Goal: Task Accomplishment & Management: Manage account settings

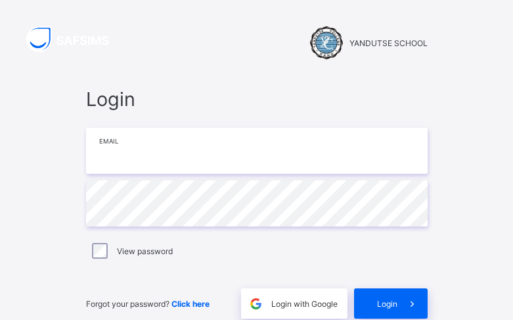
click at [206, 147] on input "email" at bounding box center [257, 151] width 342 height 46
type input "**********"
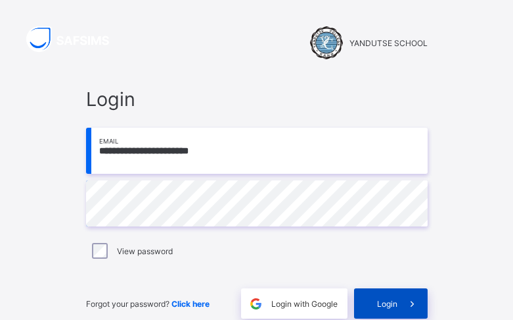
click at [388, 300] on span "Login" at bounding box center [387, 303] width 20 height 10
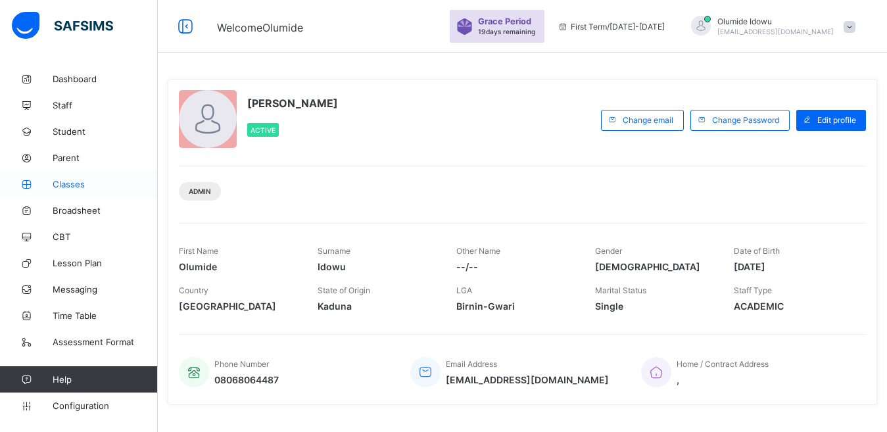
click at [76, 182] on span "Classes" at bounding box center [105, 184] width 105 height 11
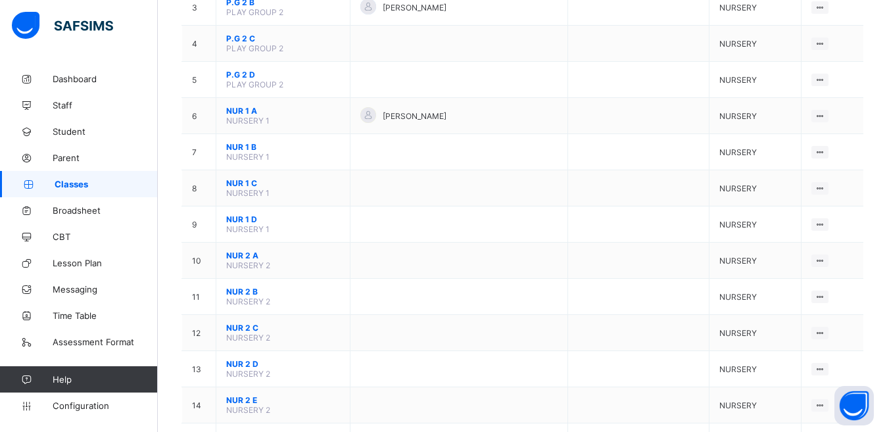
scroll to position [243, 0]
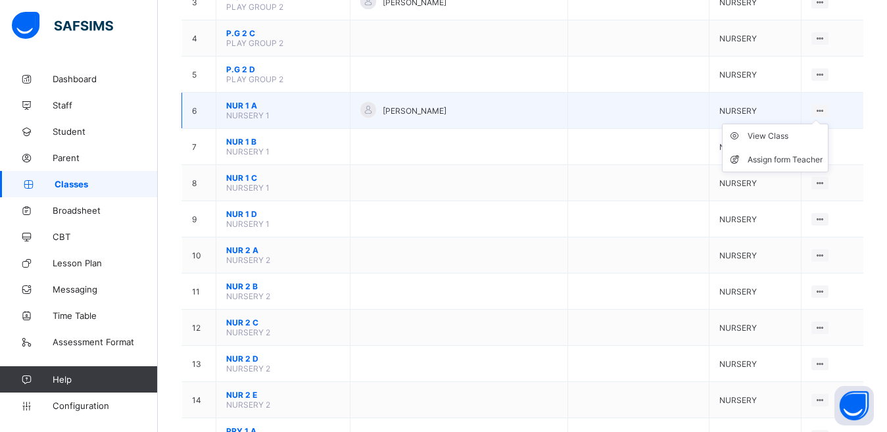
click at [513, 124] on ul "View Class Assign form Teacher" at bounding box center [775, 148] width 107 height 49
click at [376, 110] on div at bounding box center [368, 110] width 16 height 16
click at [418, 109] on span "[PERSON_NAME]" at bounding box center [415, 111] width 64 height 10
click at [513, 124] on ul "View Class Assign form Teacher" at bounding box center [775, 148] width 107 height 49
click at [513, 141] on div "View Class" at bounding box center [785, 136] width 75 height 13
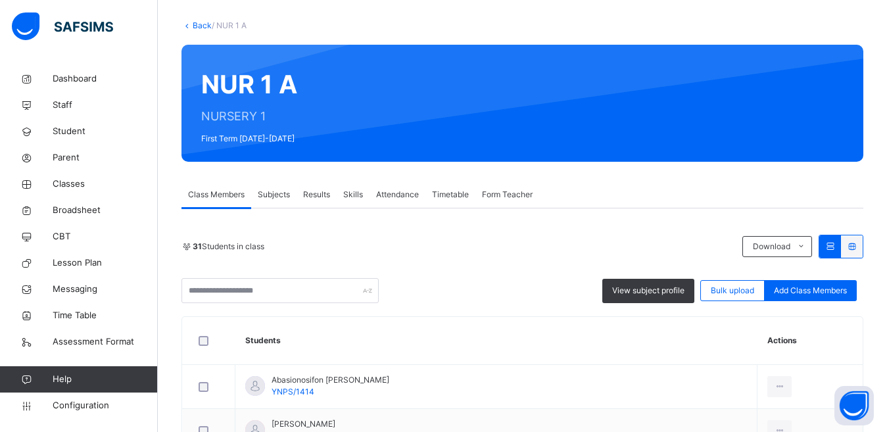
scroll to position [54, 0]
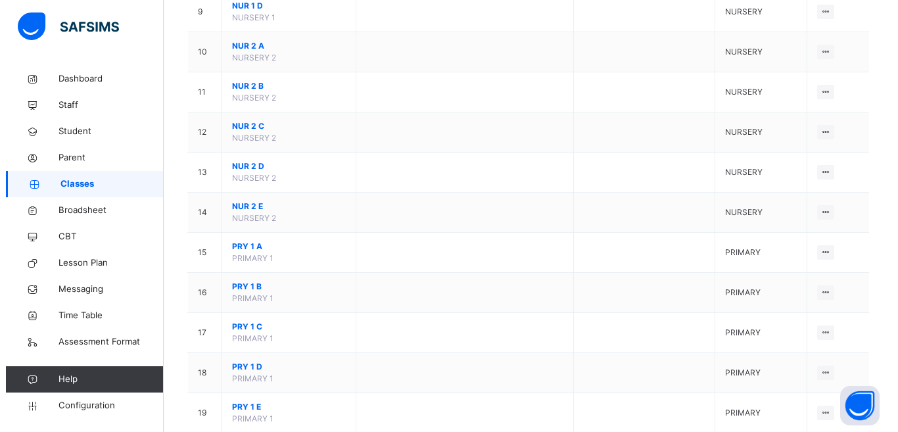
scroll to position [586, 0]
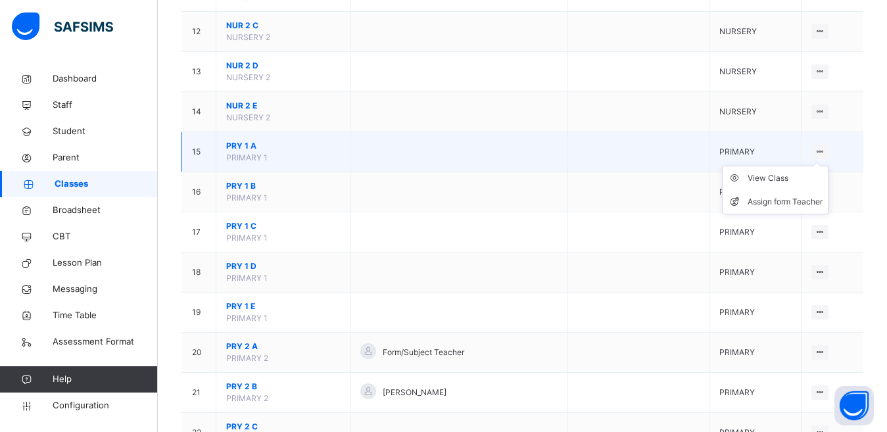
click at [513, 166] on ul "View Class Assign form Teacher" at bounding box center [775, 190] width 107 height 49
click at [513, 199] on div "Assign form Teacher" at bounding box center [785, 201] width 75 height 13
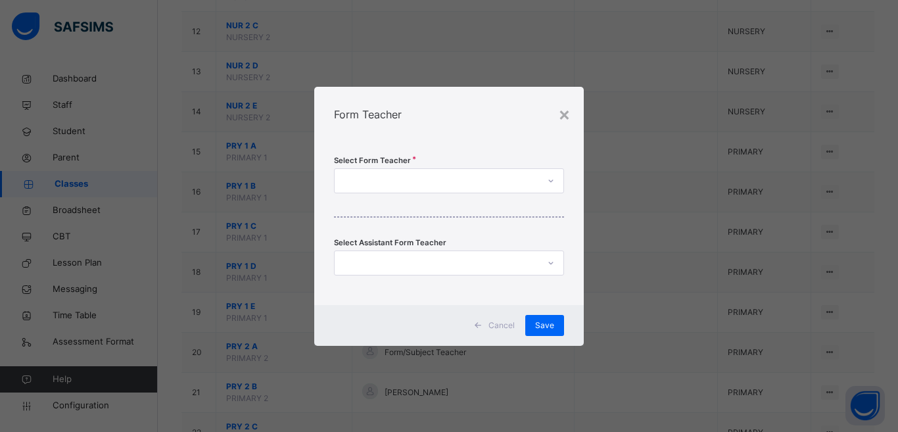
click at [513, 182] on div at bounding box center [437, 180] width 204 height 20
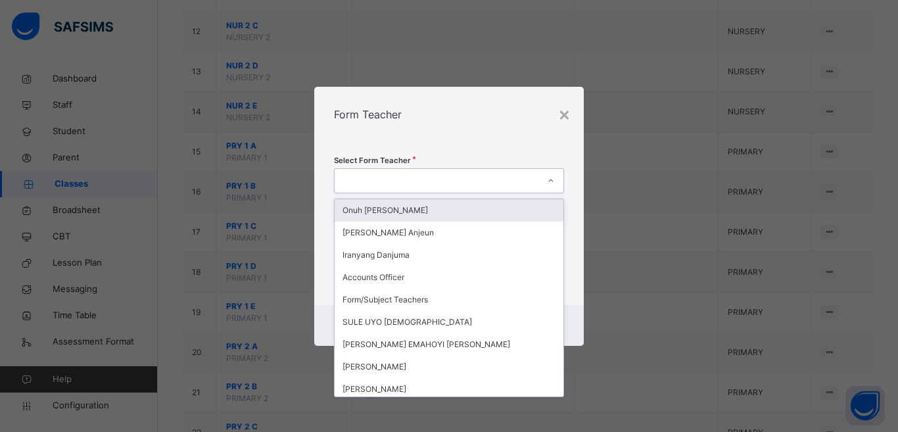
click at [513, 181] on div at bounding box center [437, 180] width 204 height 20
type input "***"
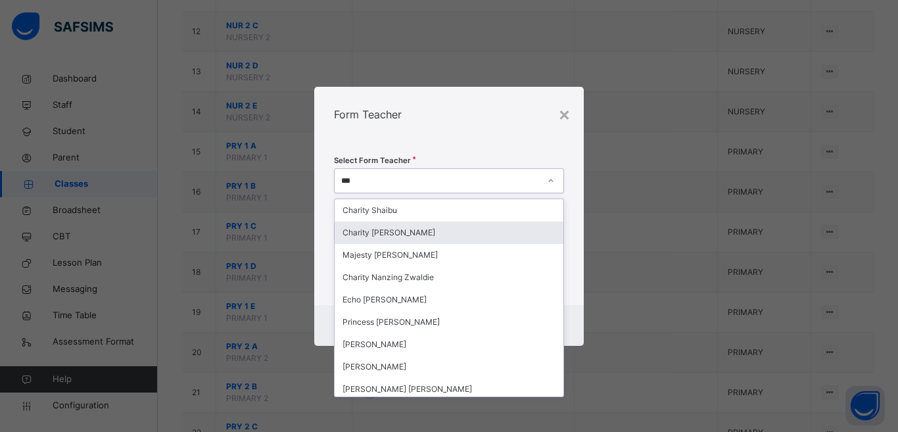
click at [422, 238] on div "Charity [PERSON_NAME]" at bounding box center [449, 233] width 229 height 22
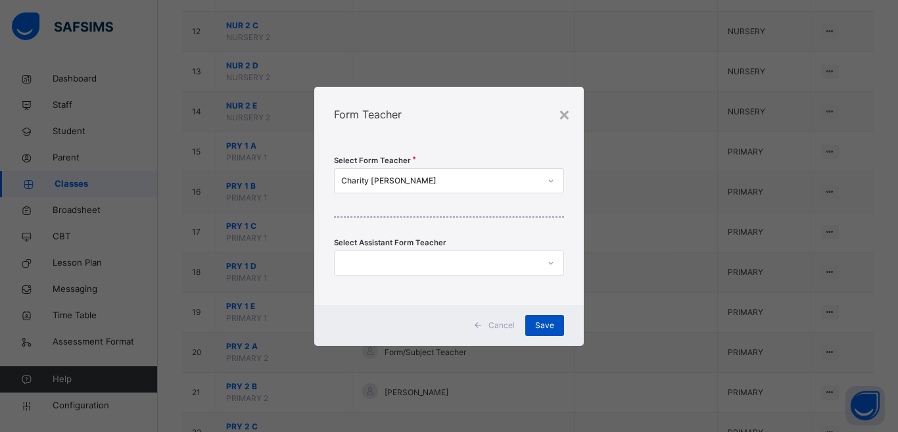
click at [513, 319] on span "Save" at bounding box center [544, 326] width 19 height 12
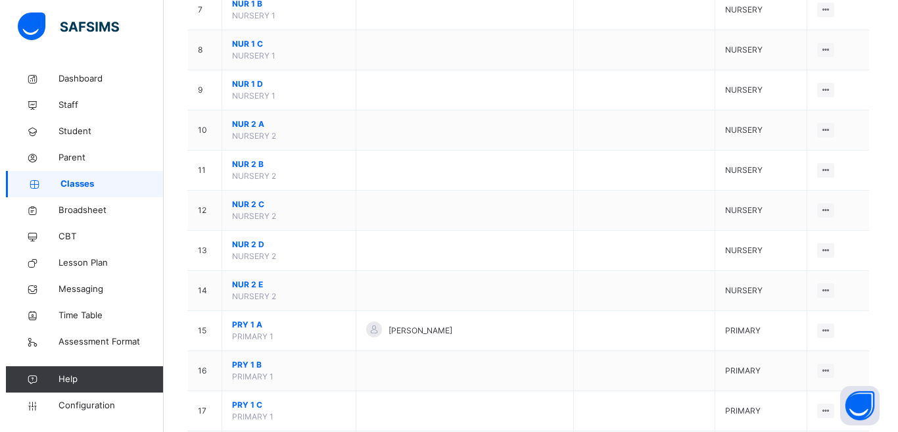
scroll to position [418, 0]
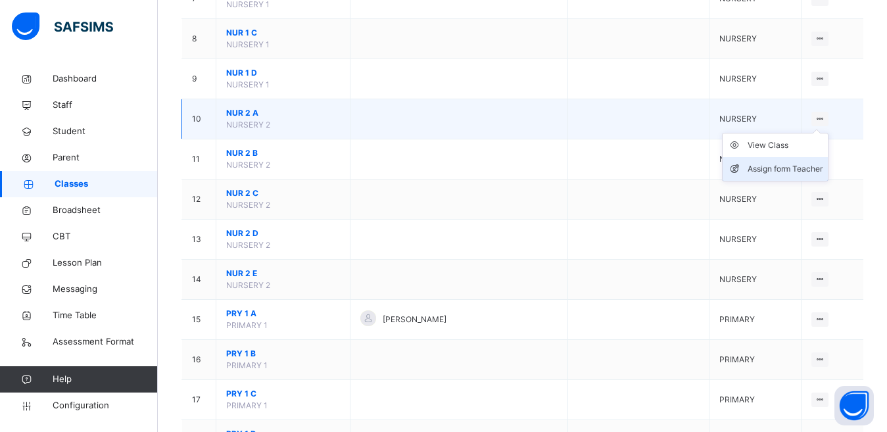
click at [513, 170] on div "Assign form Teacher" at bounding box center [785, 168] width 75 height 13
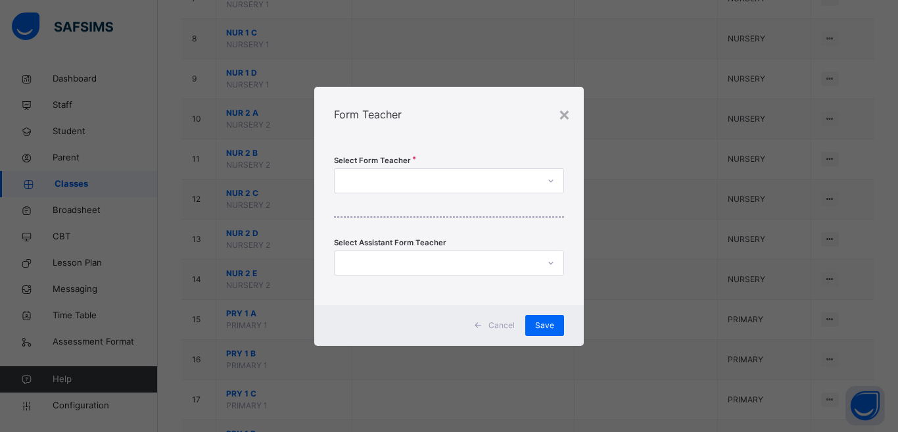
click at [508, 183] on div at bounding box center [437, 180] width 204 height 20
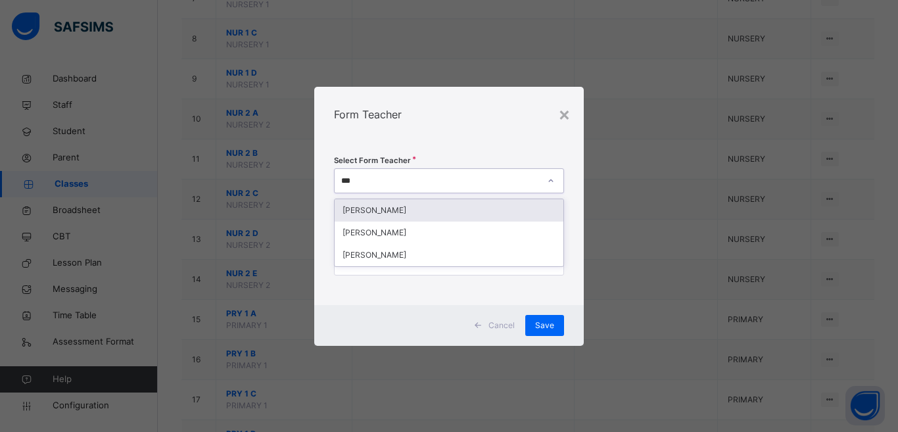
type input "****"
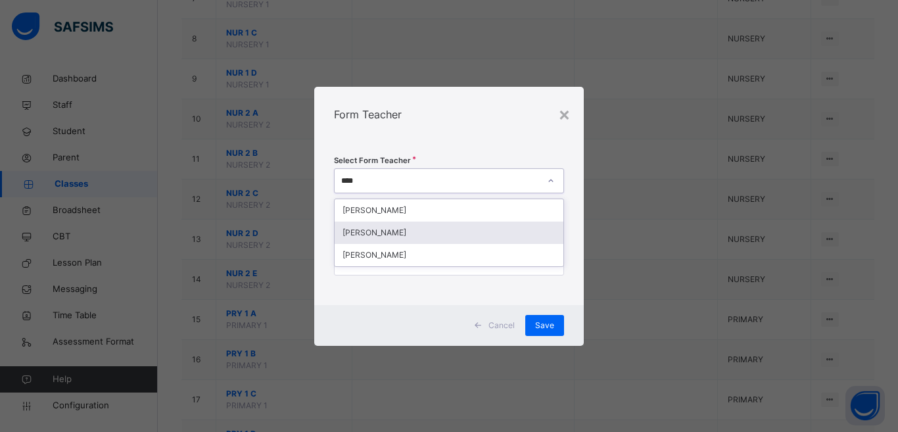
click at [428, 232] on div "[PERSON_NAME]" at bounding box center [449, 233] width 229 height 22
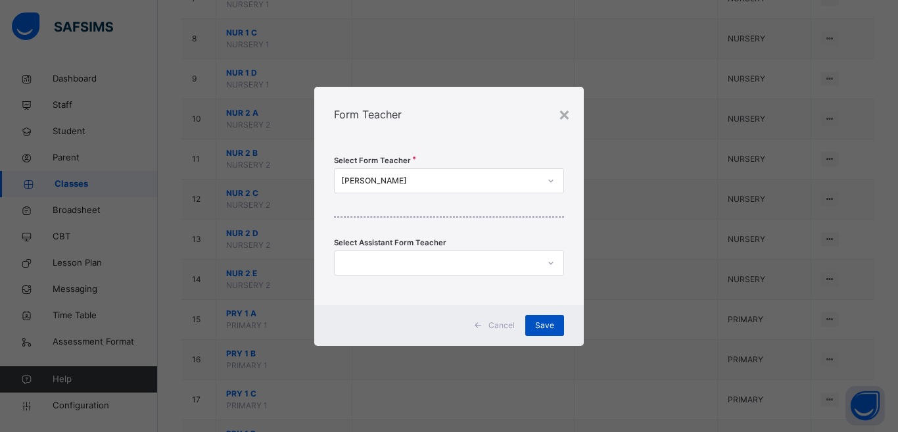
click at [513, 319] on span "Save" at bounding box center [544, 326] width 19 height 12
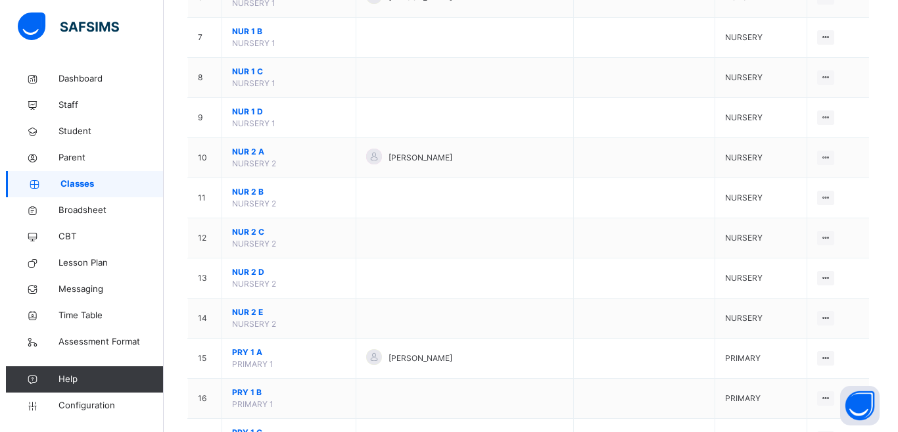
scroll to position [413, 0]
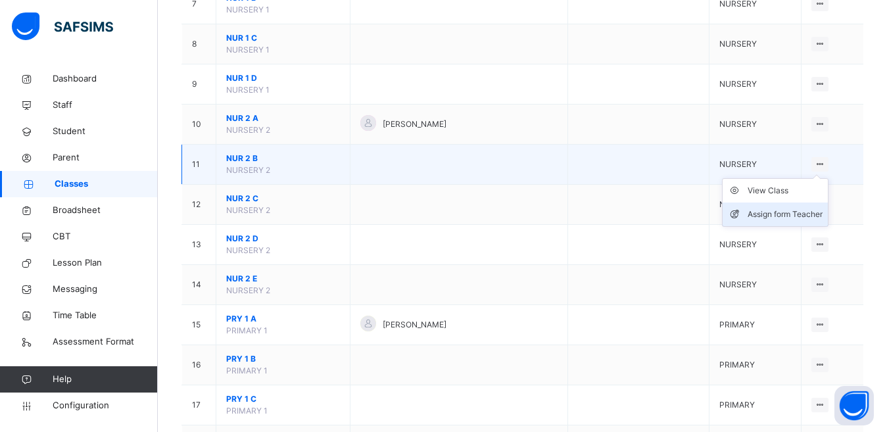
click at [513, 214] on div "Assign form Teacher" at bounding box center [785, 214] width 75 height 13
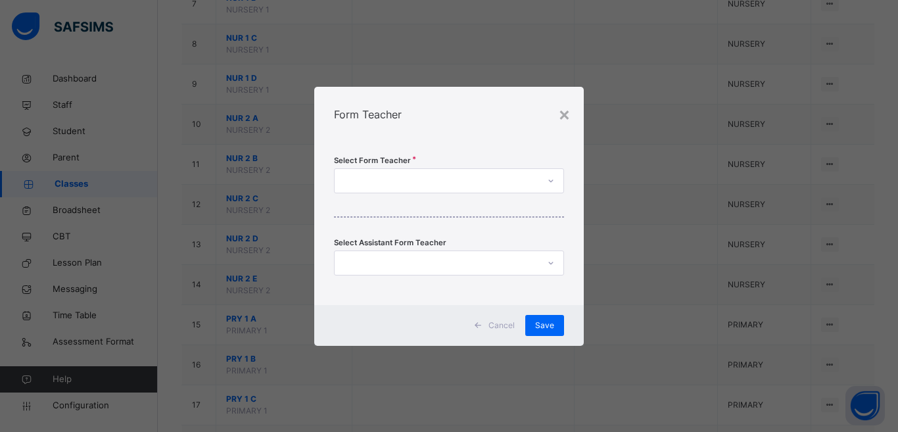
click at [479, 178] on div at bounding box center [437, 180] width 204 height 20
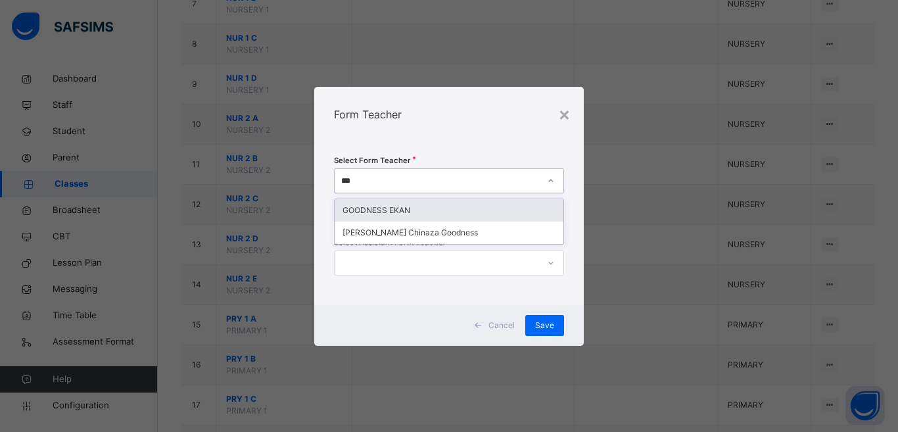
type input "****"
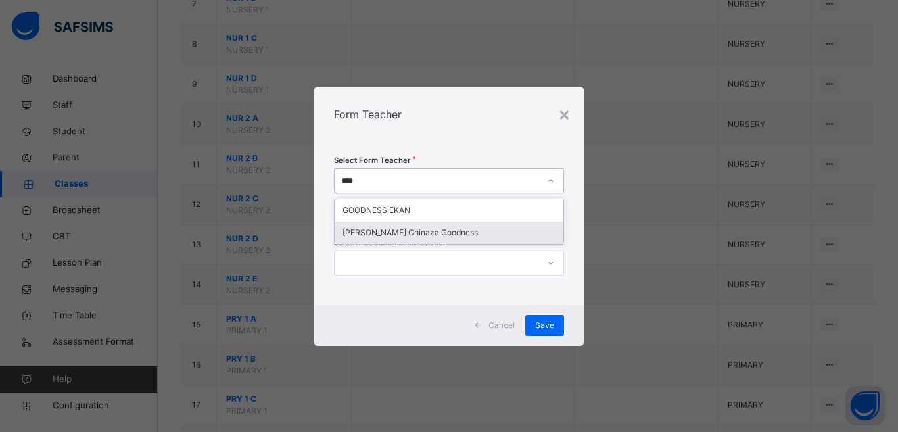
click at [412, 235] on div "[PERSON_NAME] Chinaza Goodness" at bounding box center [449, 233] width 229 height 22
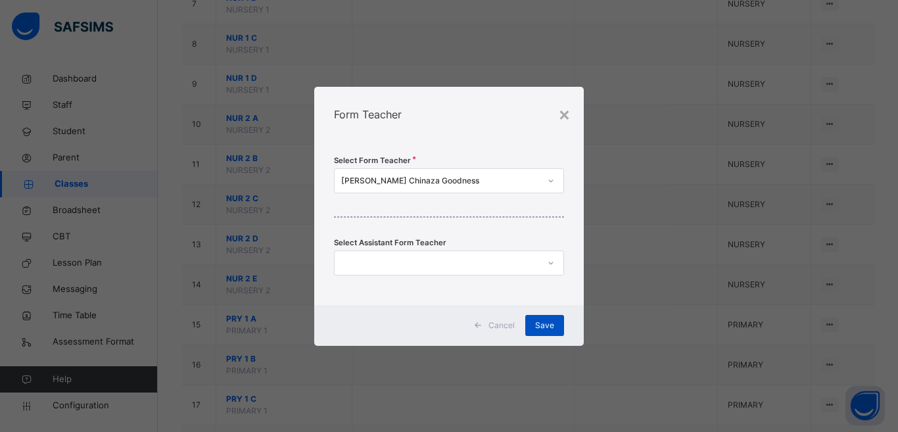
click at [513, 319] on div "Save" at bounding box center [544, 325] width 39 height 21
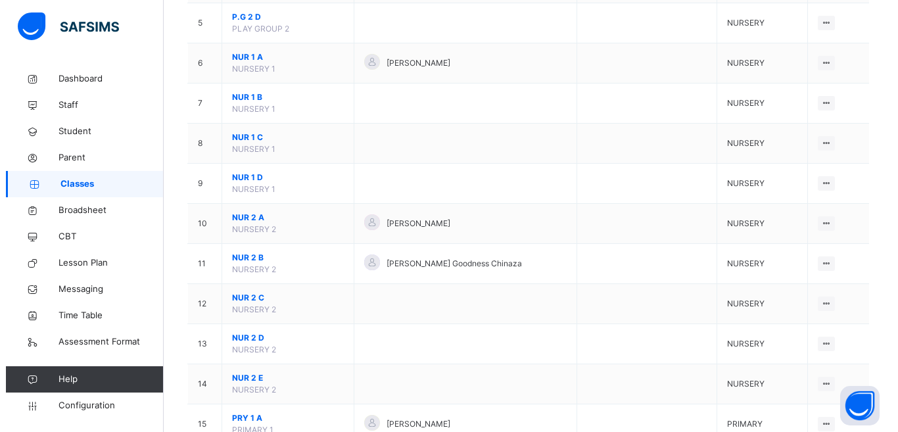
scroll to position [316, 0]
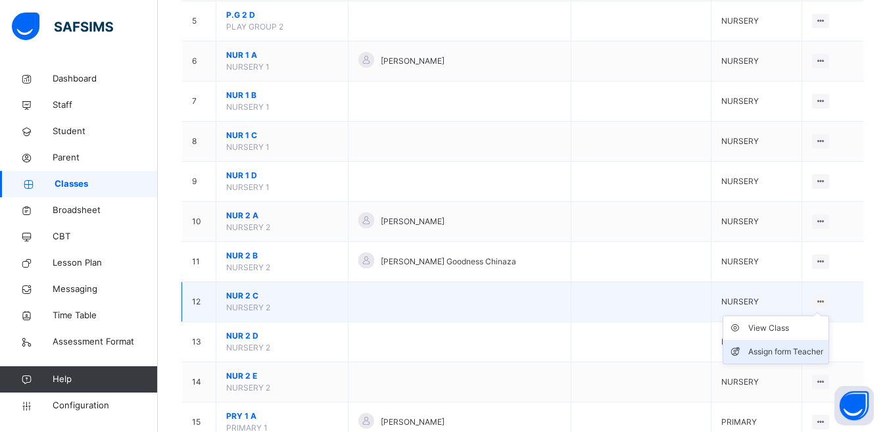
click at [513, 319] on div "Assign form Teacher" at bounding box center [785, 351] width 75 height 13
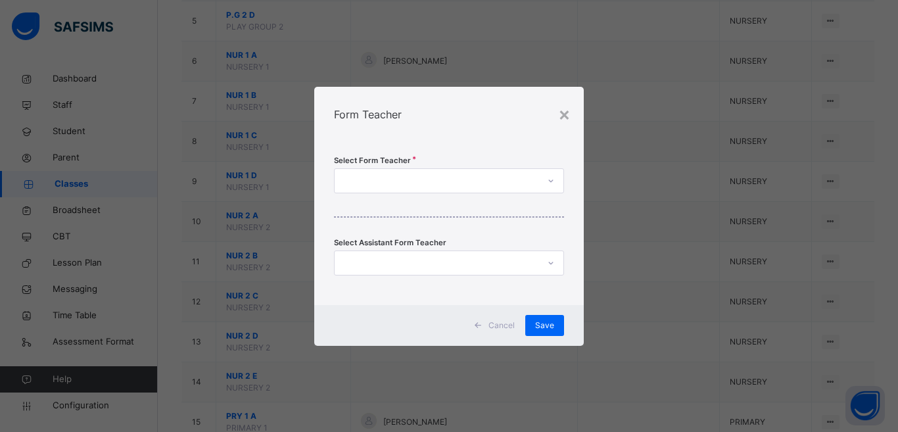
click at [490, 184] on div at bounding box center [437, 180] width 204 height 20
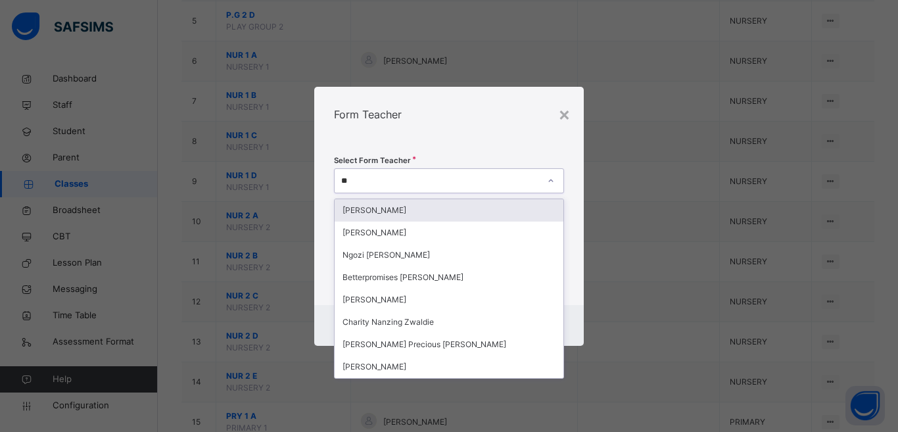
type input "***"
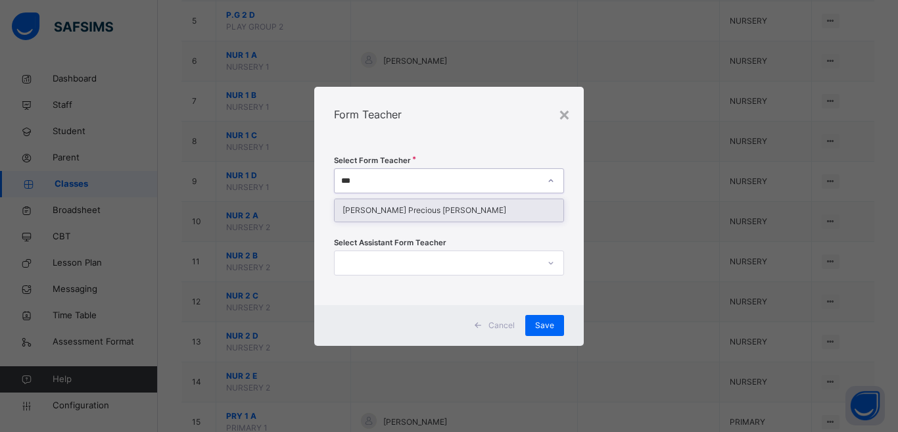
click at [442, 210] on div "[PERSON_NAME] Precious [PERSON_NAME]" at bounding box center [449, 210] width 229 height 22
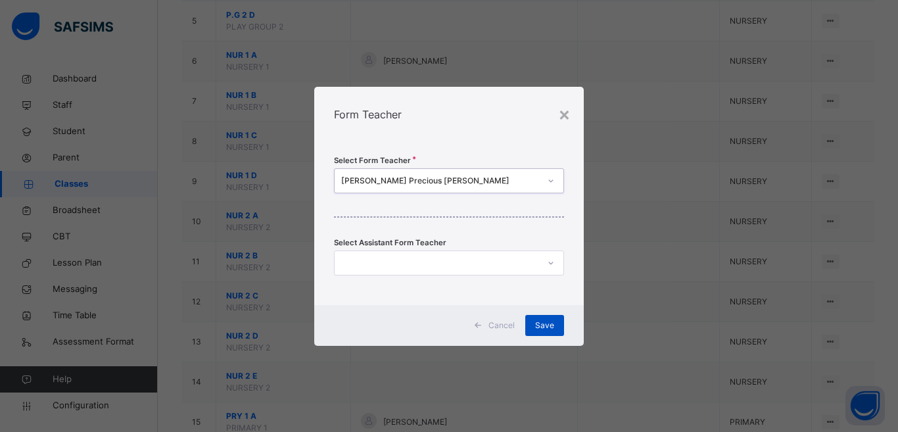
click at [513, 319] on span "Save" at bounding box center [544, 326] width 19 height 12
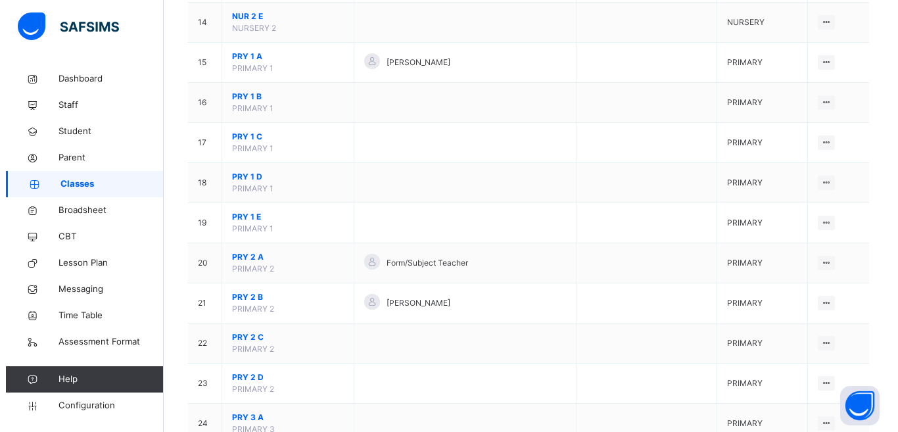
scroll to position [558, 0]
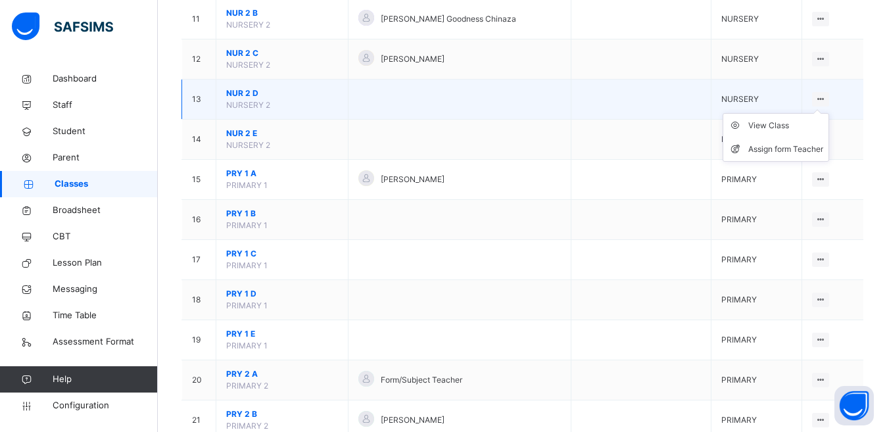
click at [513, 113] on ul "View Class Assign form Teacher" at bounding box center [776, 137] width 107 height 49
click at [513, 147] on div "Assign form Teacher" at bounding box center [785, 149] width 75 height 13
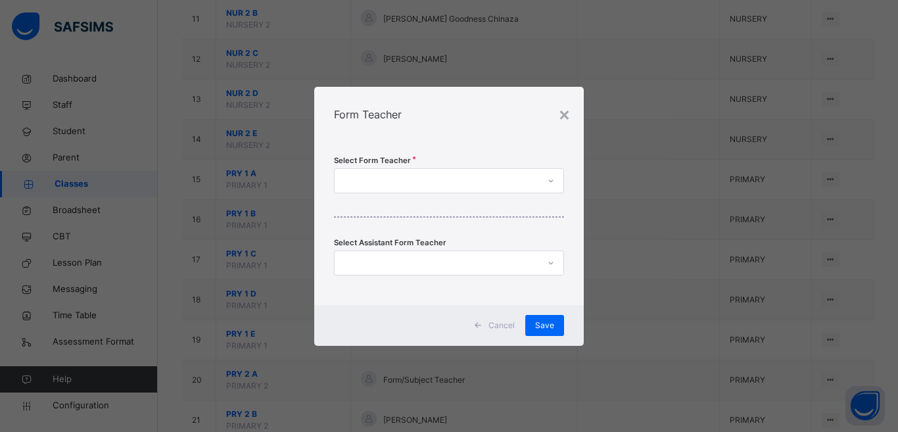
click at [508, 188] on div at bounding box center [437, 180] width 204 height 20
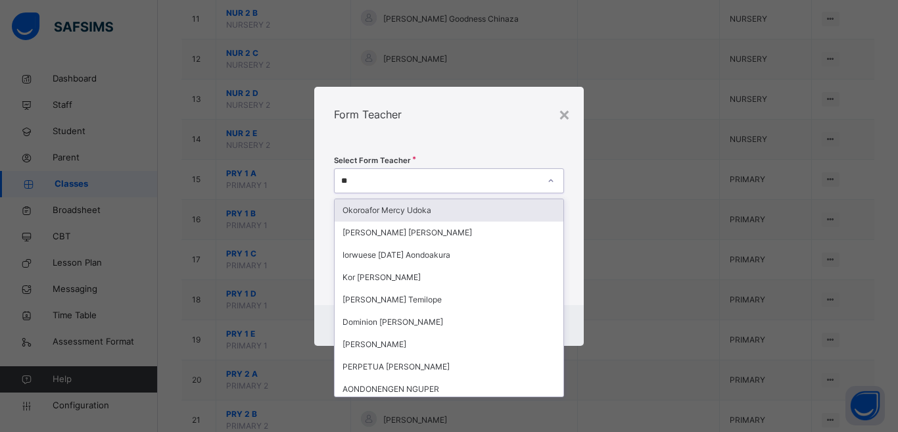
type input "*"
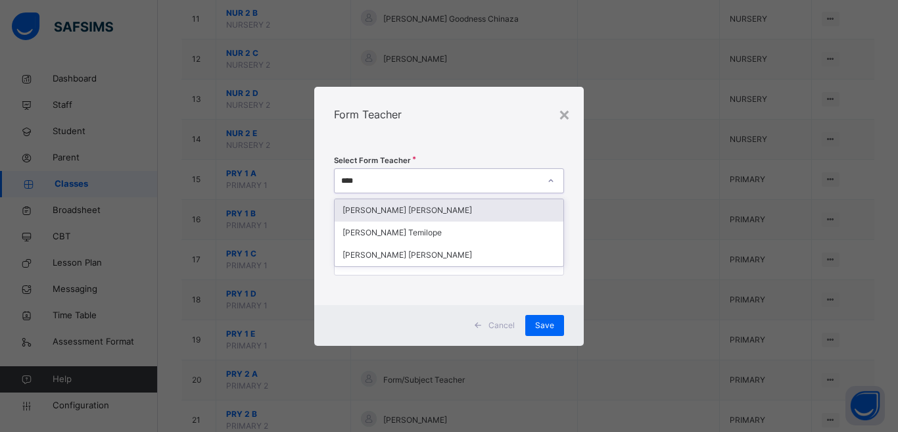
type input "*****"
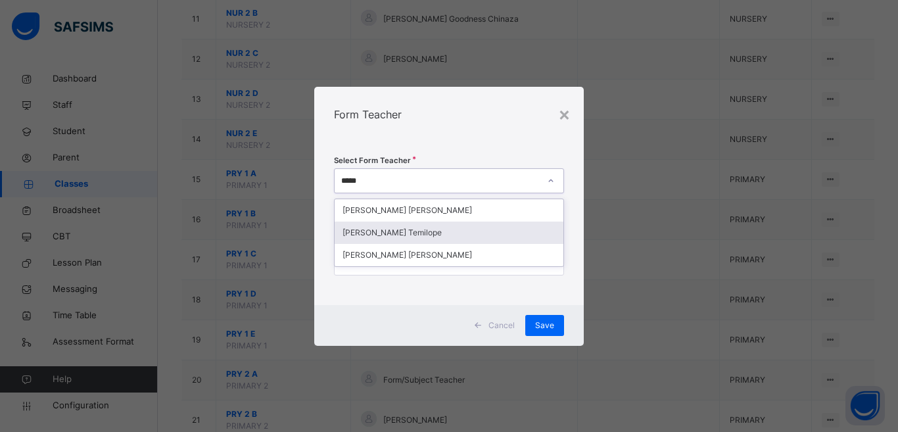
click at [427, 235] on div "[PERSON_NAME] Temilope" at bounding box center [449, 233] width 229 height 22
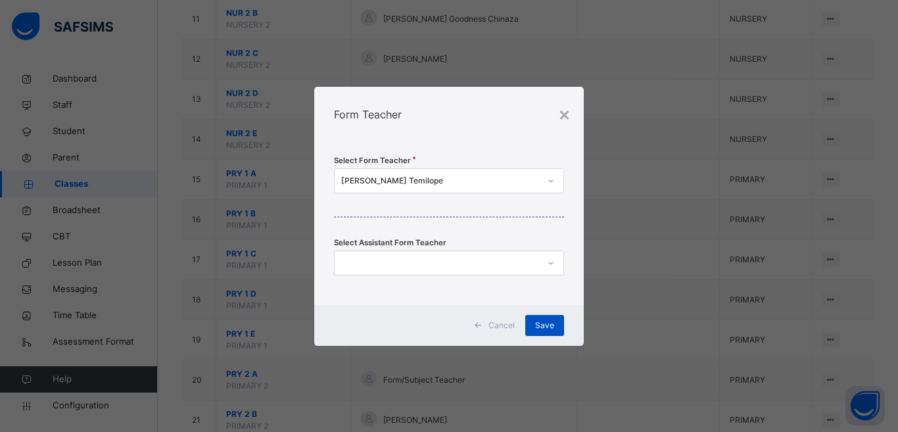
click at [513, 319] on span "Save" at bounding box center [544, 326] width 19 height 12
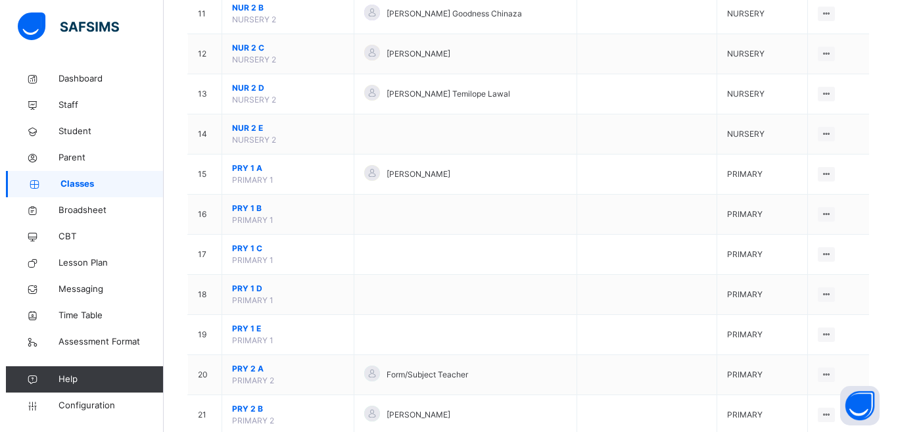
scroll to position [580, 0]
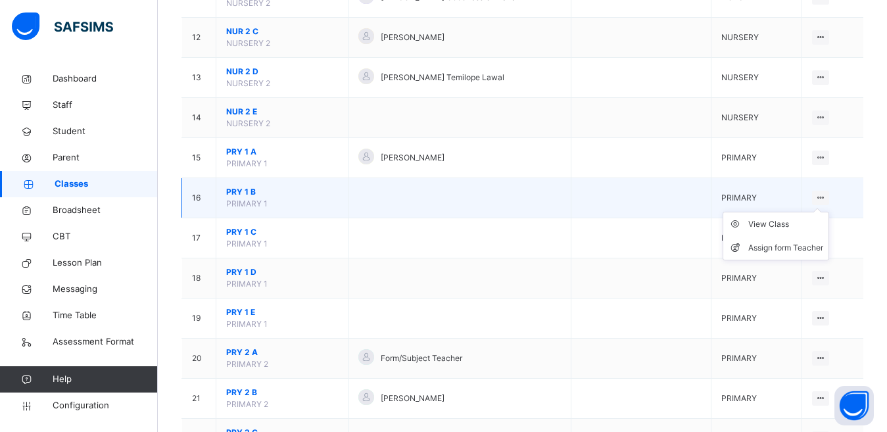
click at [513, 198] on icon at bounding box center [820, 198] width 11 height 10
click at [513, 245] on div "Assign form Teacher" at bounding box center [785, 247] width 75 height 13
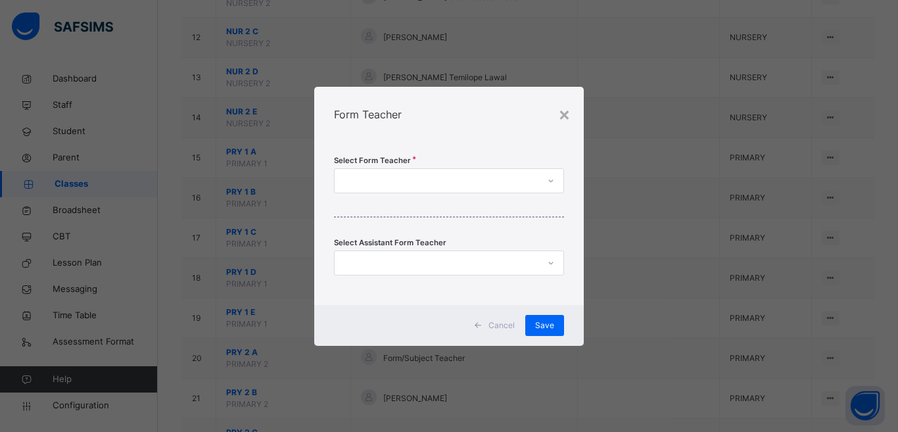
click at [473, 183] on div at bounding box center [437, 180] width 204 height 20
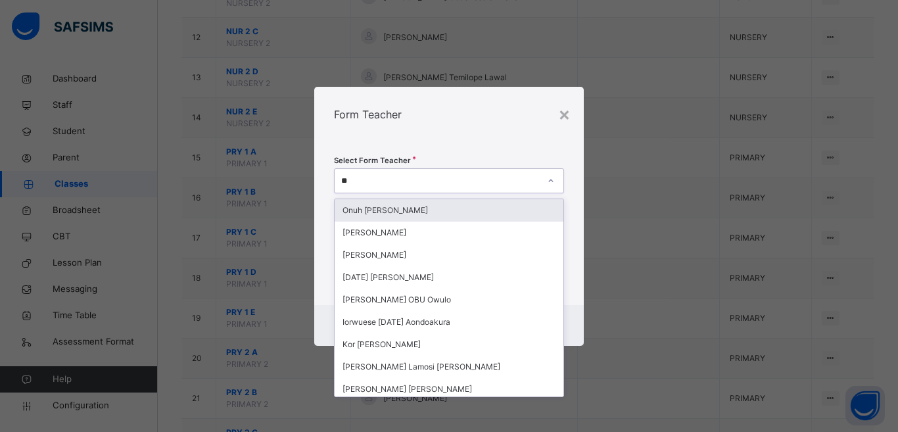
type input "***"
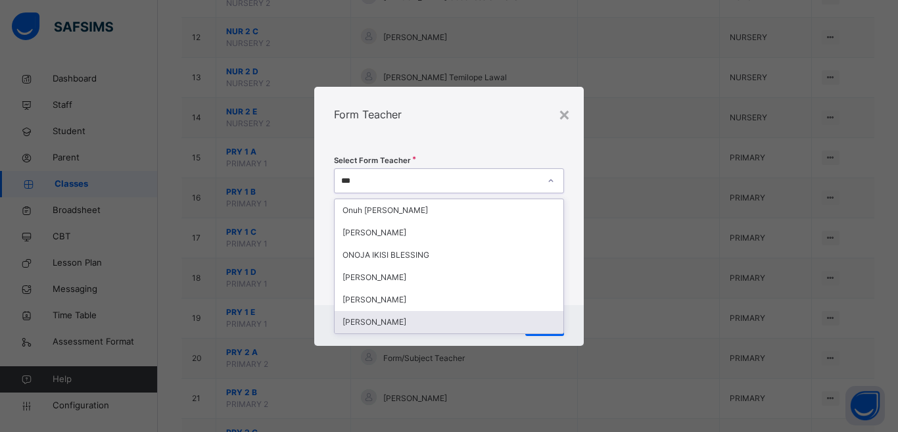
click at [398, 318] on div "[PERSON_NAME]" at bounding box center [449, 322] width 229 height 22
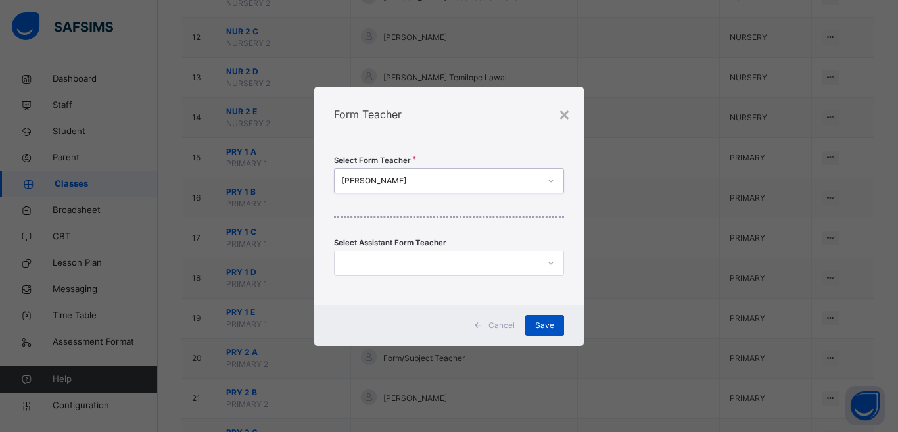
click at [513, 319] on span "Save" at bounding box center [544, 326] width 19 height 12
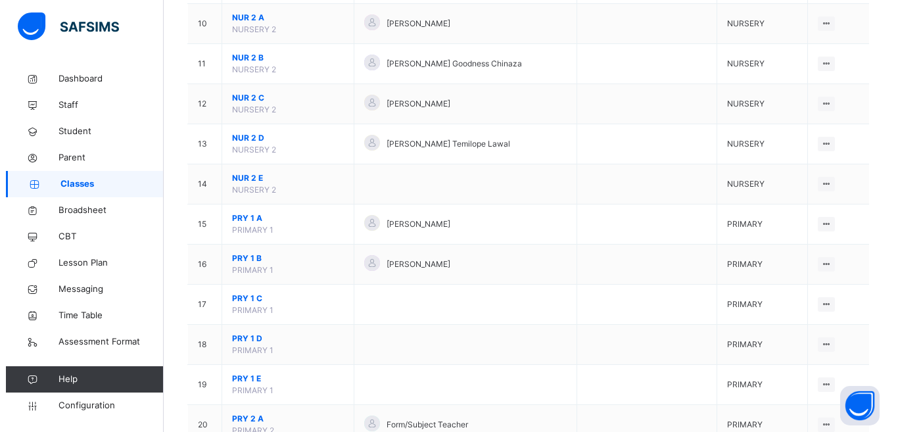
scroll to position [519, 0]
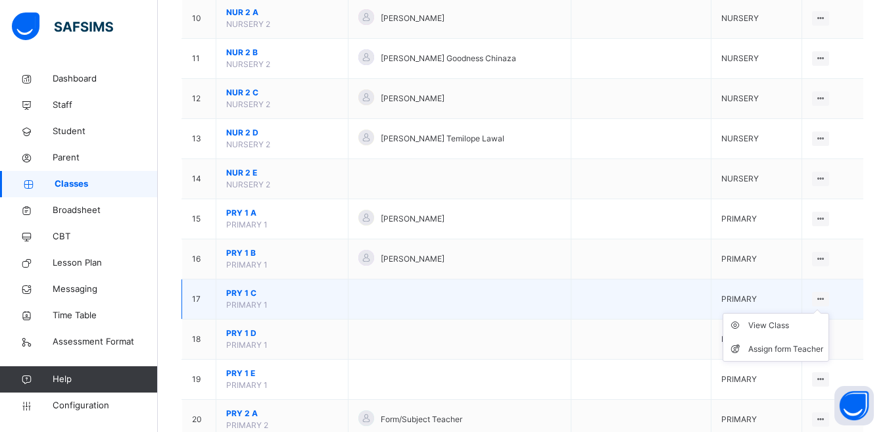
click at [513, 298] on icon at bounding box center [820, 299] width 11 height 10
click at [513, 319] on div "Assign form Teacher" at bounding box center [785, 349] width 75 height 13
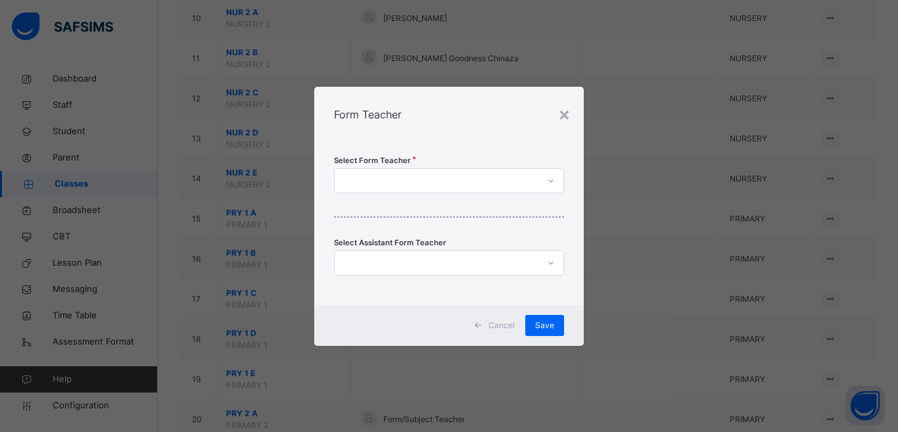
click at [437, 183] on div at bounding box center [437, 180] width 204 height 20
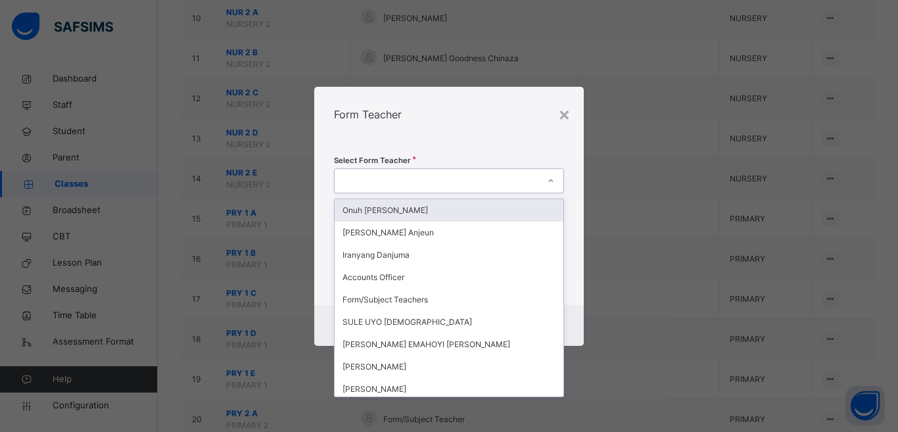
click at [437, 183] on div at bounding box center [437, 180] width 204 height 20
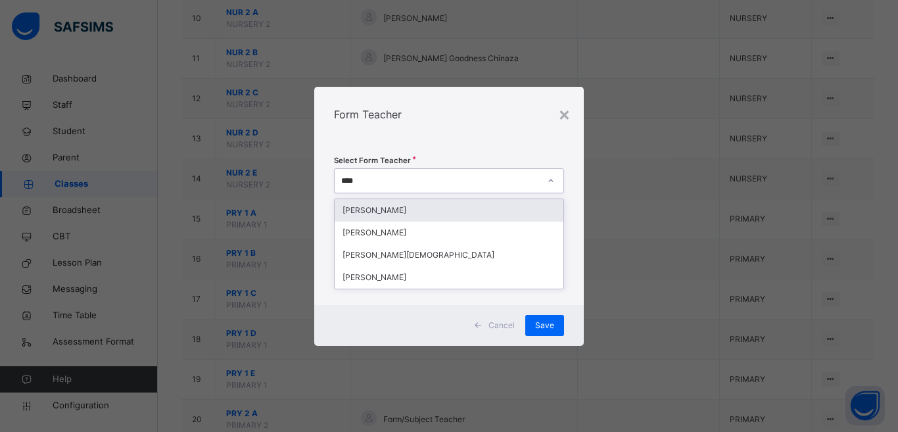
type input "*****"
click at [425, 212] on div "[PERSON_NAME]" at bounding box center [449, 210] width 229 height 22
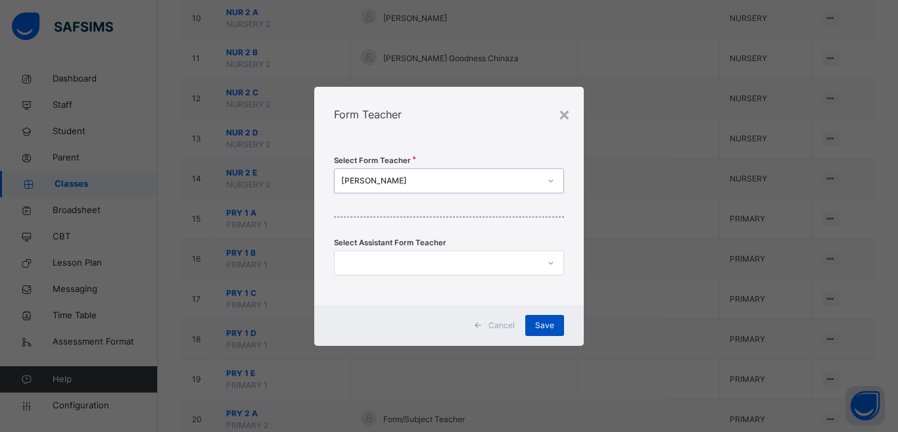
click at [513, 319] on span "Save" at bounding box center [544, 326] width 19 height 12
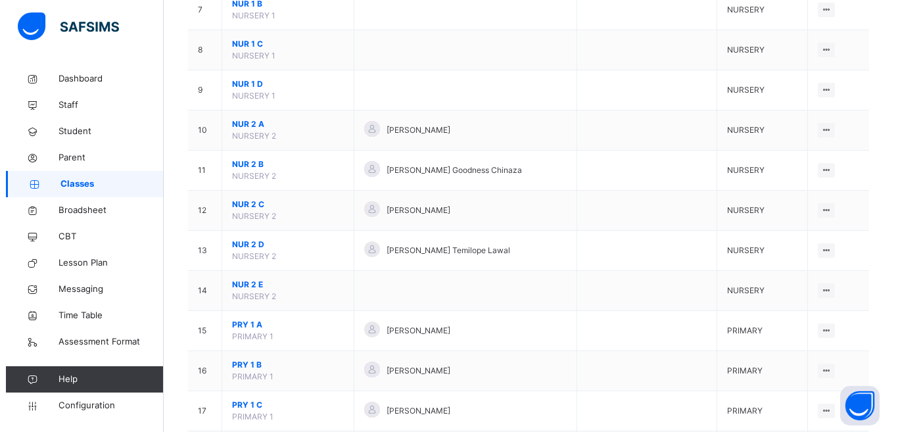
scroll to position [502, 0]
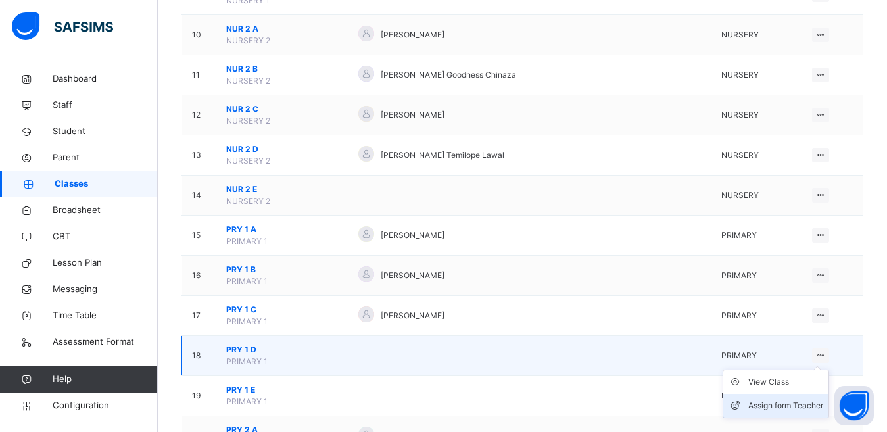
click at [513, 319] on div "Assign form Teacher" at bounding box center [785, 405] width 75 height 13
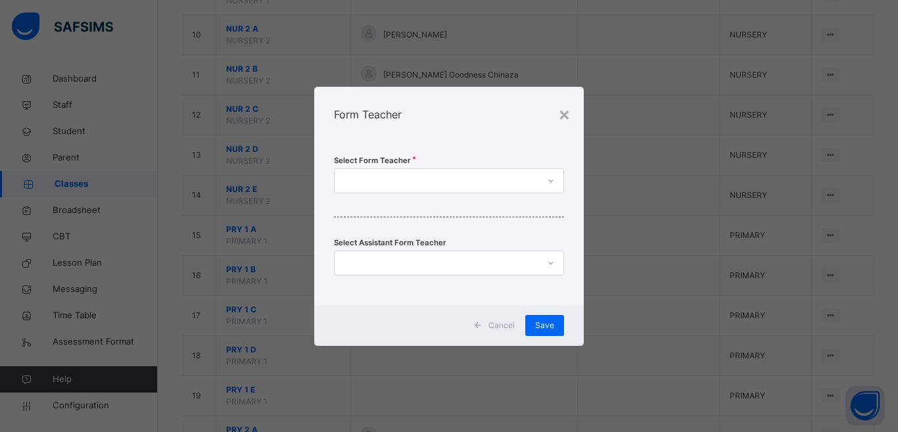
click at [479, 182] on div at bounding box center [437, 180] width 204 height 20
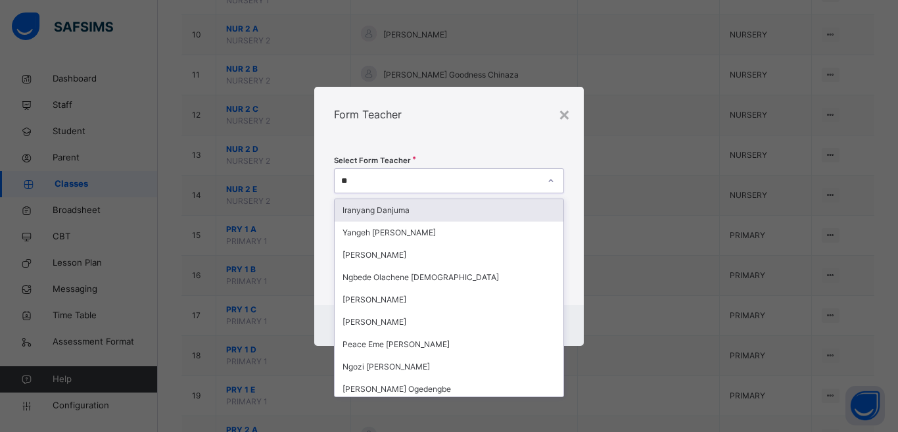
type input "***"
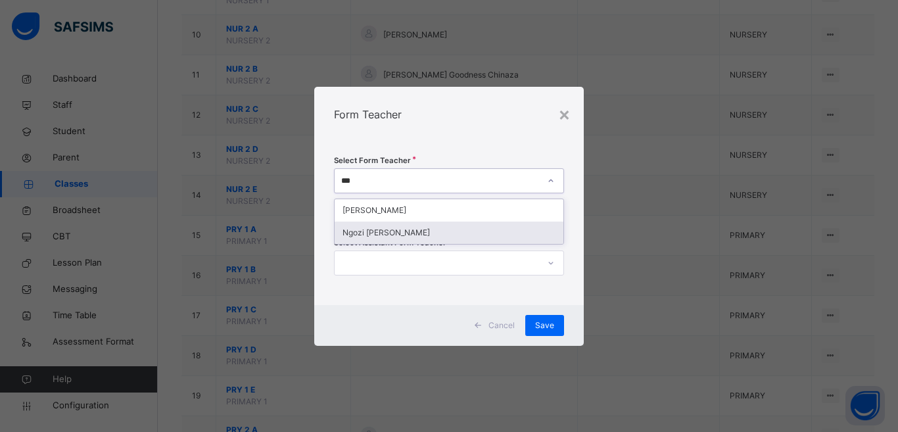
click at [428, 233] on div "Ngozi [PERSON_NAME]" at bounding box center [449, 233] width 229 height 22
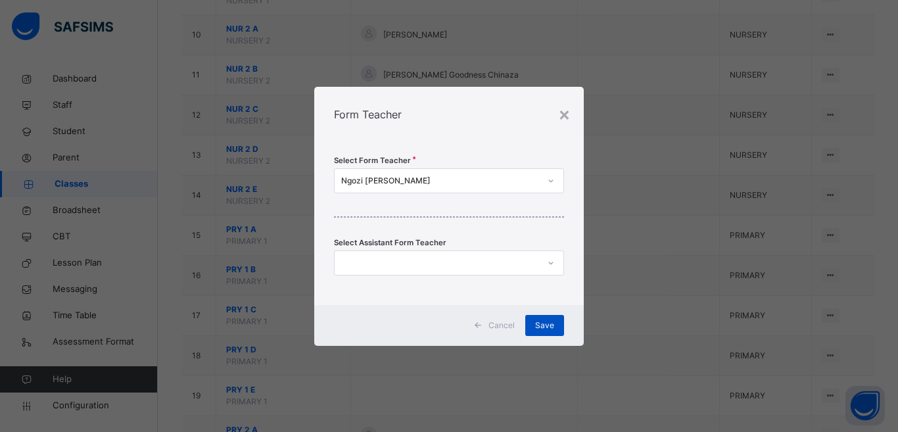
click at [513, 319] on span "Save" at bounding box center [544, 326] width 19 height 12
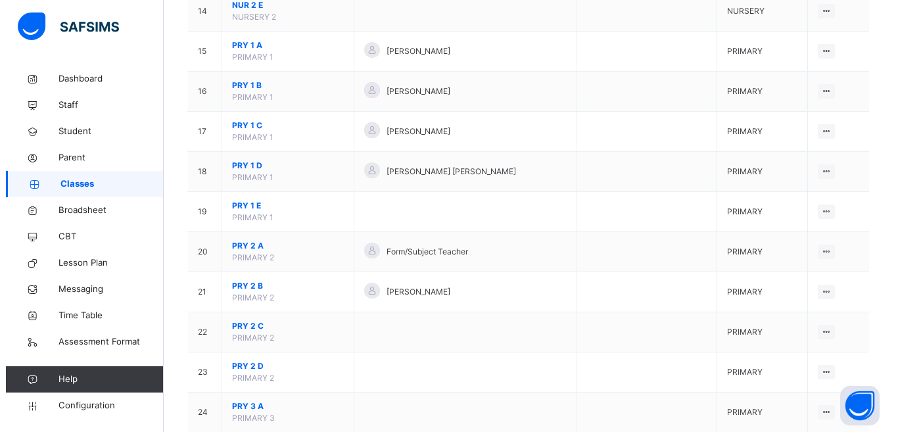
scroll to position [709, 0]
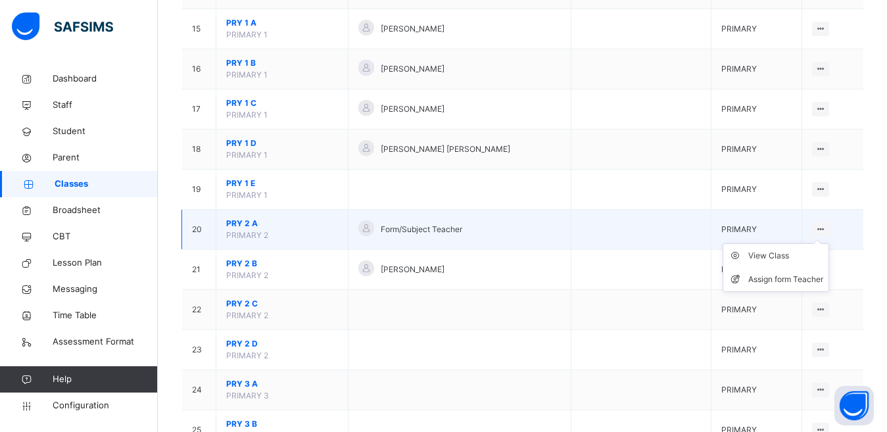
click at [513, 229] on icon at bounding box center [820, 229] width 11 height 10
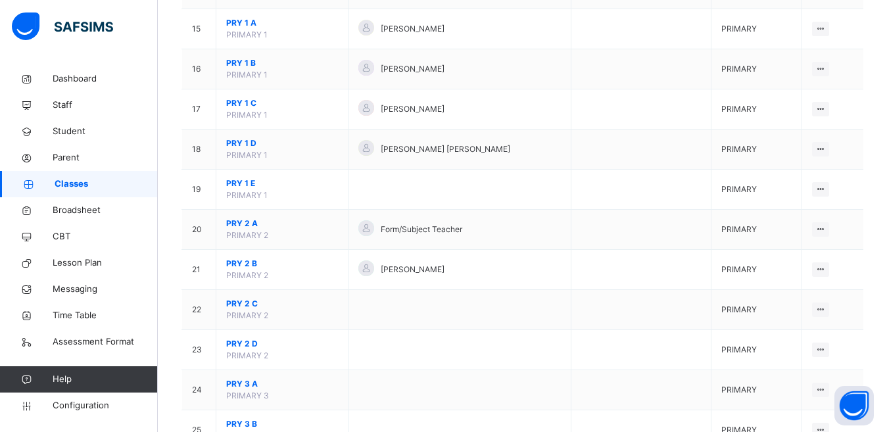
click at [0, 0] on div "Assign form Teacher" at bounding box center [0, 0] width 0 height 0
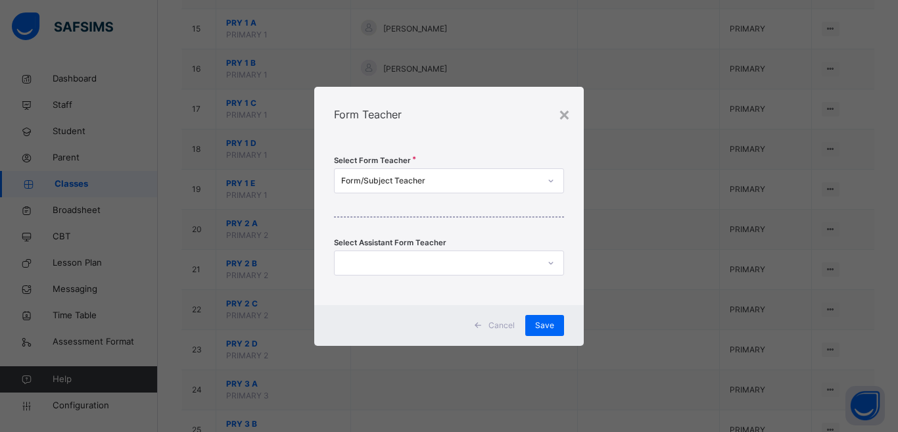
click at [513, 183] on div "Form/Subject Teacher" at bounding box center [440, 181] width 199 height 12
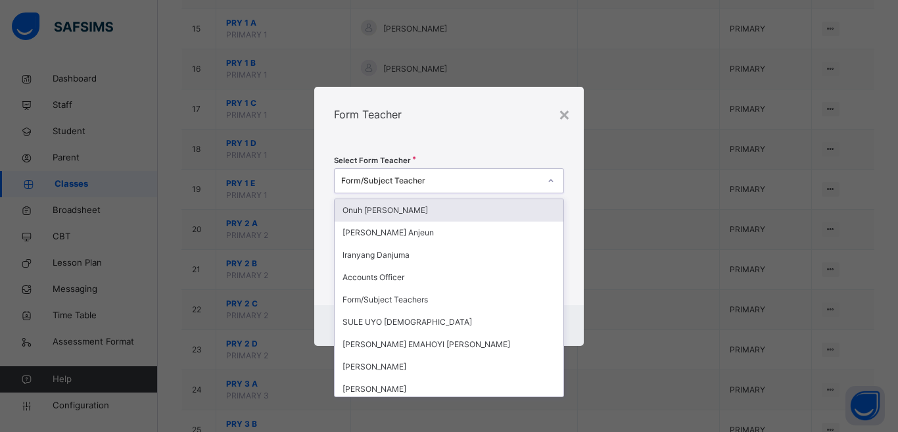
click at [513, 183] on div "Form/Subject Teacher" at bounding box center [440, 181] width 199 height 12
type input "****"
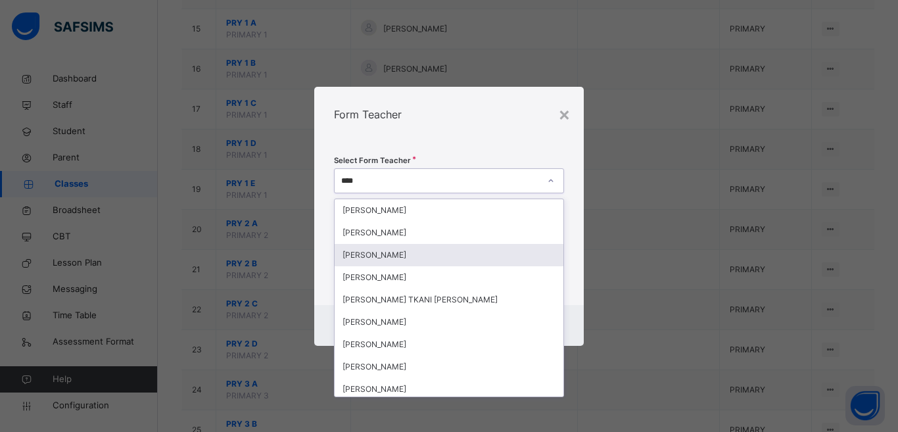
click at [408, 254] on div "[PERSON_NAME]" at bounding box center [449, 255] width 229 height 22
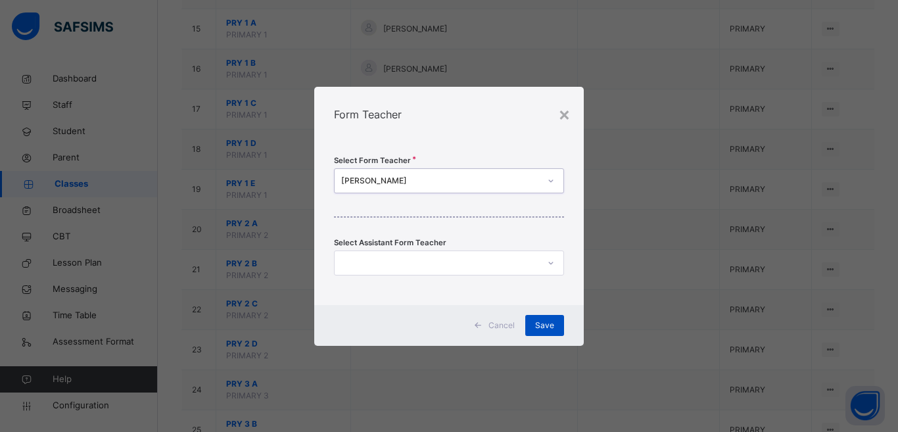
click at [513, 319] on span "Save" at bounding box center [544, 326] width 19 height 12
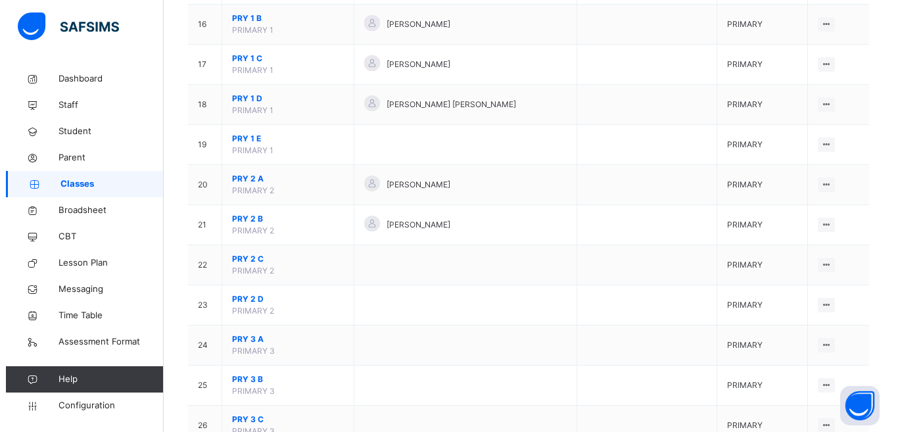
scroll to position [759, 0]
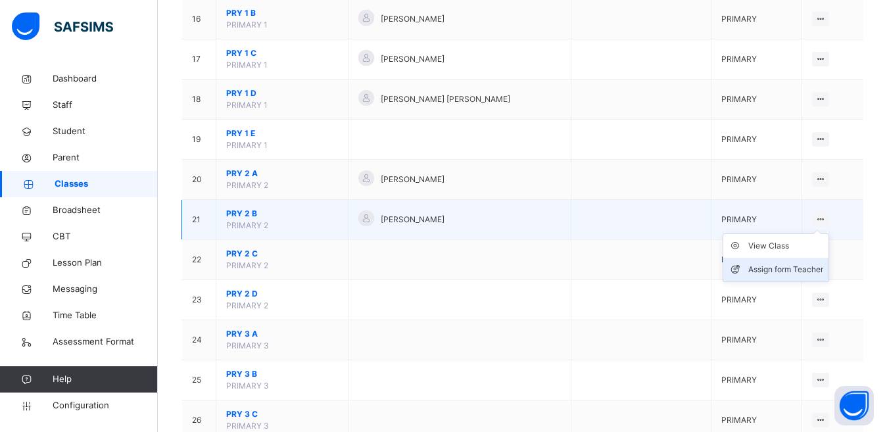
click at [513, 274] on div "Assign form Teacher" at bounding box center [785, 269] width 75 height 13
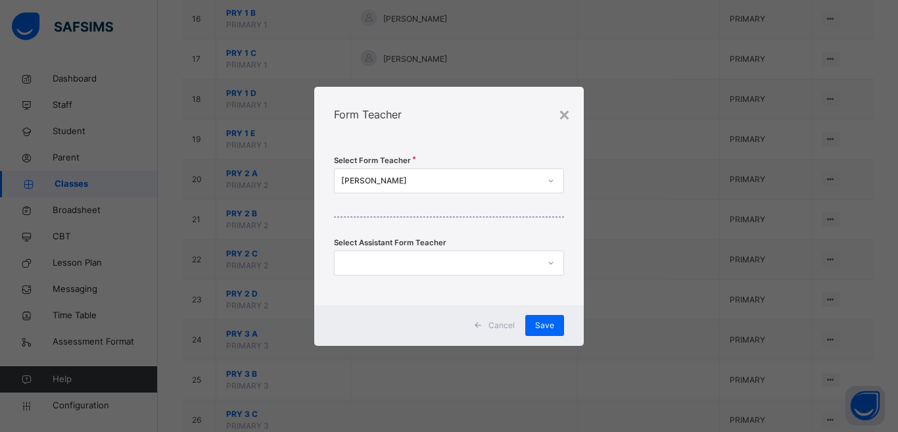
click at [480, 180] on div "[PERSON_NAME]" at bounding box center [440, 181] width 199 height 12
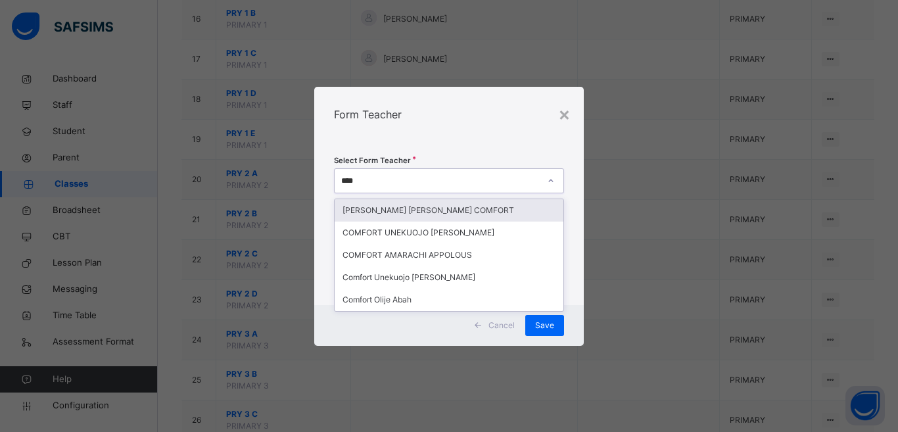
type input "*****"
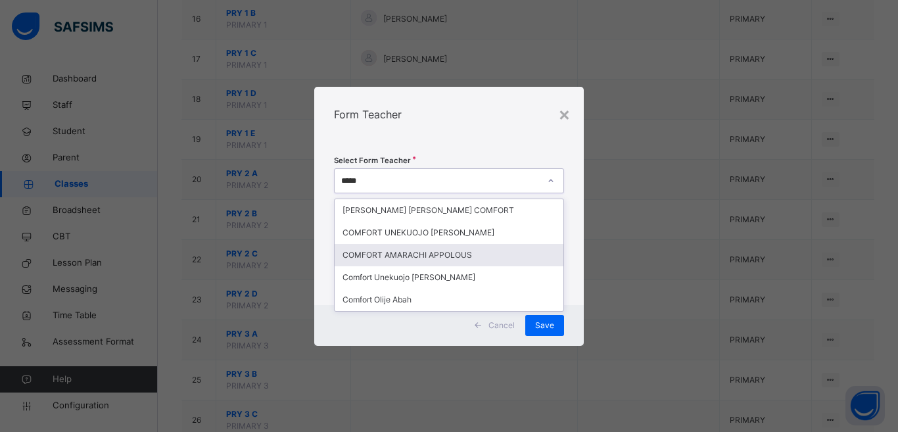
click at [454, 250] on div "COMFORT AMARACHI APPOLOUS" at bounding box center [449, 255] width 229 height 22
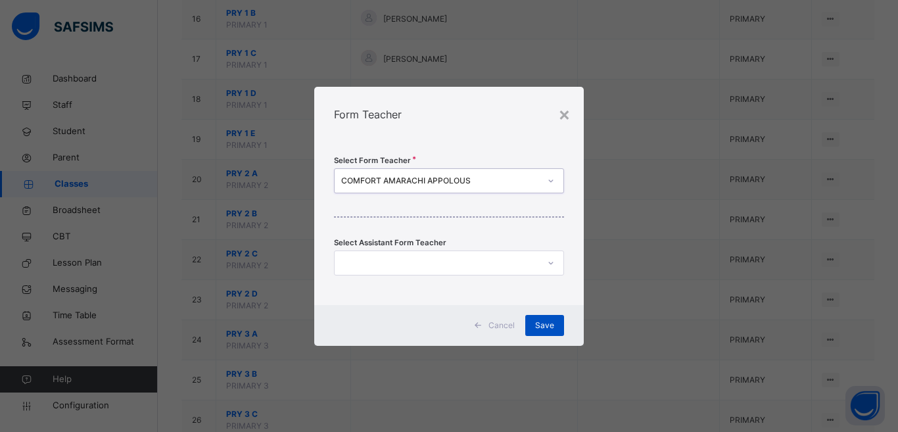
click at [513, 319] on span "Save" at bounding box center [544, 326] width 19 height 12
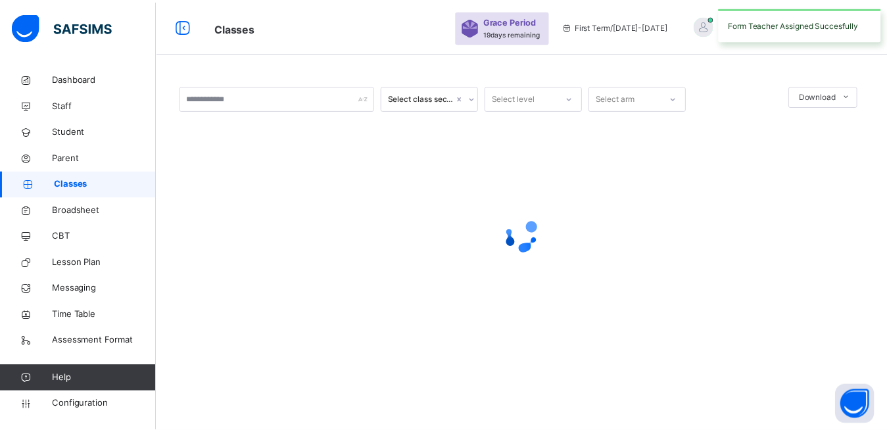
scroll to position [0, 0]
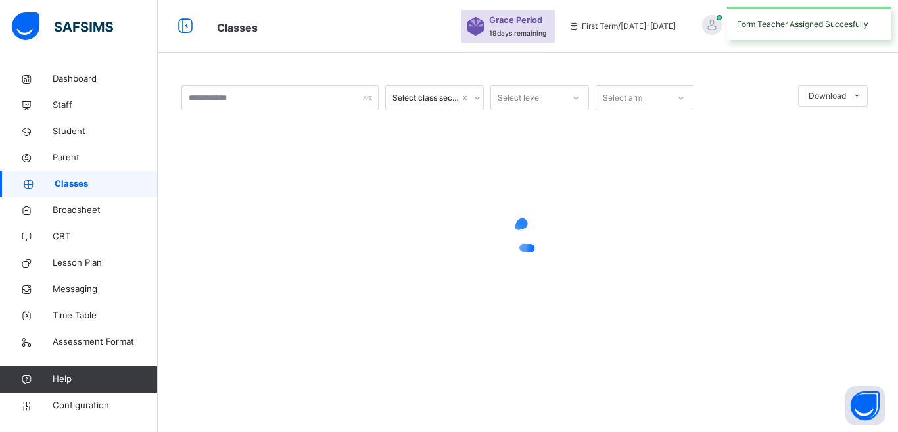
click at [513, 319] on div at bounding box center [527, 235] width 693 height 250
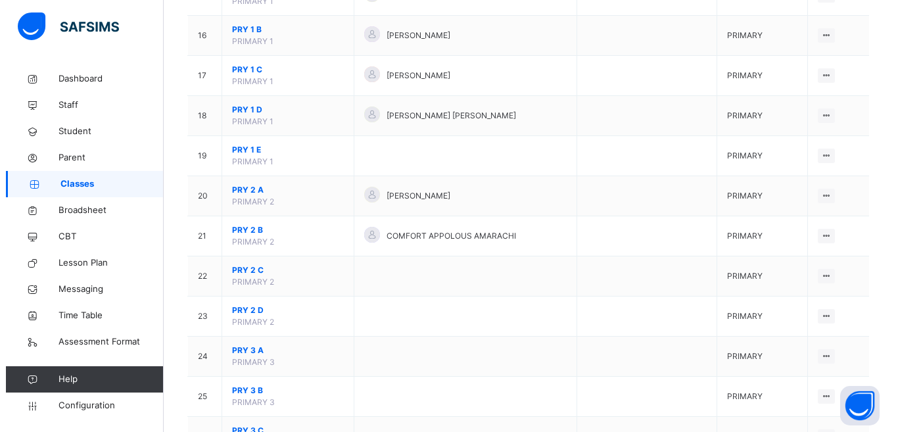
scroll to position [748, 0]
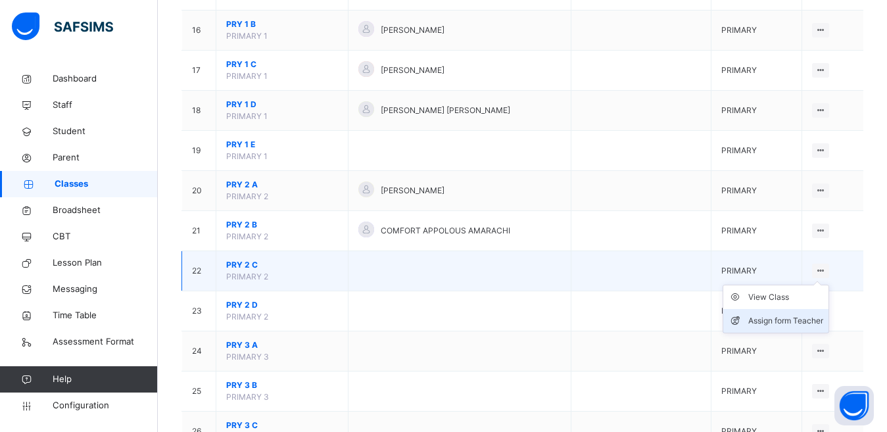
click at [513, 319] on div "Assign form Teacher" at bounding box center [785, 320] width 75 height 13
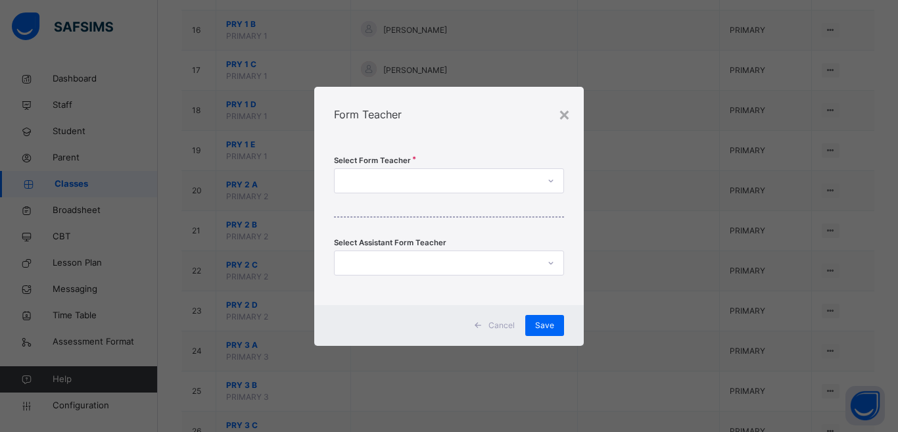
click at [488, 179] on div at bounding box center [437, 180] width 204 height 20
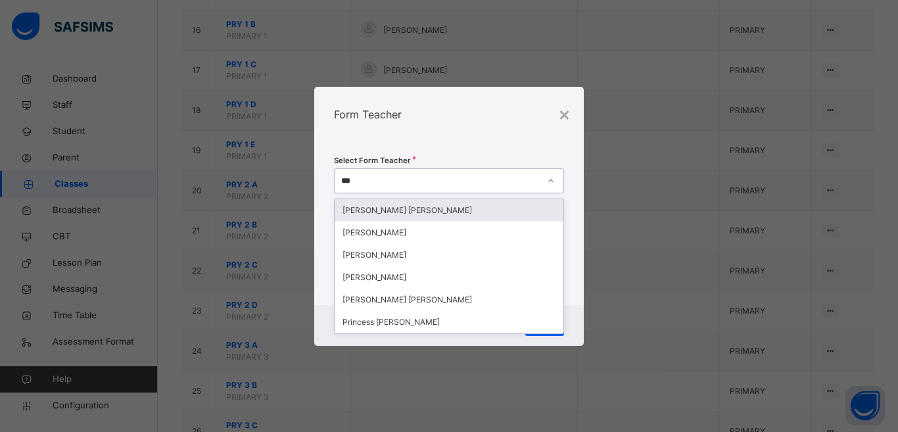
type input "****"
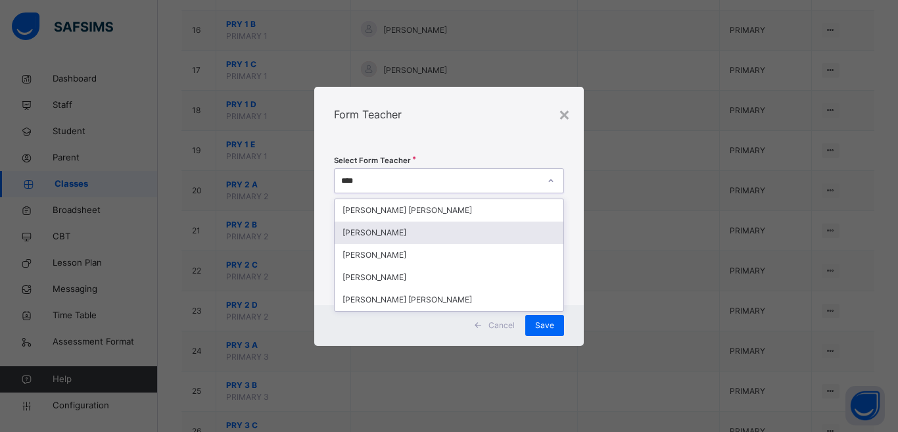
click at [454, 231] on div "[PERSON_NAME]" at bounding box center [449, 233] width 229 height 22
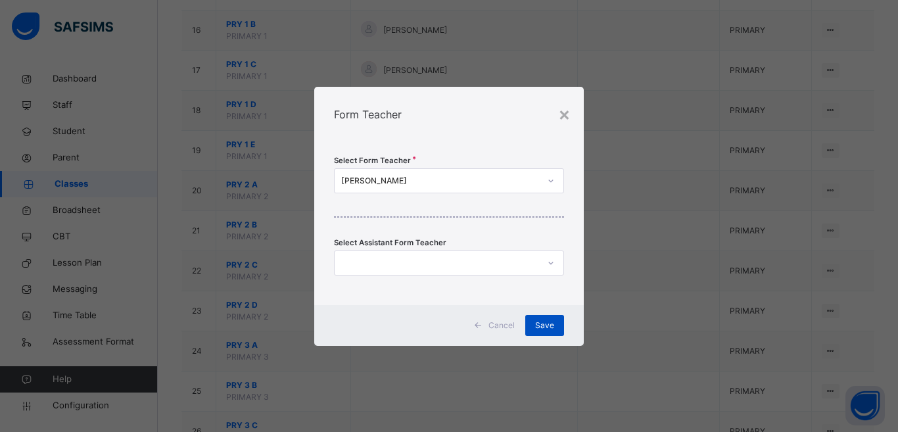
click at [513, 319] on span "Save" at bounding box center [544, 326] width 19 height 12
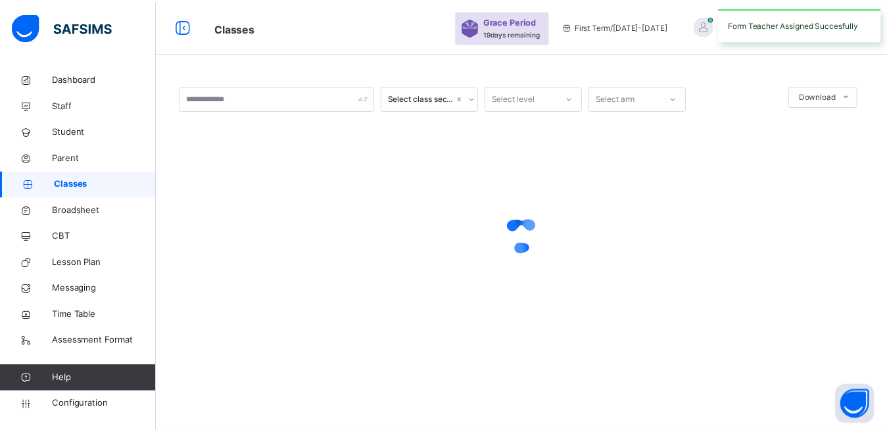
scroll to position [0, 0]
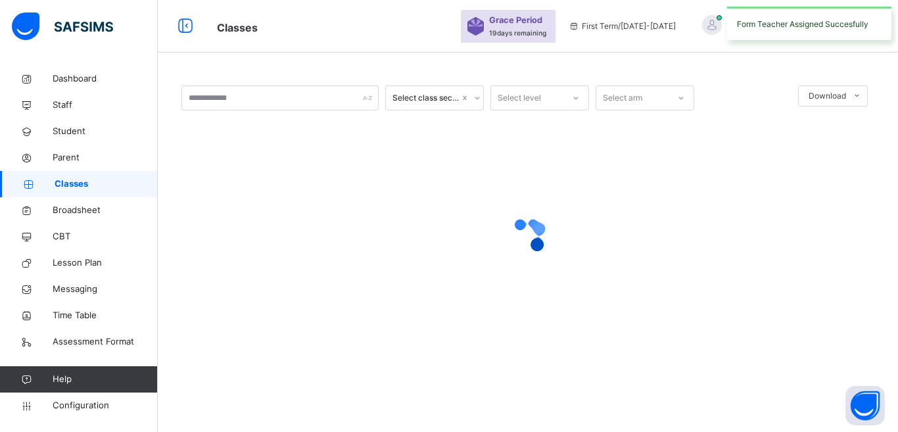
click at [513, 319] on div at bounding box center [527, 235] width 693 height 250
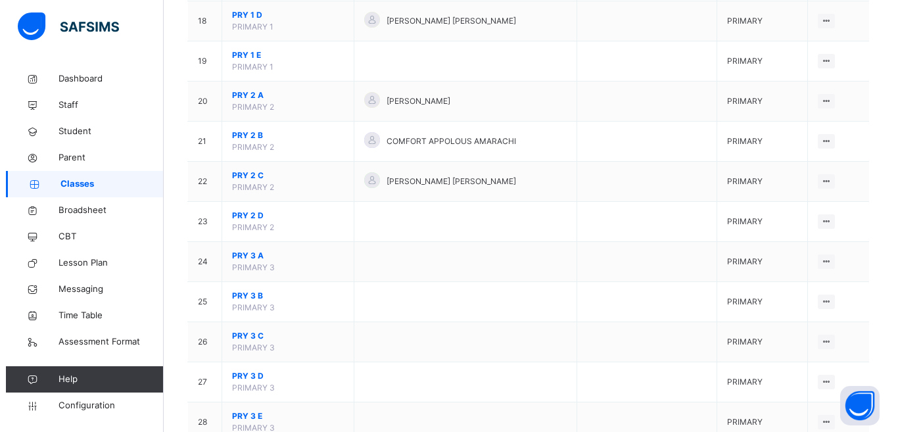
scroll to position [887, 0]
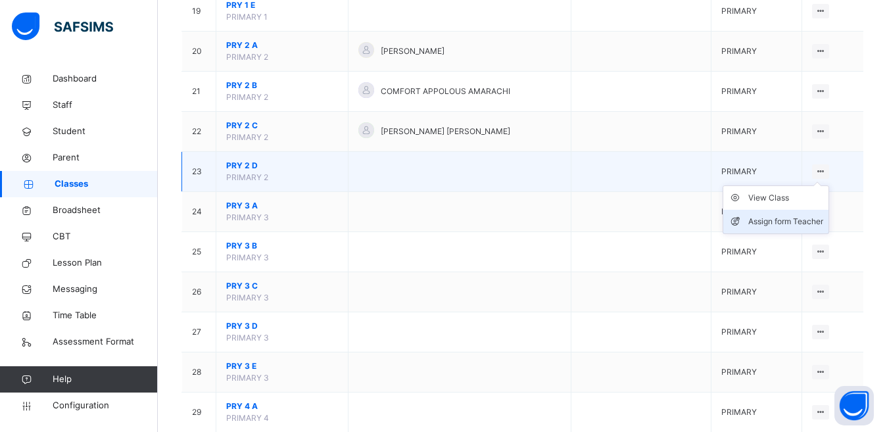
click at [513, 227] on div "Assign form Teacher" at bounding box center [785, 221] width 75 height 13
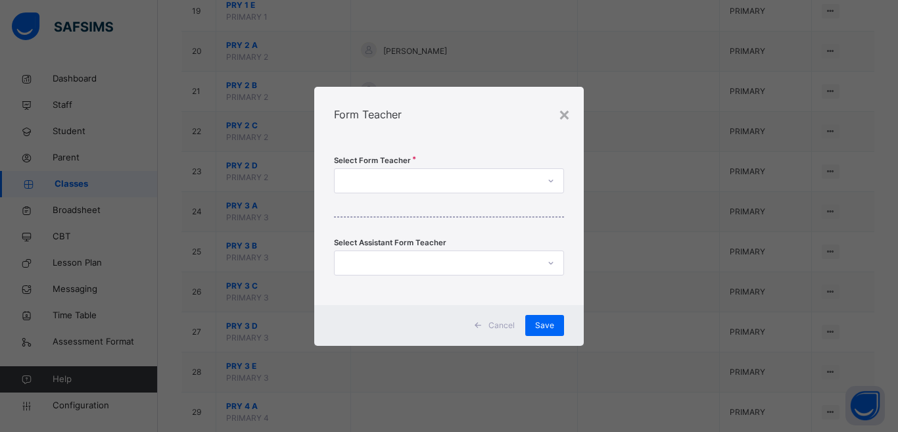
click at [496, 176] on div at bounding box center [437, 180] width 204 height 20
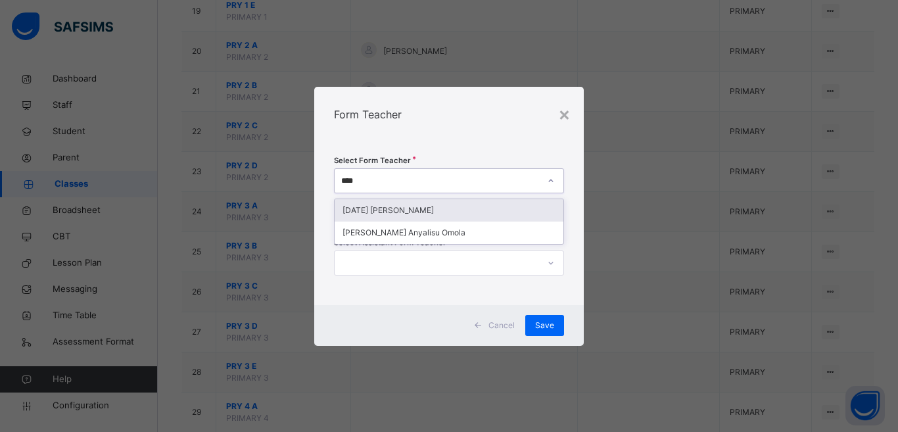
type input "****"
click at [513, 136] on div "Form Teacher" at bounding box center [449, 114] width 270 height 55
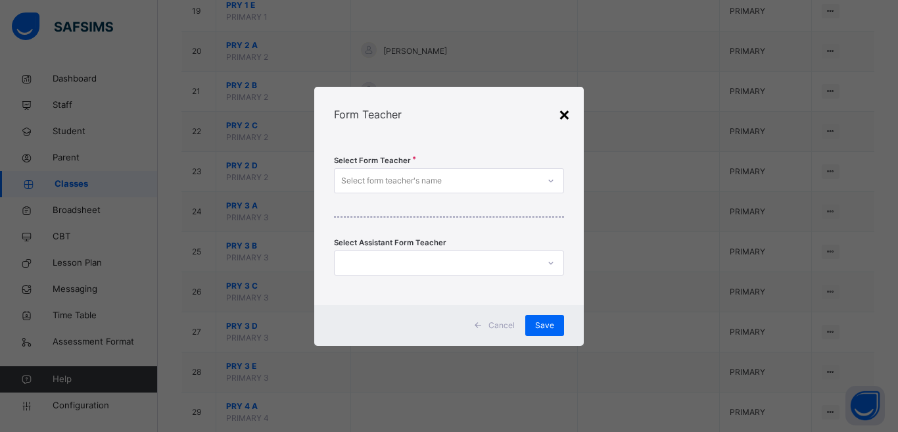
click at [513, 116] on div "×" at bounding box center [564, 114] width 12 height 28
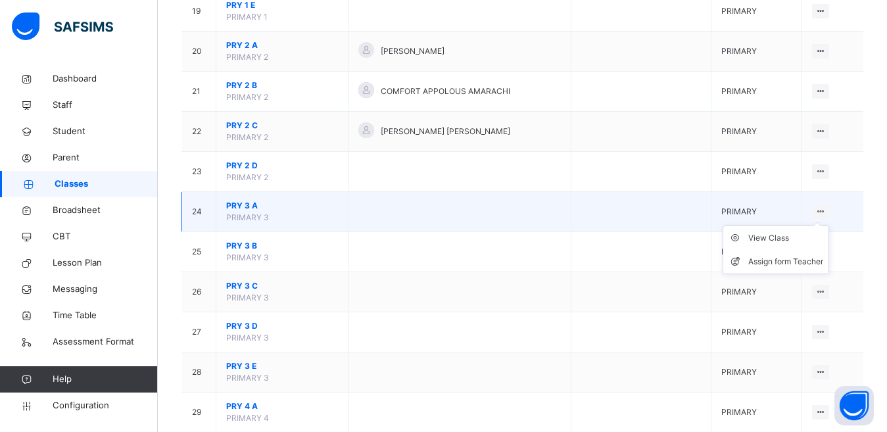
click at [513, 211] on icon at bounding box center [820, 211] width 11 height 10
click at [513, 266] on div "Assign form Teacher" at bounding box center [785, 261] width 75 height 13
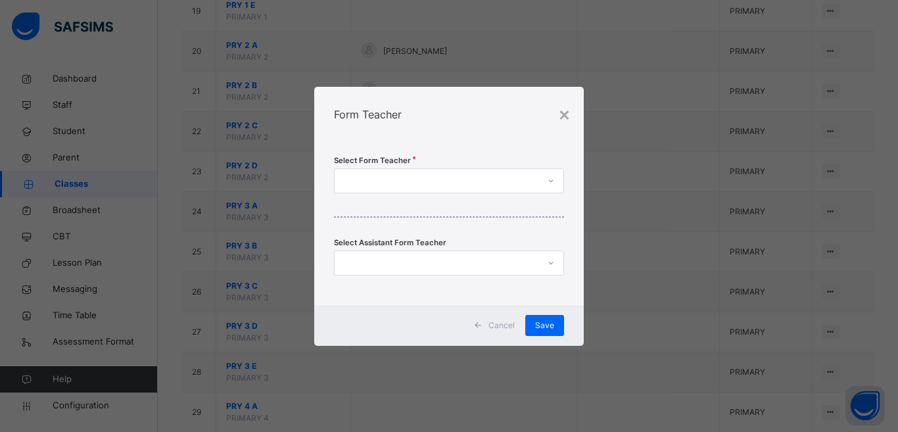
click at [456, 178] on div at bounding box center [437, 180] width 204 height 20
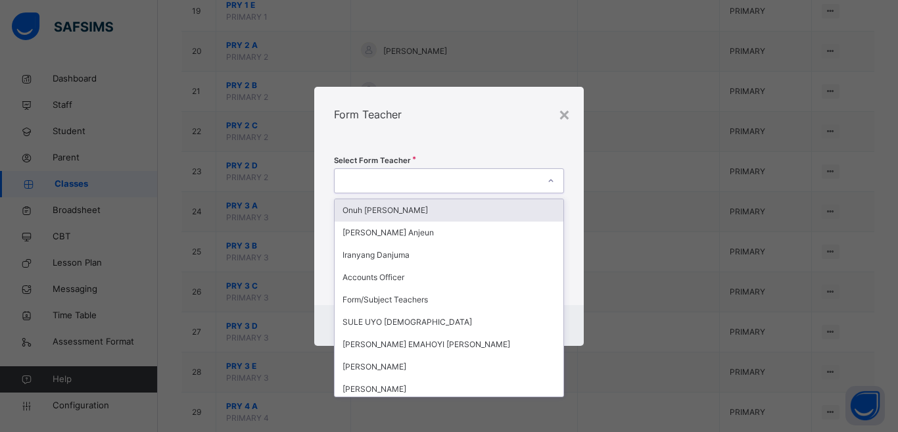
click at [456, 178] on div at bounding box center [437, 180] width 204 height 20
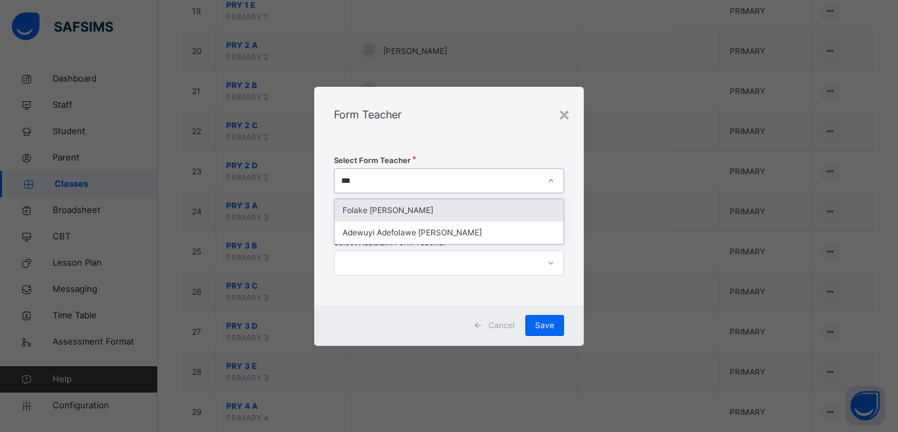
type input "****"
click at [416, 204] on div "Folake [PERSON_NAME]" at bounding box center [449, 210] width 229 height 22
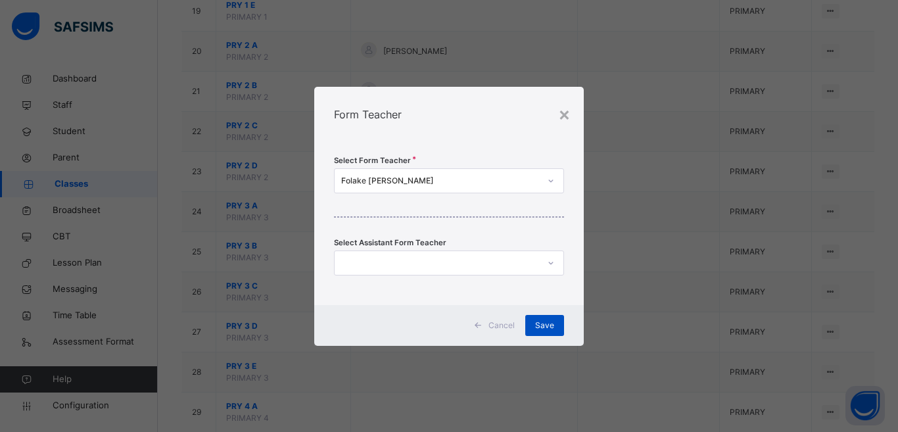
click at [513, 319] on span "Save" at bounding box center [544, 326] width 19 height 12
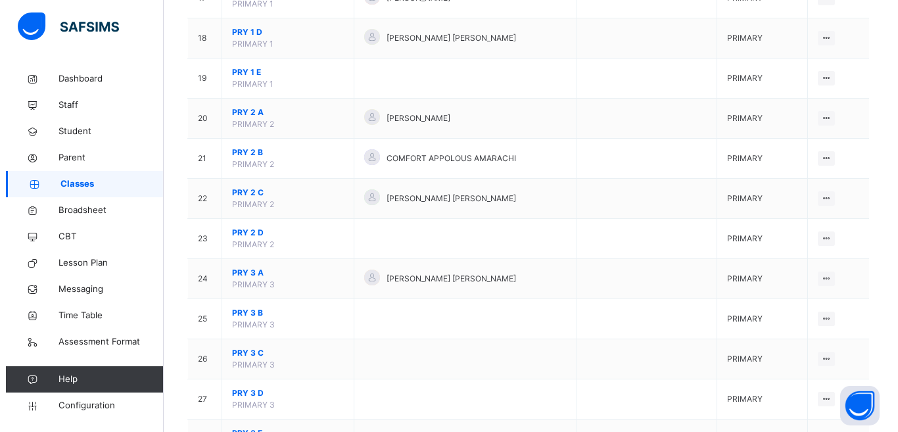
scroll to position [870, 0]
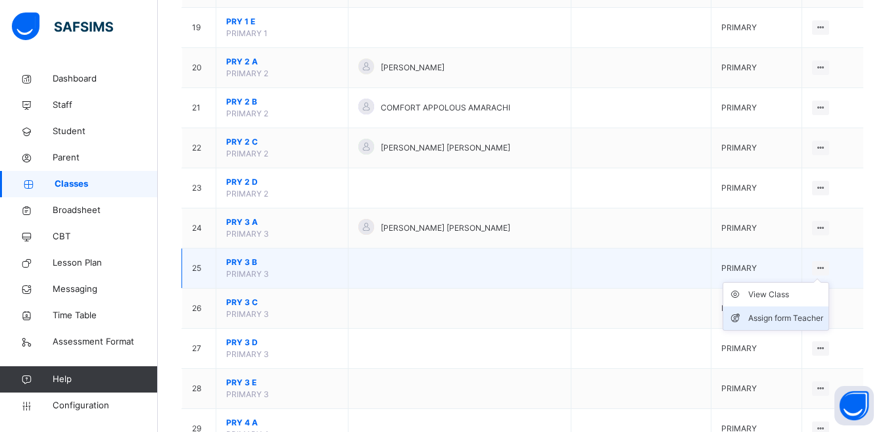
click at [513, 319] on div "Assign form Teacher" at bounding box center [785, 318] width 75 height 13
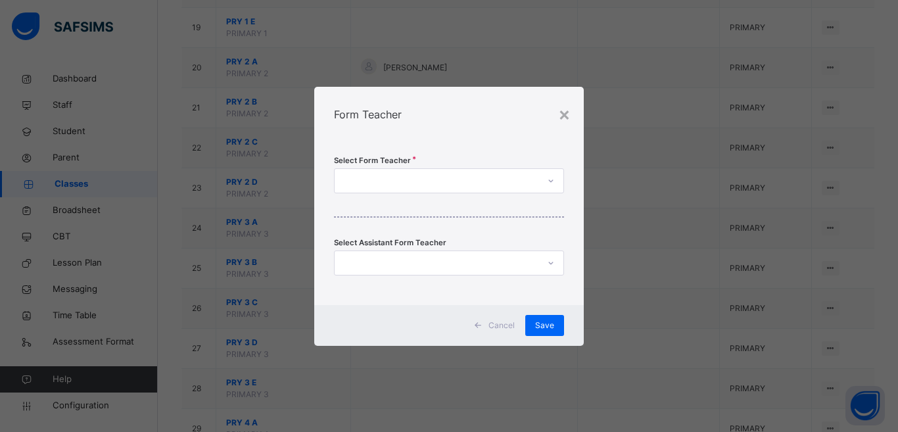
click at [513, 180] on div at bounding box center [437, 180] width 204 height 20
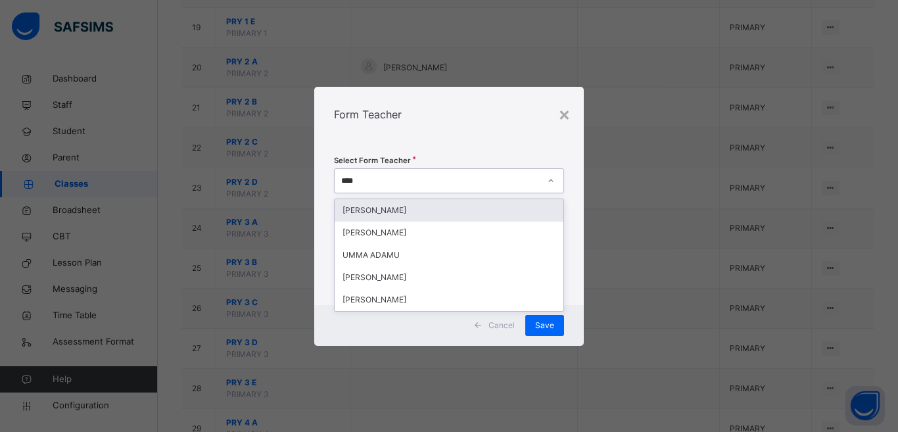
type input "*****"
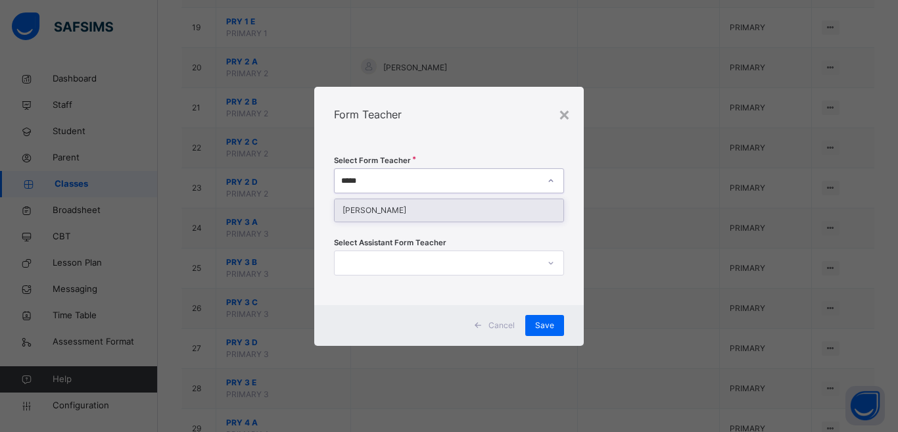
click at [411, 205] on div "[PERSON_NAME]" at bounding box center [449, 210] width 229 height 22
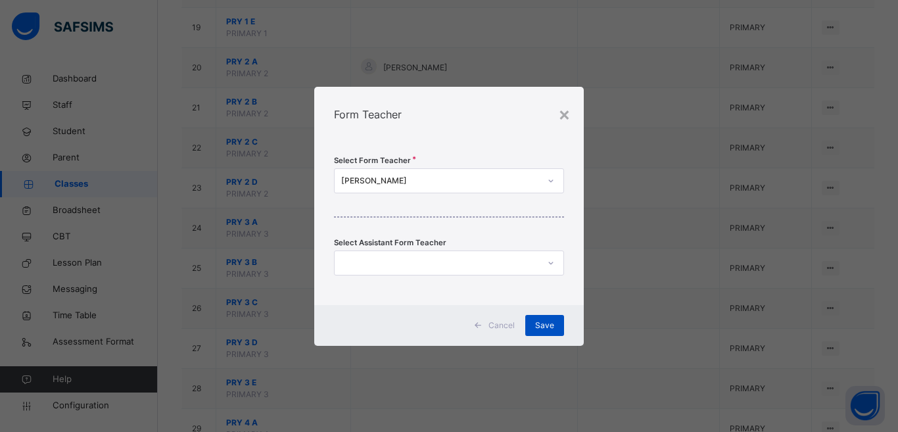
click at [513, 319] on span "Save" at bounding box center [544, 326] width 19 height 12
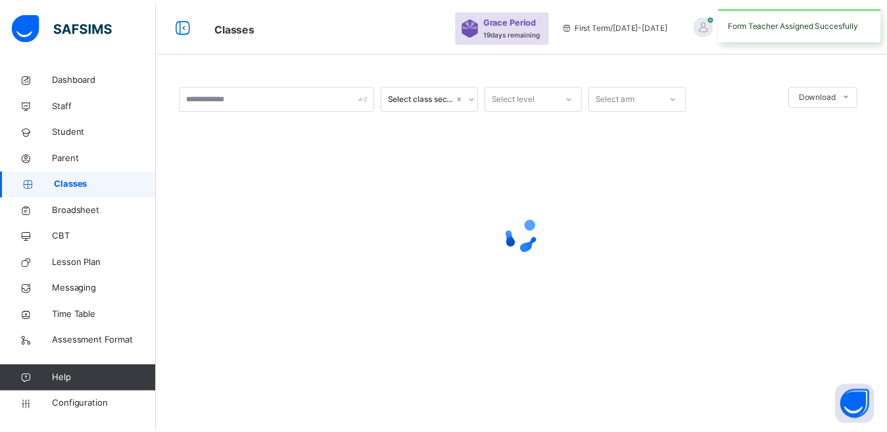
scroll to position [0, 0]
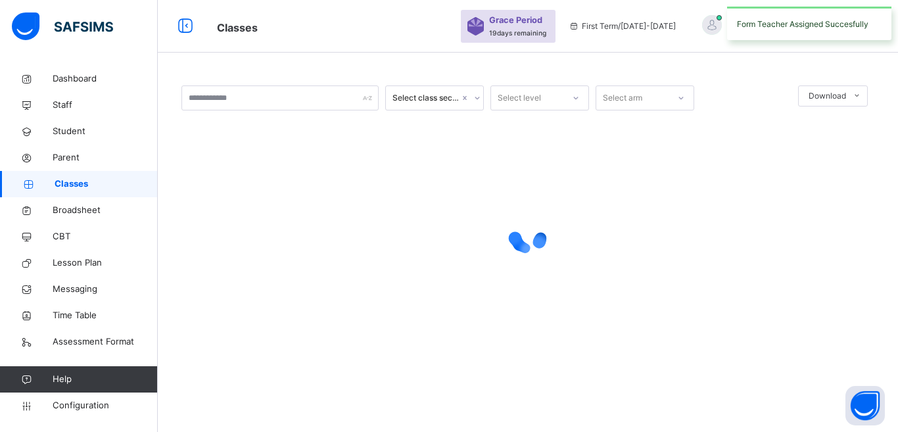
click at [513, 319] on div at bounding box center [527, 235] width 693 height 250
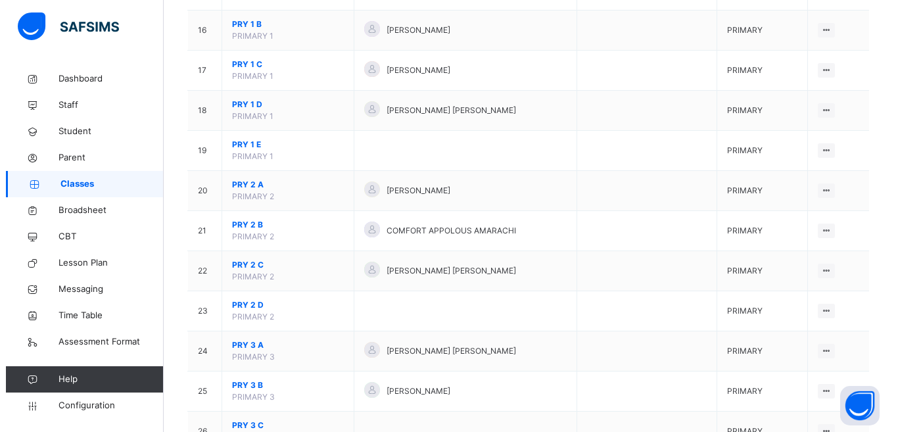
scroll to position [876, 0]
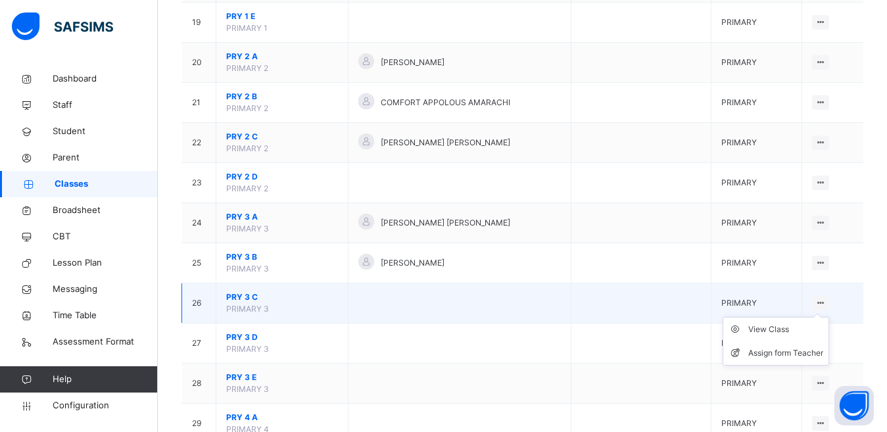
click at [513, 304] on icon at bounding box center [820, 303] width 11 height 10
click at [513, 319] on div "Assign form Teacher" at bounding box center [785, 352] width 75 height 13
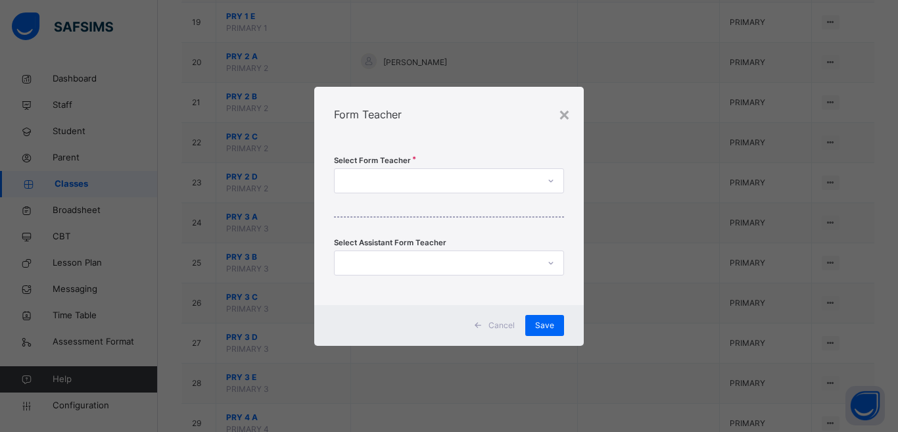
click at [493, 180] on div at bounding box center [437, 180] width 204 height 20
type input "****"
click at [434, 217] on div "Dominion [PERSON_NAME]" at bounding box center [449, 210] width 229 height 22
click at [513, 319] on div "Save" at bounding box center [544, 325] width 39 height 21
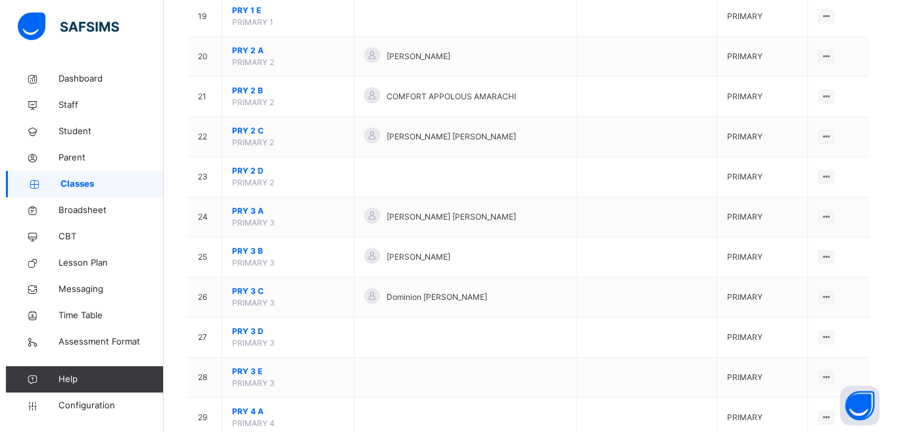
scroll to position [898, 0]
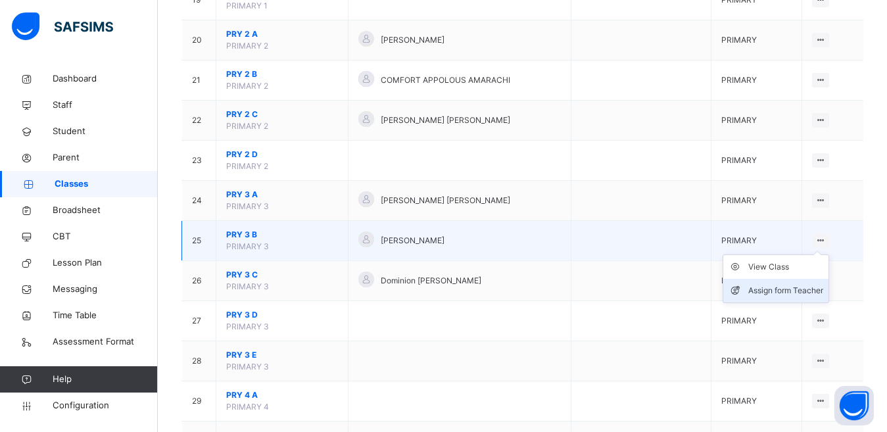
click at [513, 293] on div "Assign form Teacher" at bounding box center [785, 290] width 75 height 13
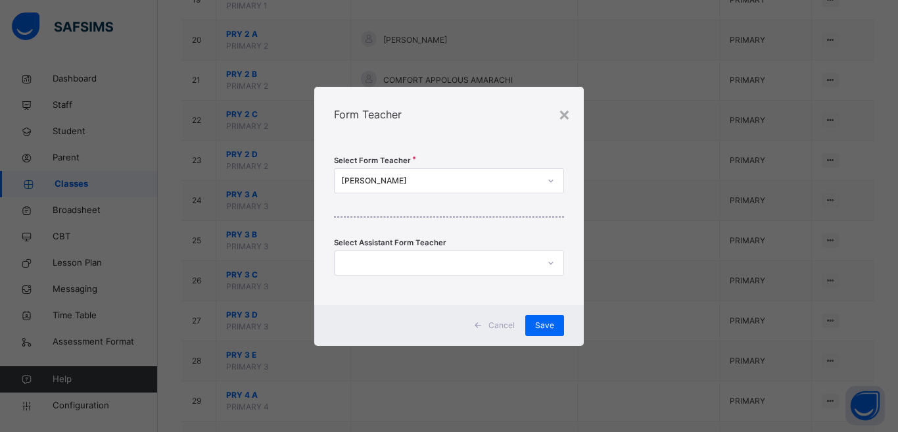
click at [473, 178] on div "[PERSON_NAME]" at bounding box center [440, 181] width 199 height 12
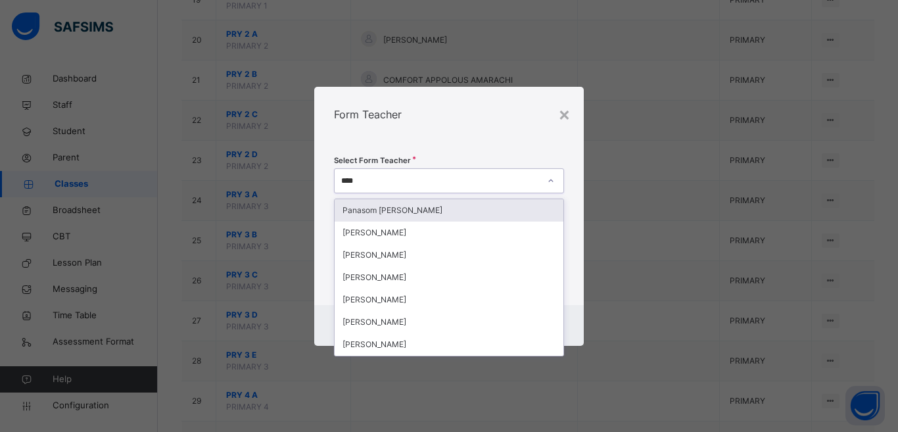
type input "*****"
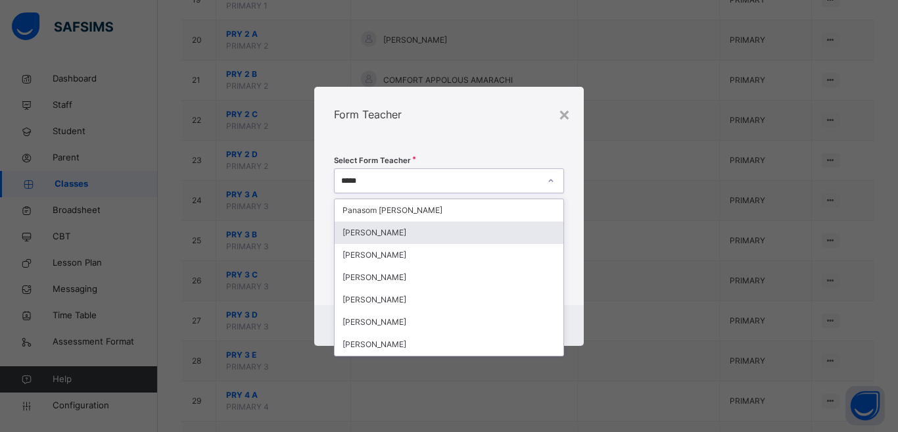
click at [427, 235] on div "[PERSON_NAME]" at bounding box center [449, 233] width 229 height 22
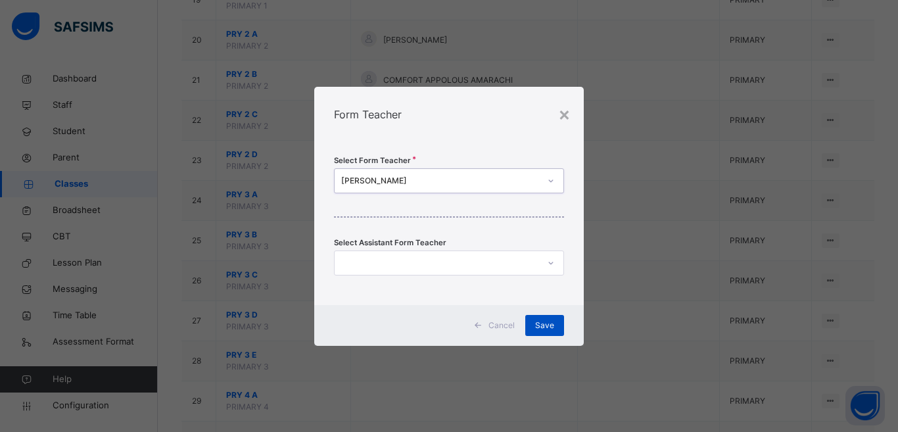
click at [513, 319] on span "Save" at bounding box center [544, 326] width 19 height 12
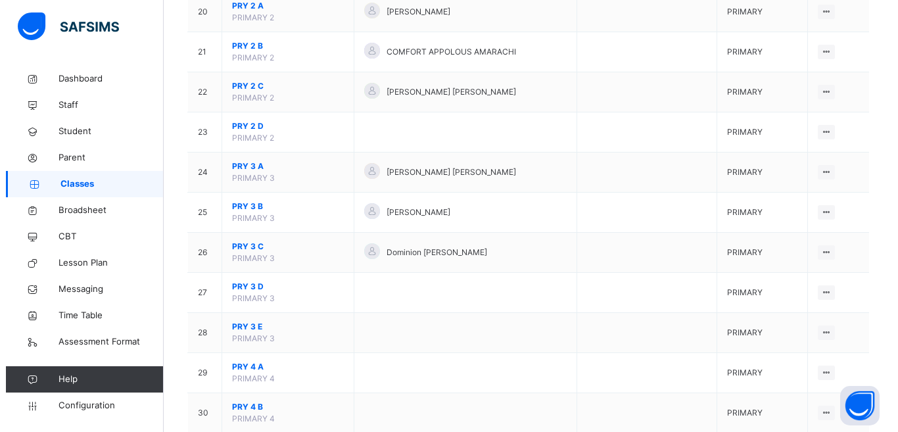
scroll to position [932, 0]
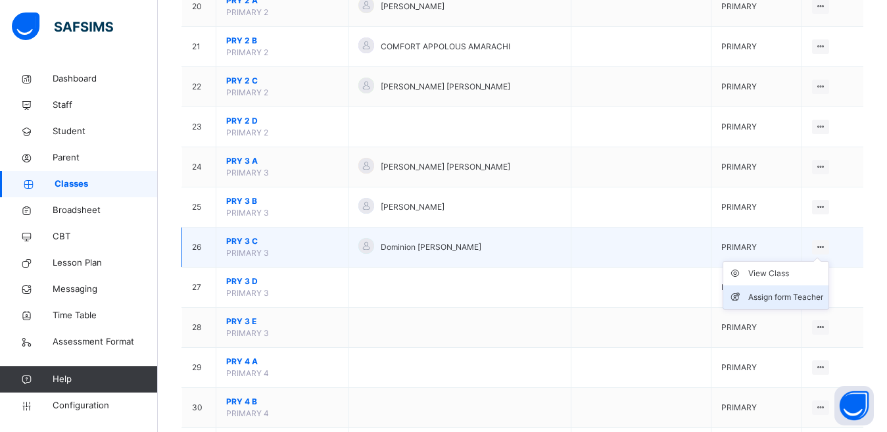
click at [513, 294] on div "Assign form Teacher" at bounding box center [785, 297] width 75 height 13
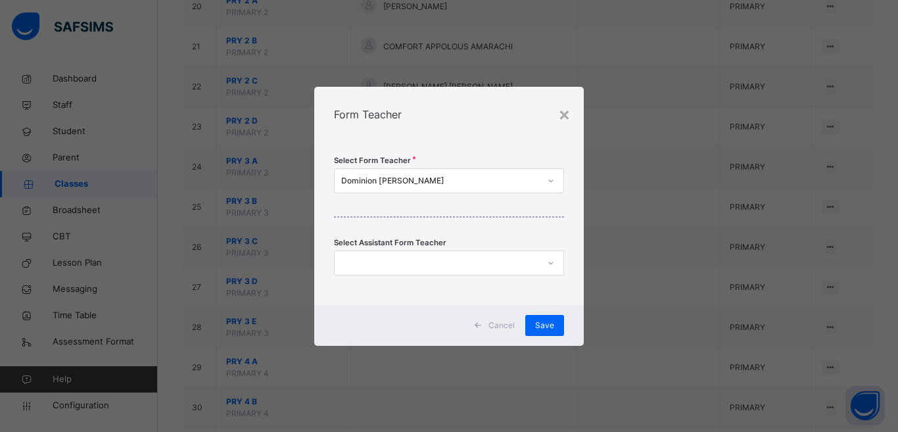
click at [454, 181] on div "Dominion [PERSON_NAME]" at bounding box center [440, 181] width 199 height 12
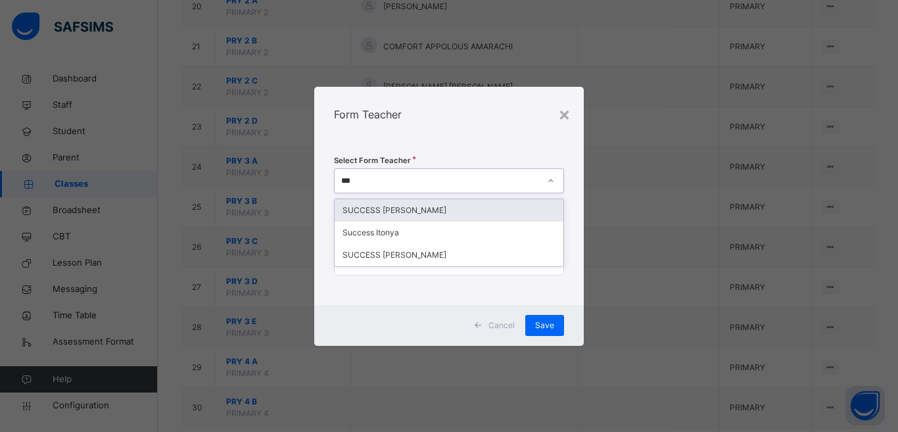
type input "****"
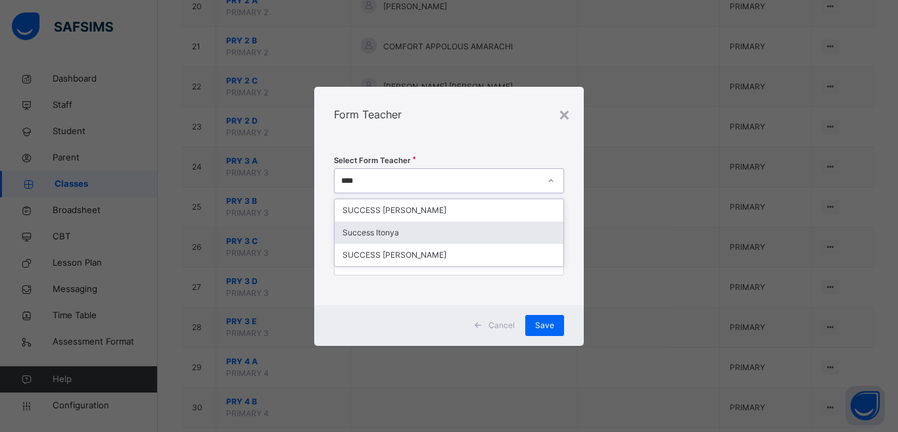
click at [420, 228] on div "Success Itonya" at bounding box center [449, 233] width 229 height 22
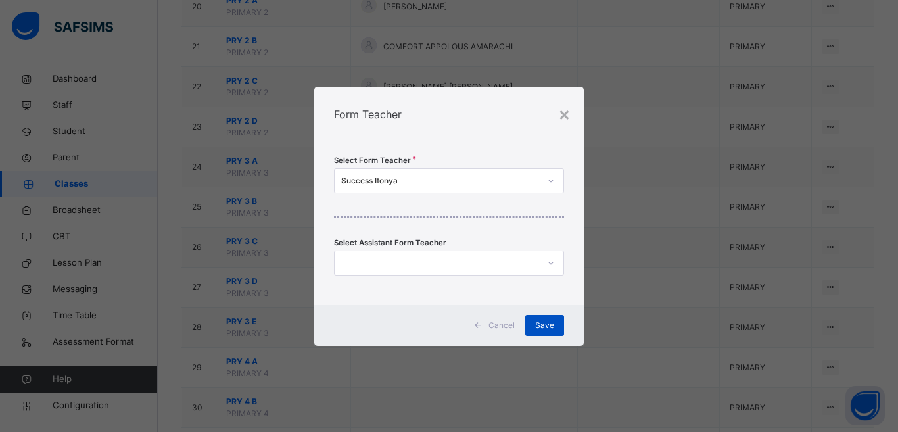
click at [513, 319] on span "Save" at bounding box center [544, 326] width 19 height 12
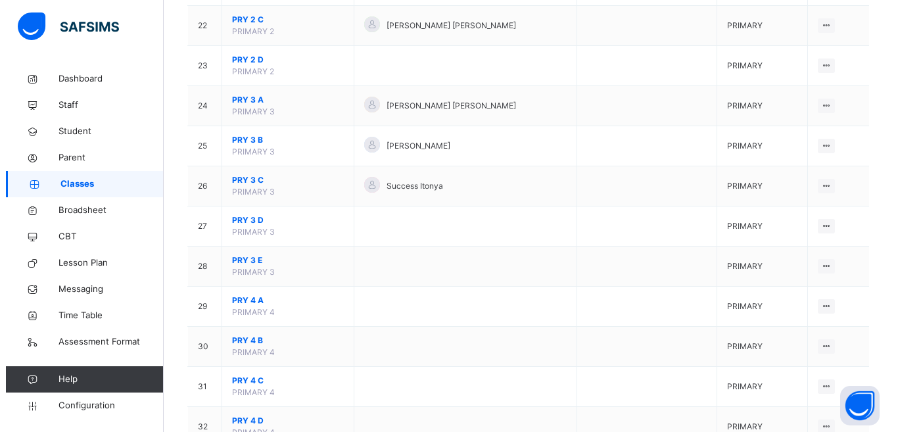
scroll to position [987, 0]
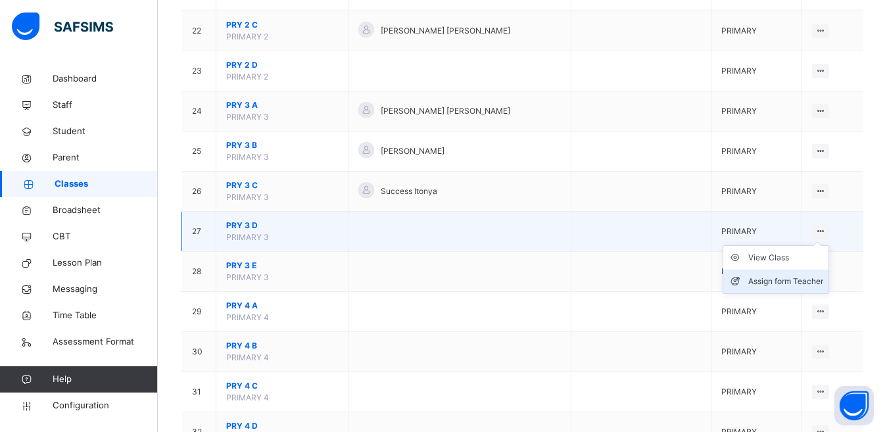
click at [513, 289] on li "Assign form Teacher" at bounding box center [775, 282] width 105 height 24
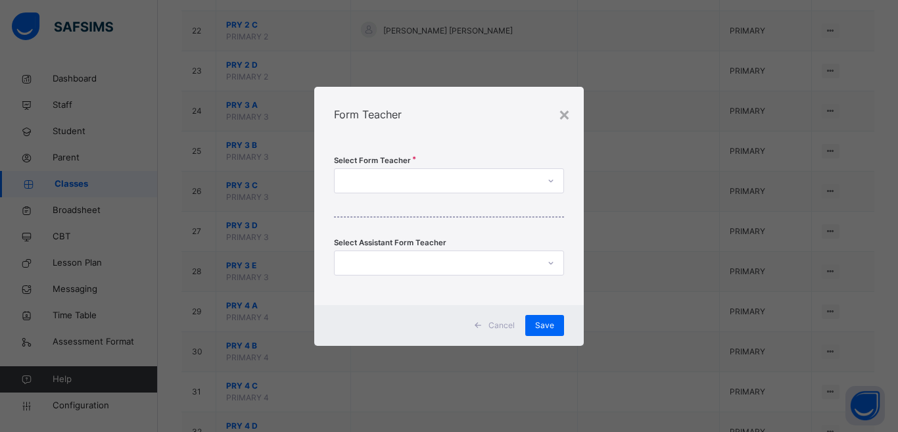
click at [440, 181] on div at bounding box center [437, 180] width 204 height 20
type input "****"
click at [418, 215] on div "Dominion [PERSON_NAME]" at bounding box center [449, 210] width 229 height 22
click at [513, 319] on span "Save" at bounding box center [544, 326] width 19 height 12
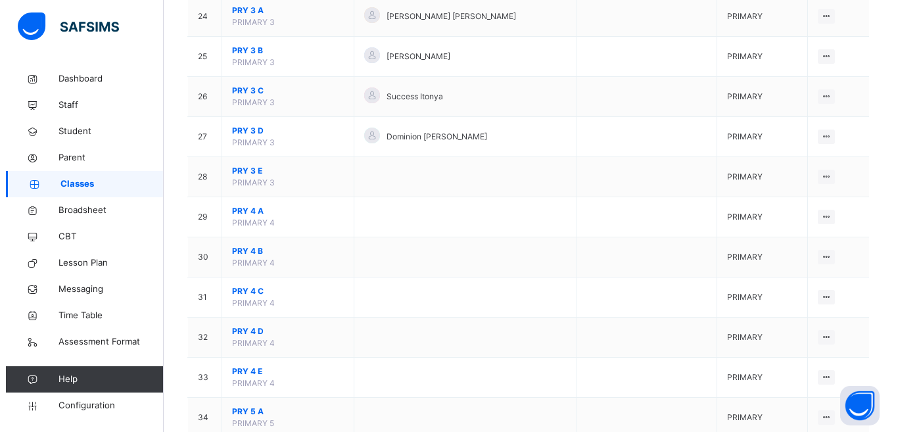
scroll to position [1104, 0]
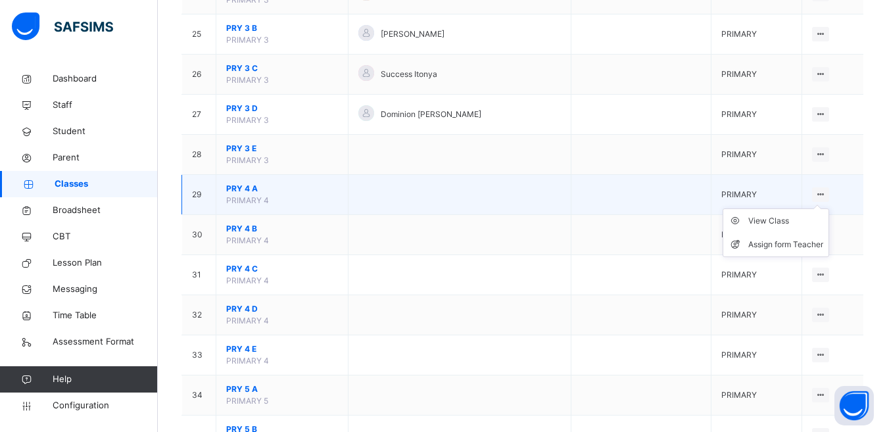
click at [513, 193] on icon at bounding box center [820, 194] width 11 height 10
click at [513, 249] on div "Assign form Teacher" at bounding box center [785, 244] width 75 height 13
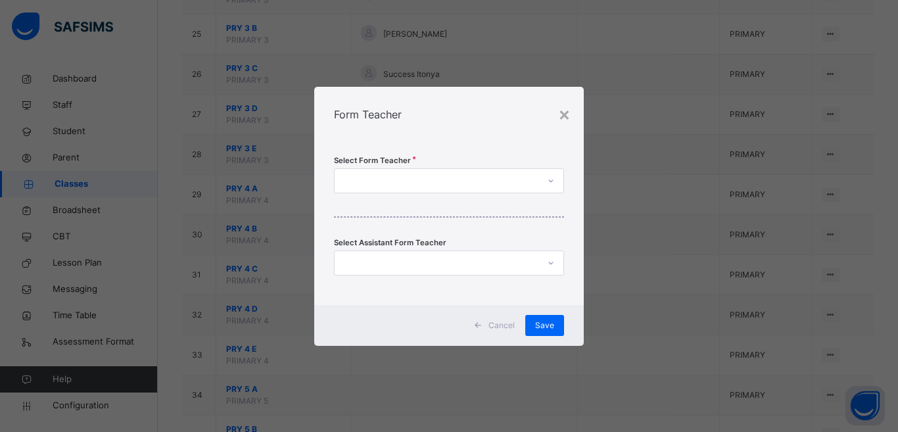
click at [510, 183] on div at bounding box center [437, 180] width 204 height 20
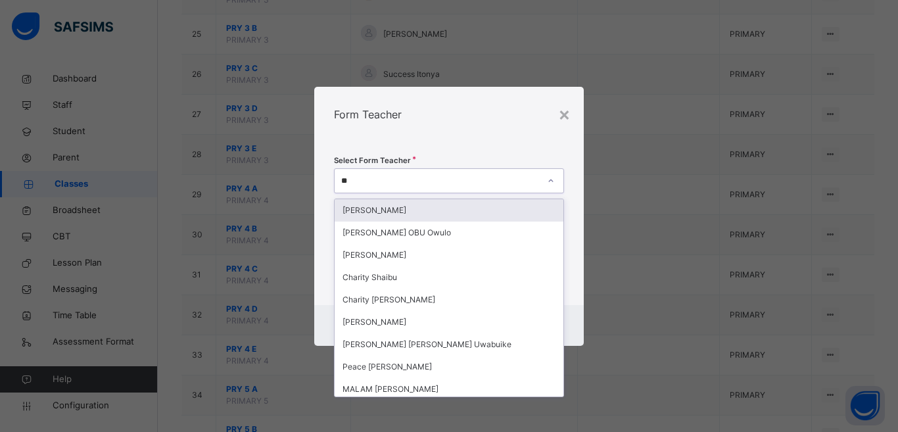
type input "***"
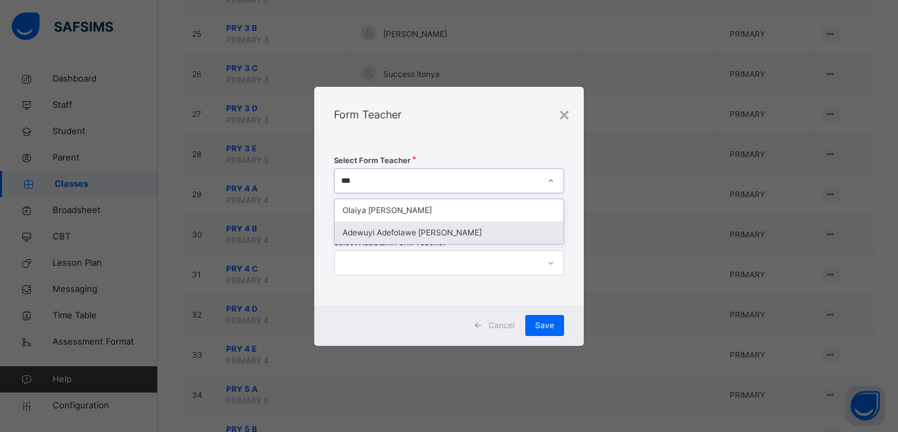
click at [450, 232] on div "Adewuyi Adefolawe [PERSON_NAME]" at bounding box center [449, 233] width 229 height 22
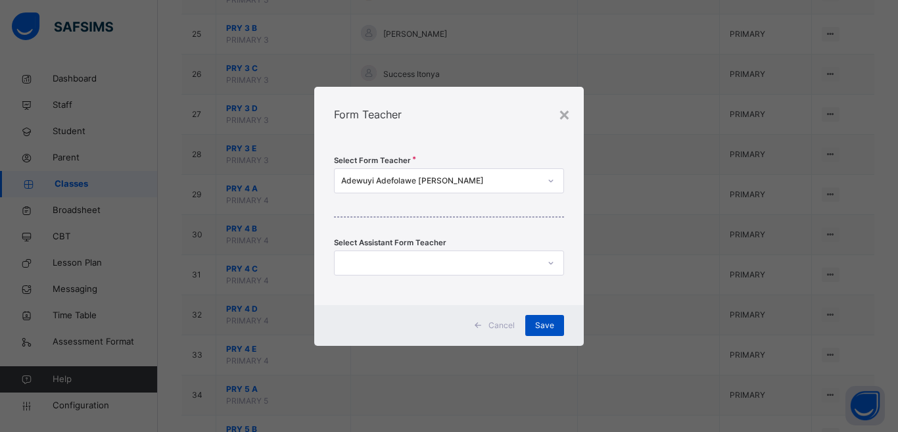
click at [513, 319] on span "Save" at bounding box center [544, 326] width 19 height 12
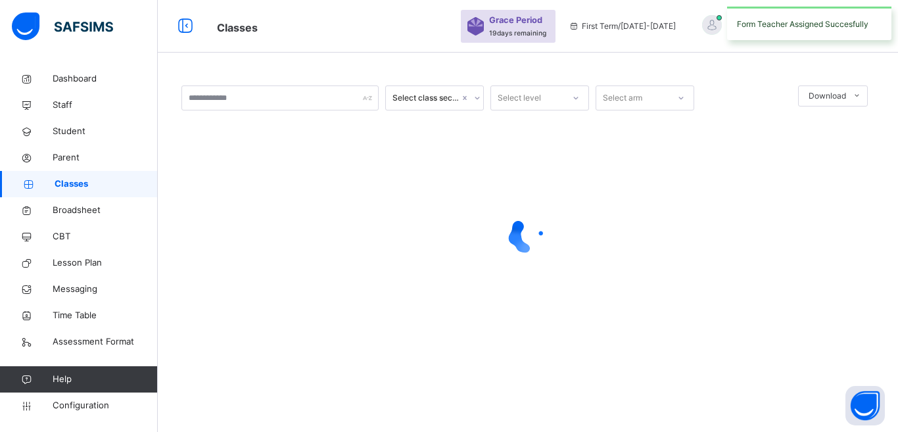
click at [513, 319] on div at bounding box center [527, 235] width 693 height 250
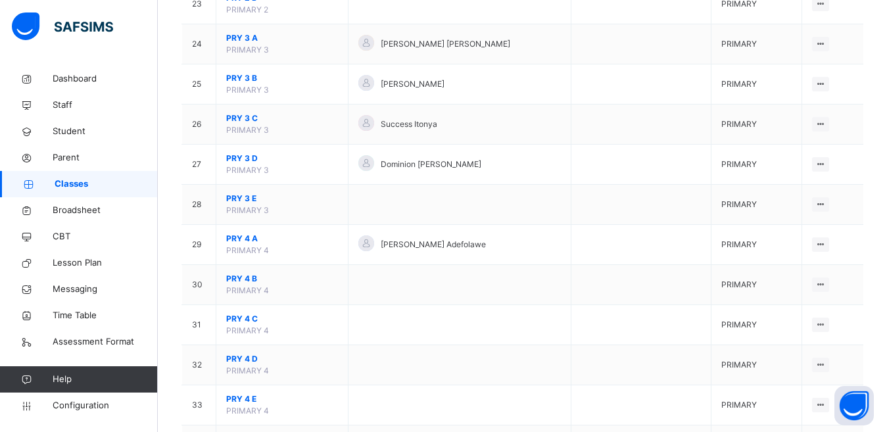
scroll to position [1138, 0]
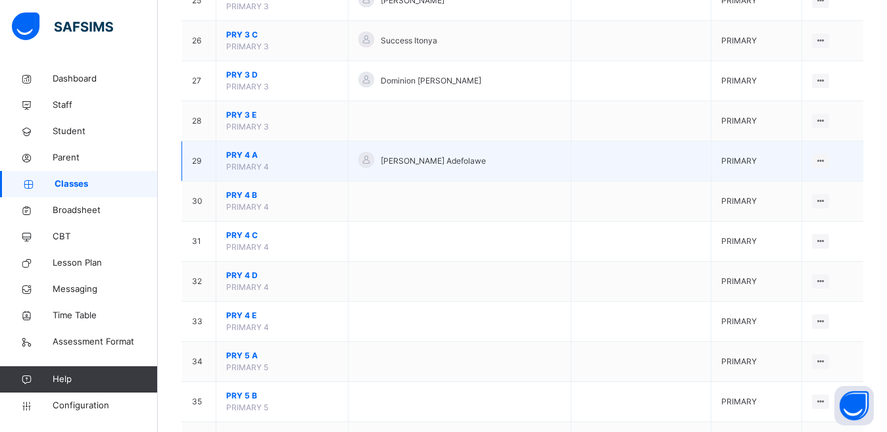
click at [235, 155] on span "PRY 4 A" at bounding box center [282, 155] width 112 height 12
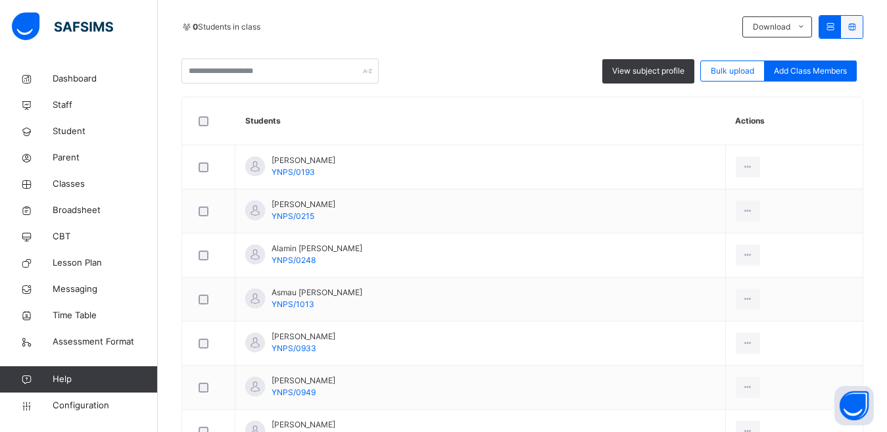
scroll to position [288, 0]
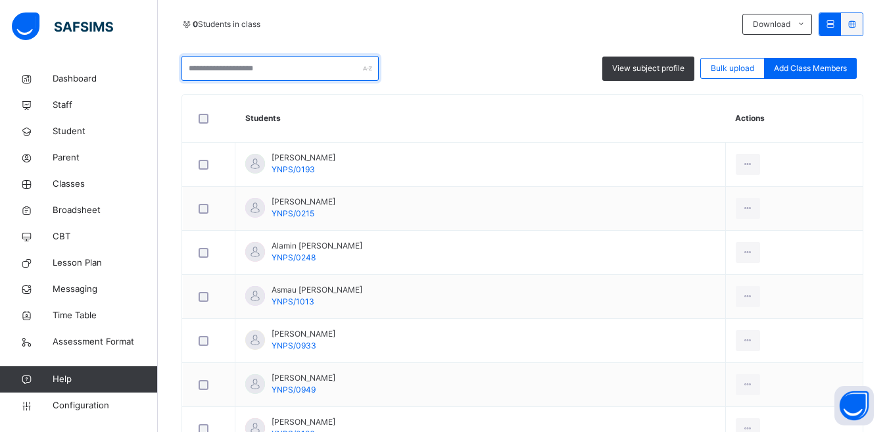
click at [323, 65] on input "text" at bounding box center [279, 68] width 197 height 25
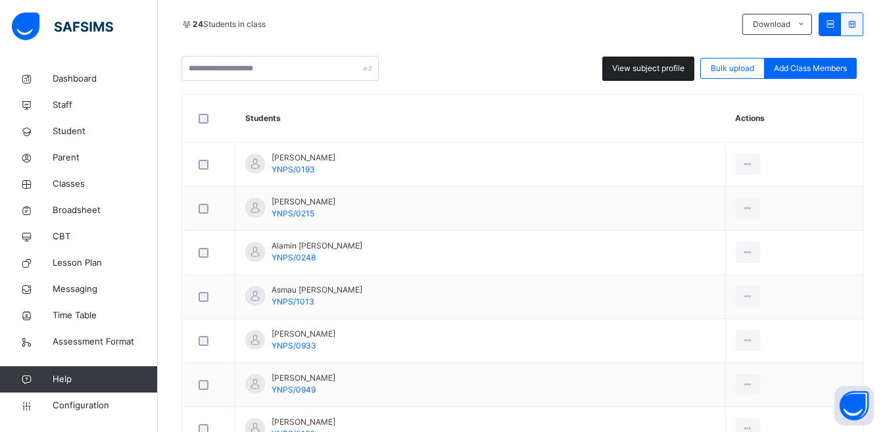
click at [513, 69] on span "View subject profile" at bounding box center [648, 68] width 72 height 12
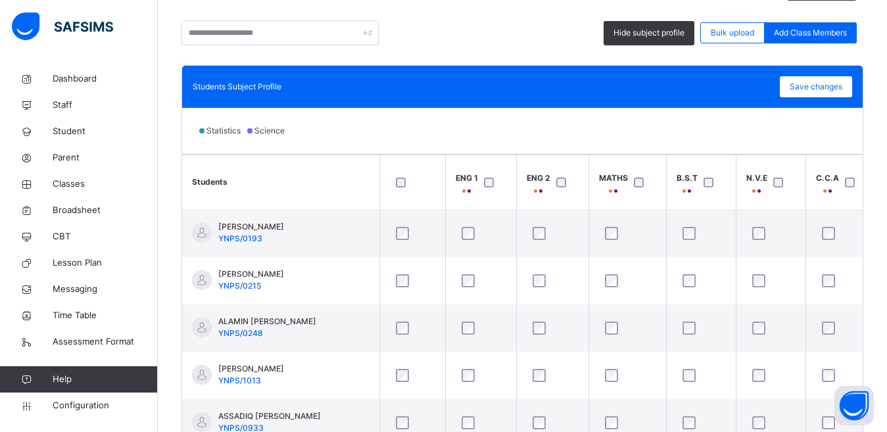
scroll to position [322, 0]
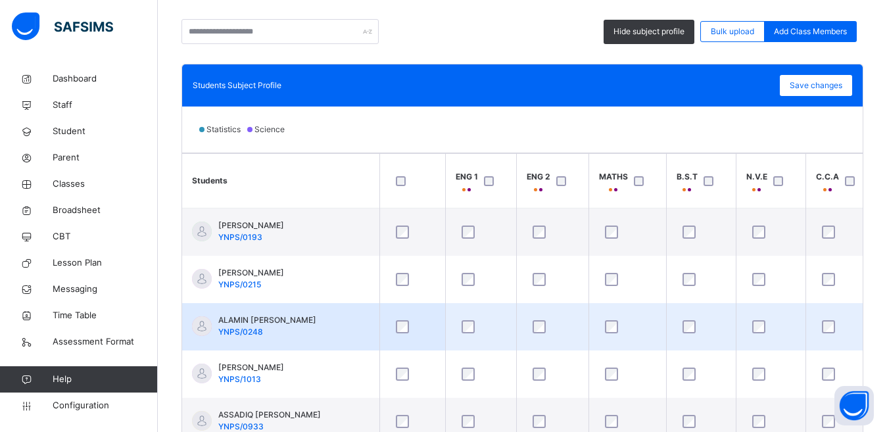
click at [402, 319] on div at bounding box center [412, 327] width 45 height 28
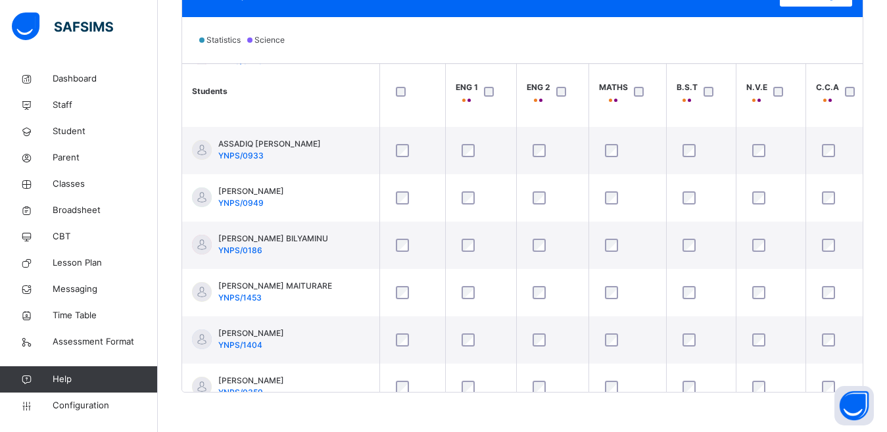
scroll to position [233, 0]
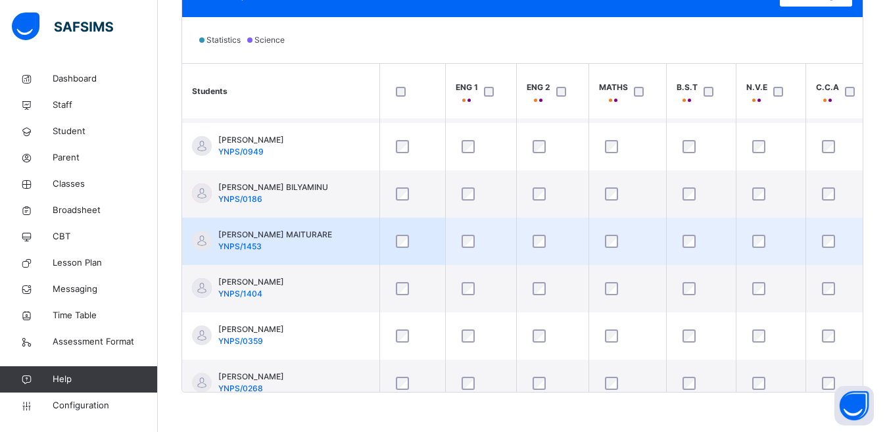
click at [401, 233] on div at bounding box center [412, 241] width 45 height 28
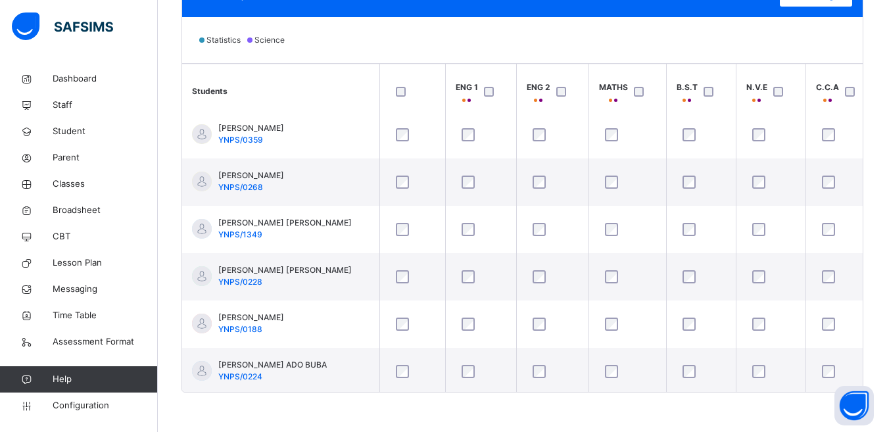
scroll to position [439, 0]
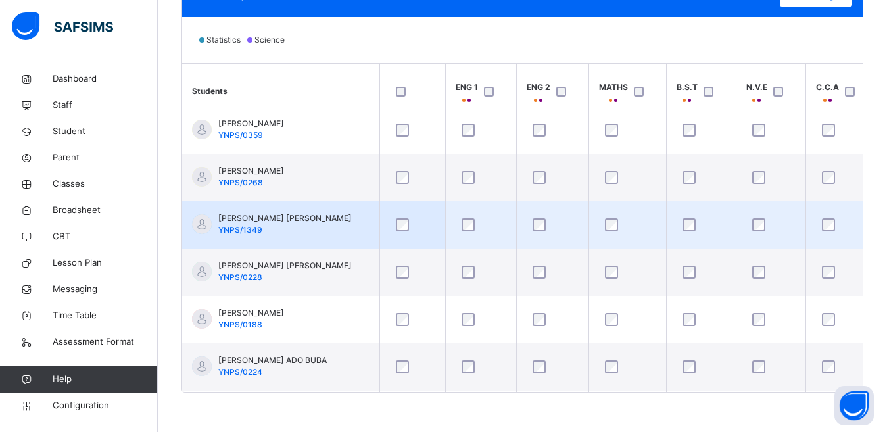
click at [399, 232] on div at bounding box center [412, 225] width 45 height 28
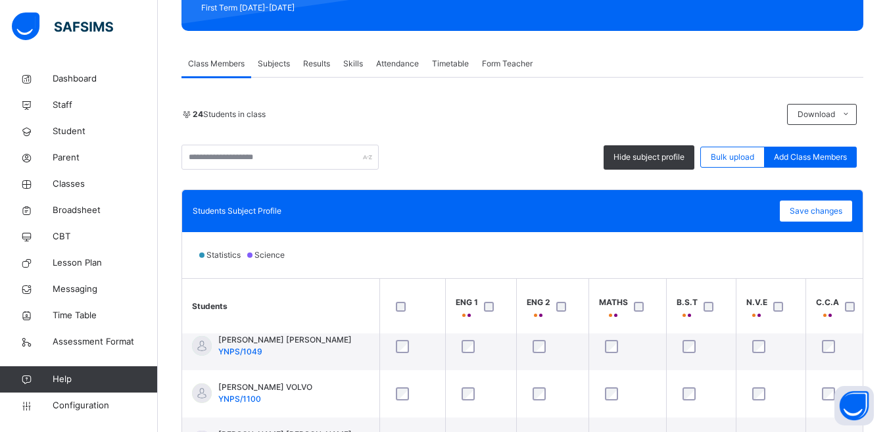
scroll to position [170, 0]
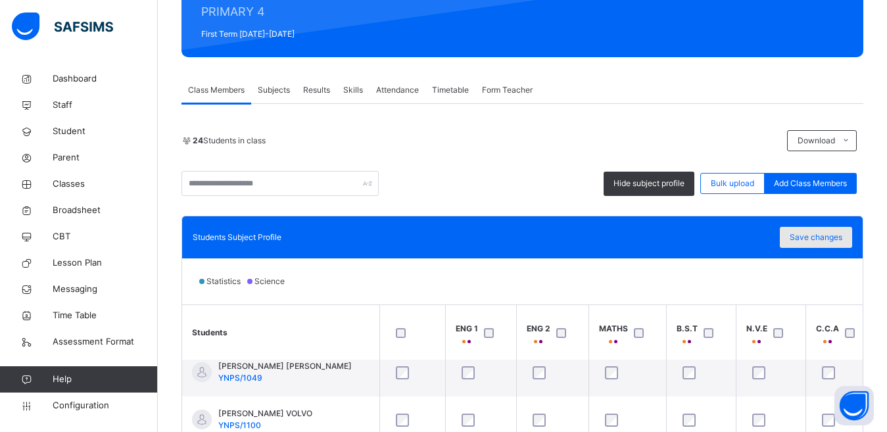
click at [513, 234] on span "Save changes" at bounding box center [816, 237] width 53 height 12
click at [513, 239] on span "Save changes" at bounding box center [816, 237] width 53 height 12
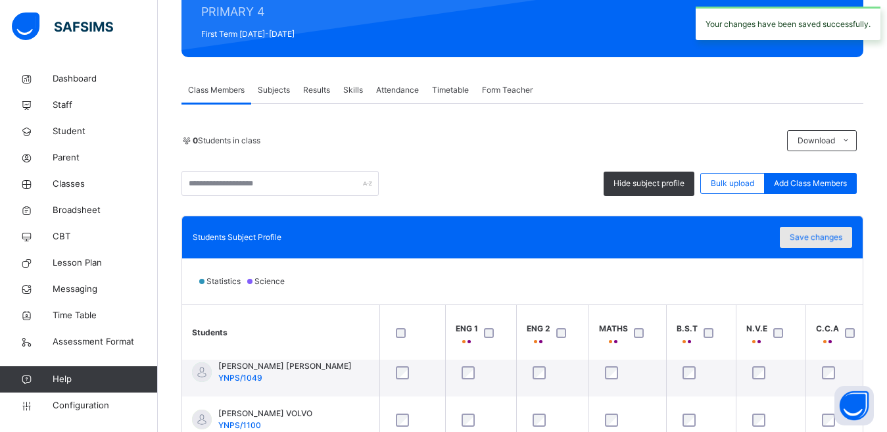
click at [513, 240] on div "Save changes" at bounding box center [816, 237] width 72 height 21
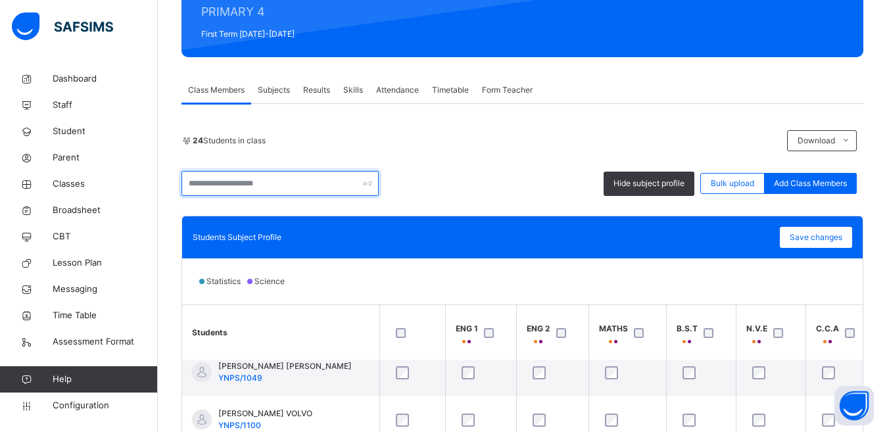
click at [308, 183] on input "text" at bounding box center [279, 183] width 197 height 25
click at [271, 94] on span "Subjects" at bounding box center [274, 90] width 32 height 12
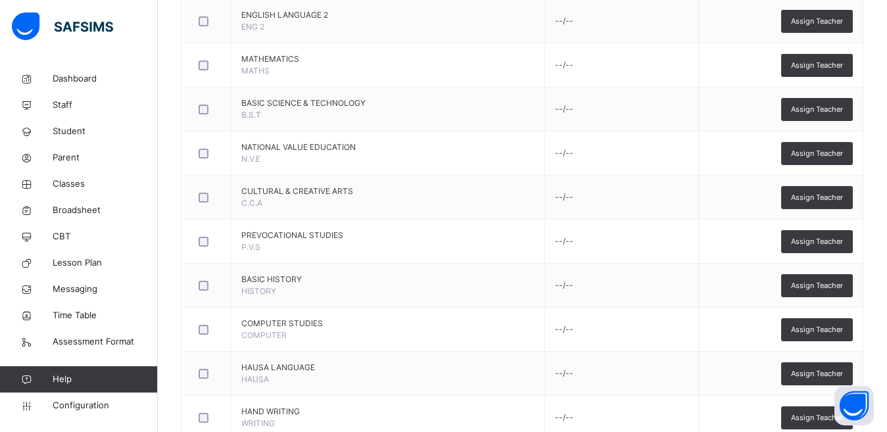
scroll to position [435, 0]
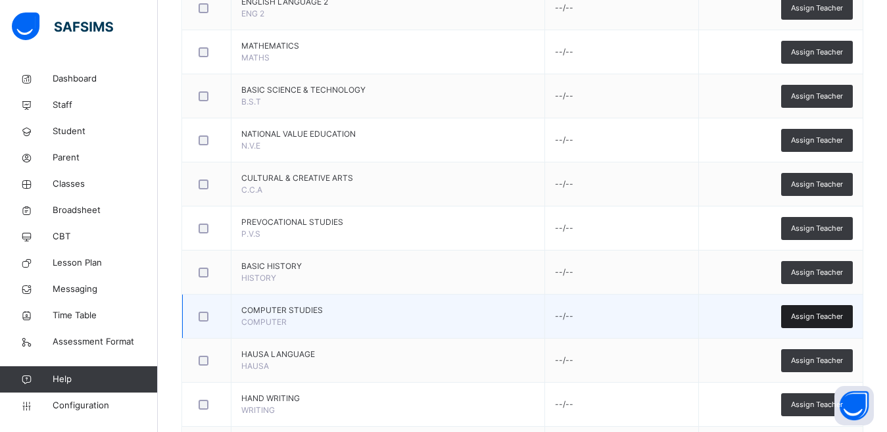
click at [513, 308] on div "Assign Teacher" at bounding box center [817, 316] width 72 height 23
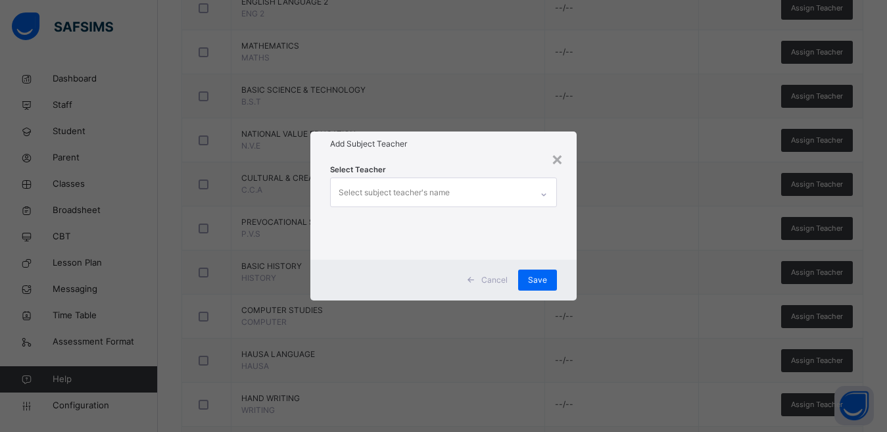
click at [444, 192] on div "Select subject teacher's name" at bounding box center [394, 192] width 111 height 25
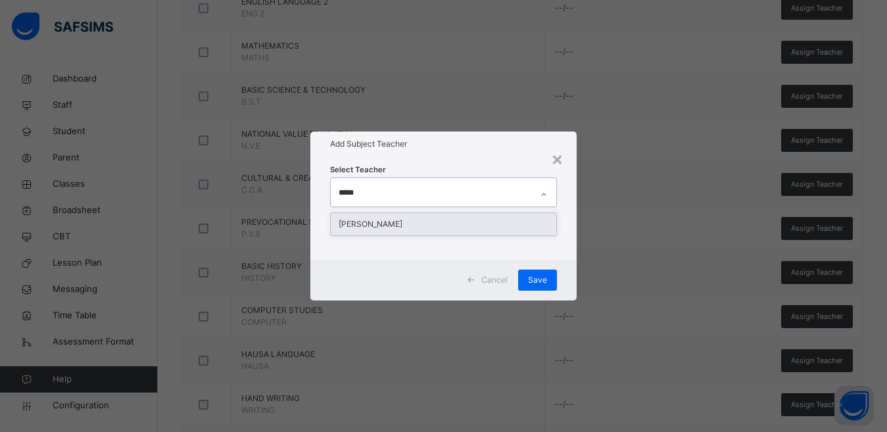
type input "******"
click at [433, 227] on div "[PERSON_NAME]" at bounding box center [444, 224] width 226 height 22
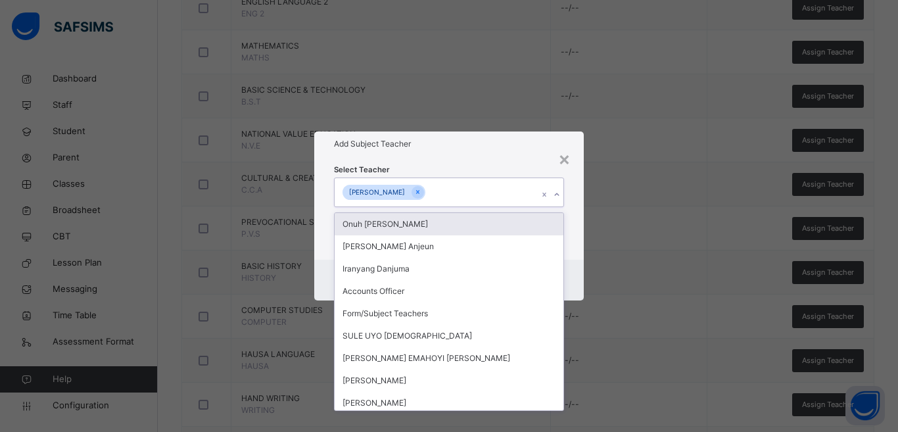
click at [490, 157] on div "Select Teacher option [PERSON_NAME], selected. option Onuh [PERSON_NAME] focuse…" at bounding box center [449, 207] width 270 height 103
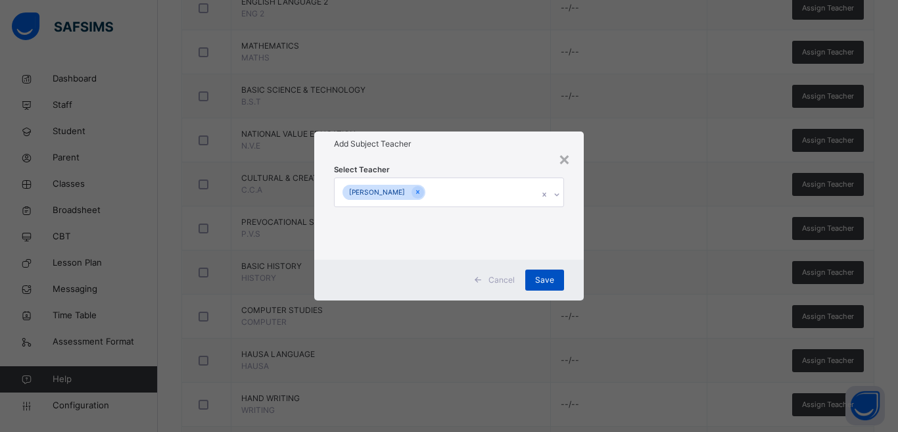
click at [513, 279] on span "Save" at bounding box center [544, 280] width 19 height 12
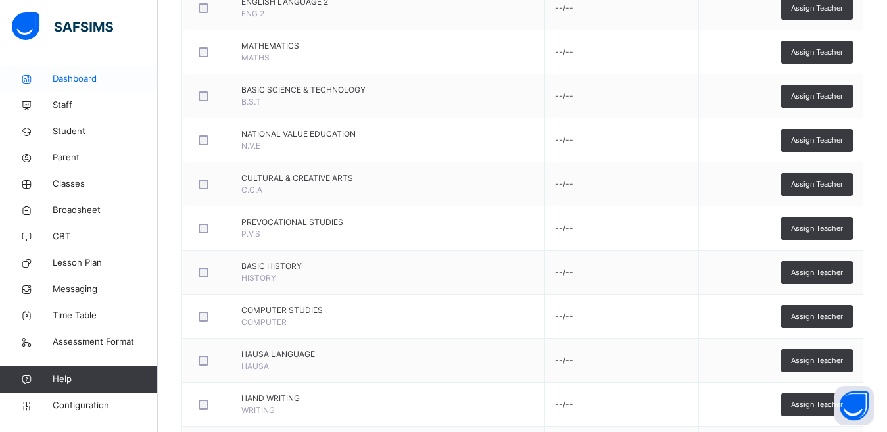
click at [75, 73] on span "Dashboard" at bounding box center [105, 78] width 105 height 13
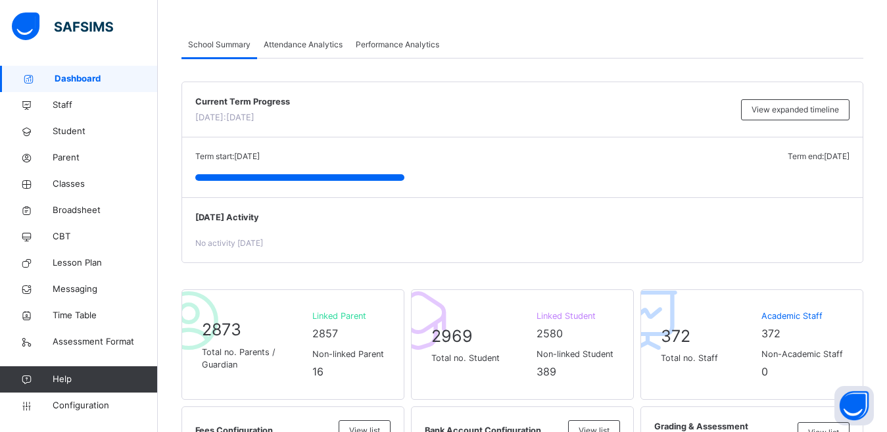
scroll to position [5, 0]
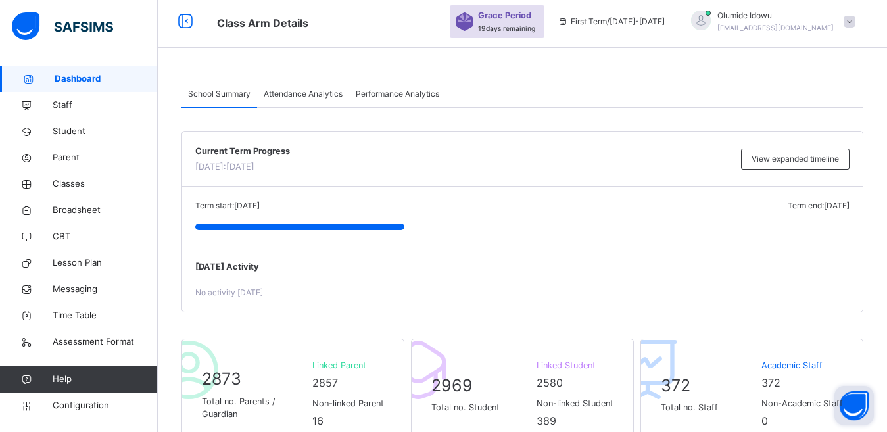
click at [513, 319] on button "Open asap" at bounding box center [853, 405] width 39 height 39
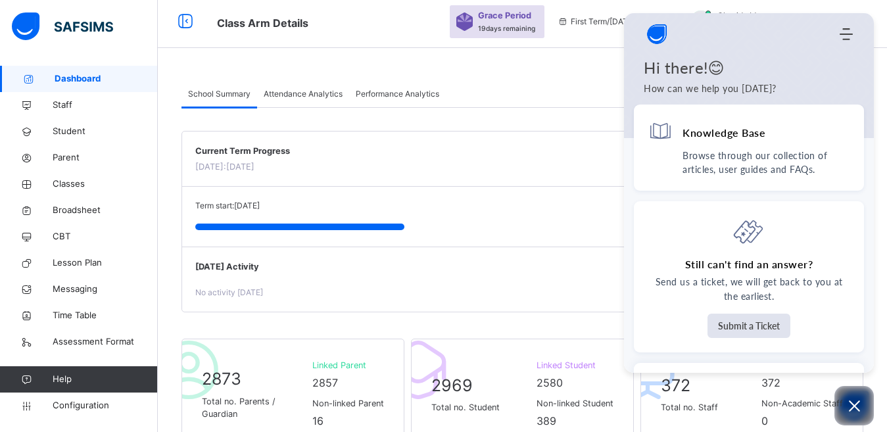
scroll to position [0, 0]
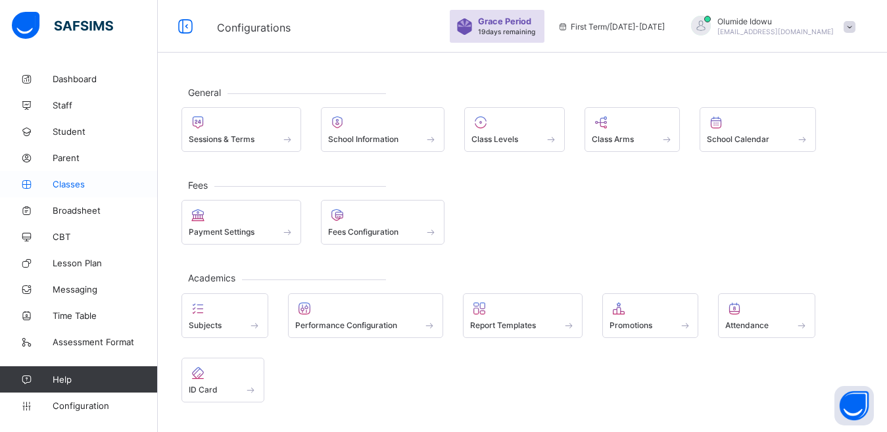
click at [62, 182] on span "Classes" at bounding box center [105, 184] width 105 height 11
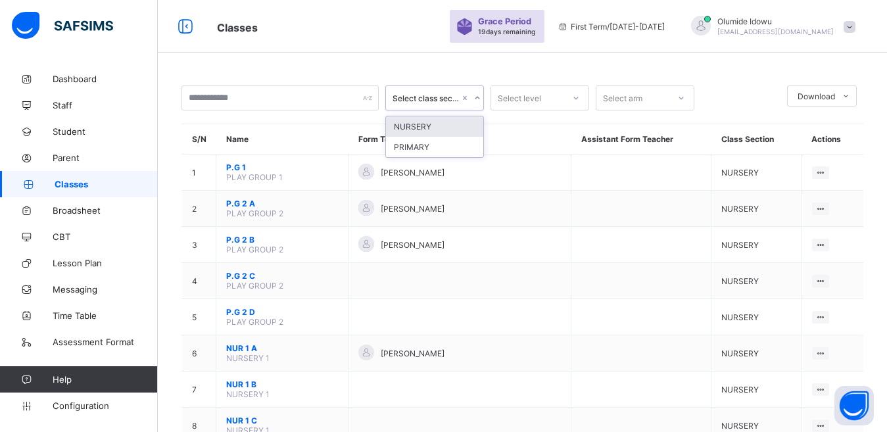
click at [475, 99] on icon at bounding box center [477, 97] width 8 height 13
click at [452, 155] on div "PRIMARY" at bounding box center [434, 147] width 97 height 20
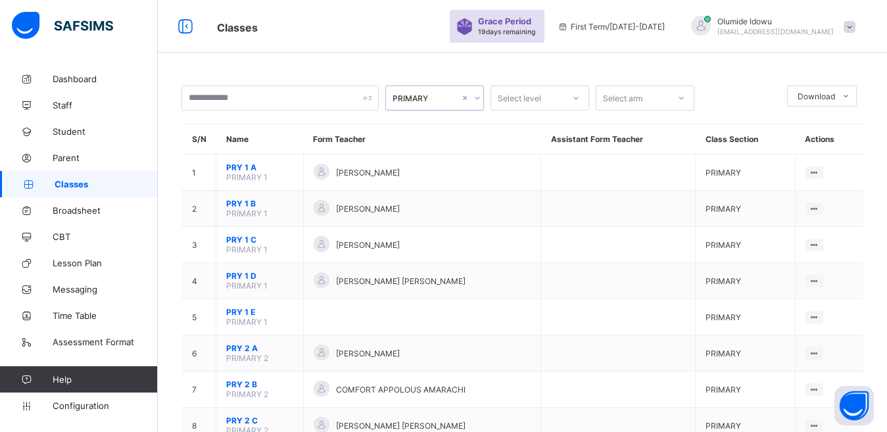
click at [584, 99] on div at bounding box center [576, 97] width 22 height 21
click at [680, 95] on icon at bounding box center [681, 97] width 8 height 13
click at [665, 162] on div "A" at bounding box center [644, 166] width 97 height 20
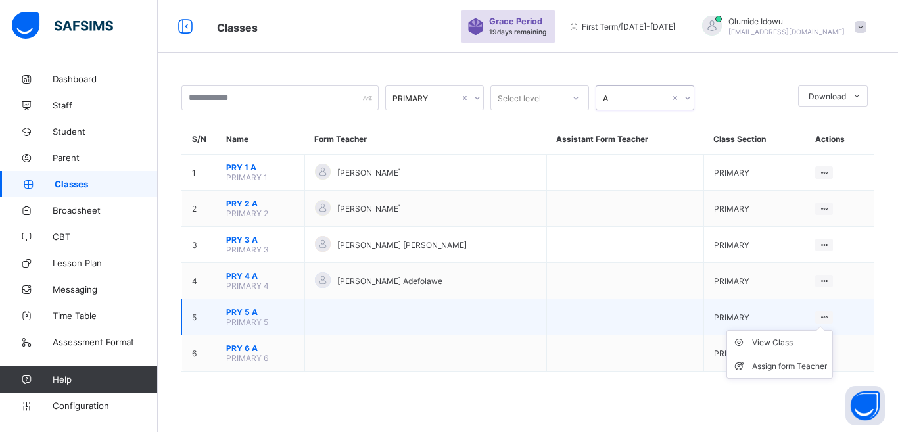
click at [825, 330] on ul "View Class Assign form Teacher" at bounding box center [779, 354] width 107 height 49
click at [809, 364] on div "Assign form Teacher" at bounding box center [789, 366] width 75 height 13
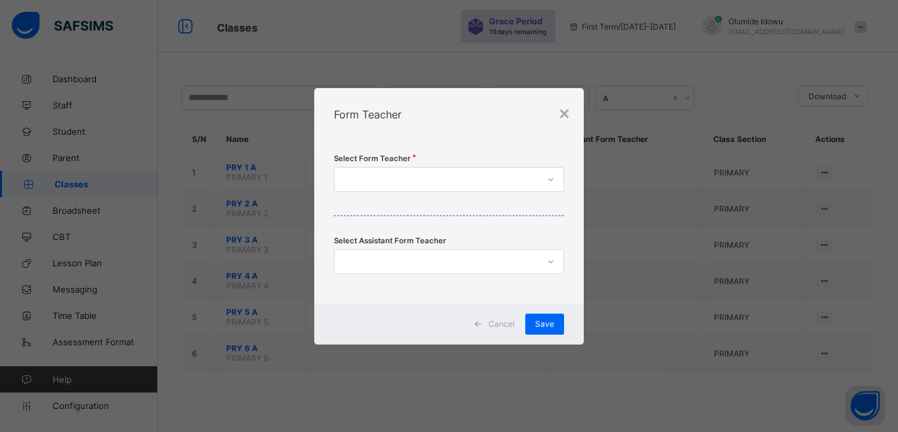
click at [515, 185] on div at bounding box center [437, 179] width 204 height 18
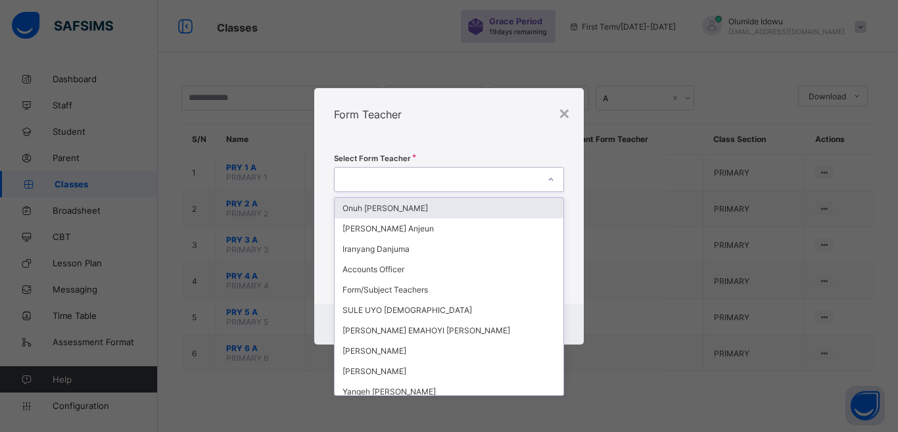
click at [515, 185] on div at bounding box center [437, 179] width 204 height 18
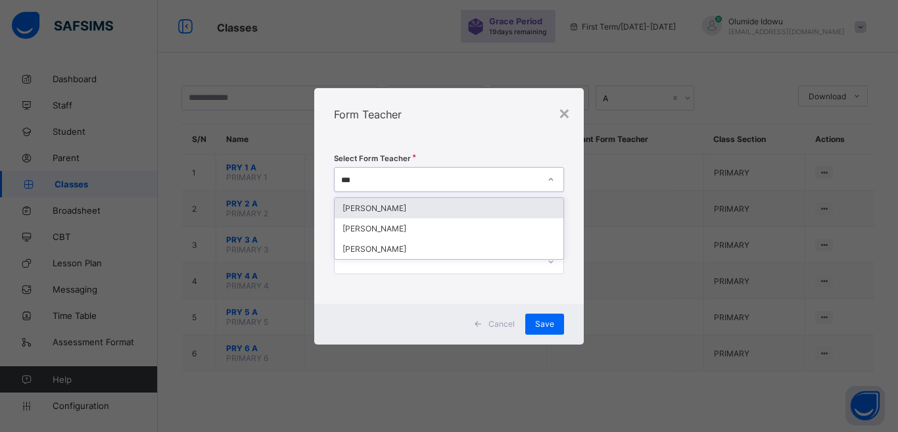
type input "****"
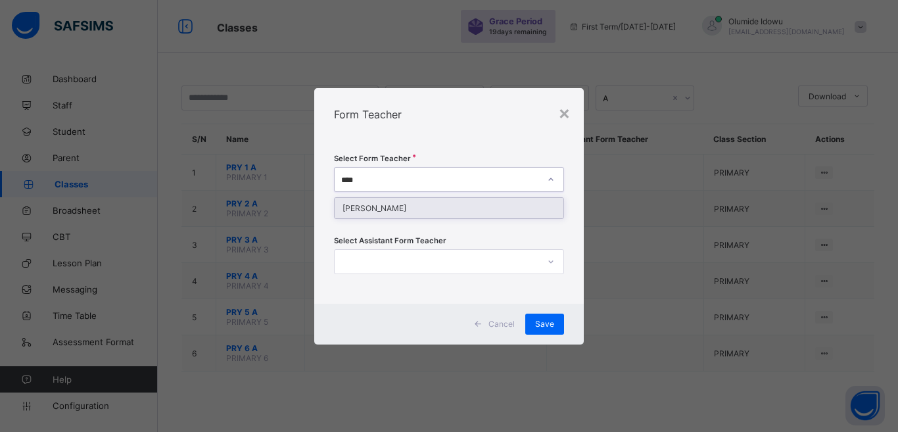
click at [467, 207] on div "[PERSON_NAME]" at bounding box center [449, 208] width 229 height 20
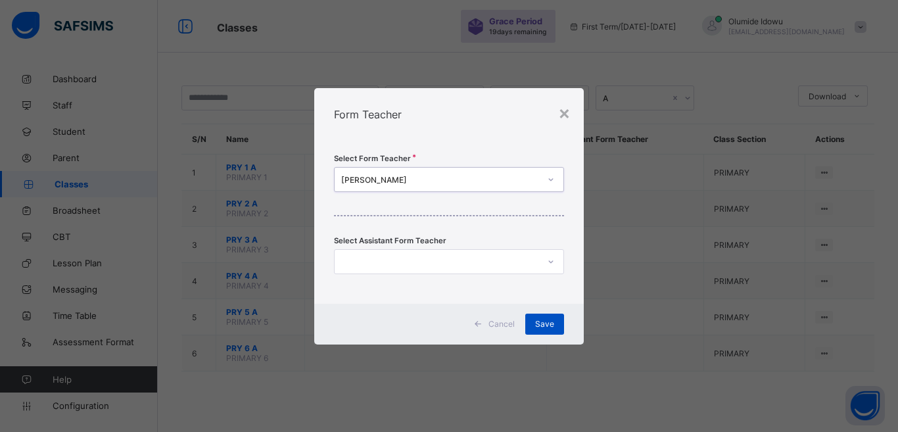
click at [544, 320] on span "Save" at bounding box center [544, 324] width 19 height 10
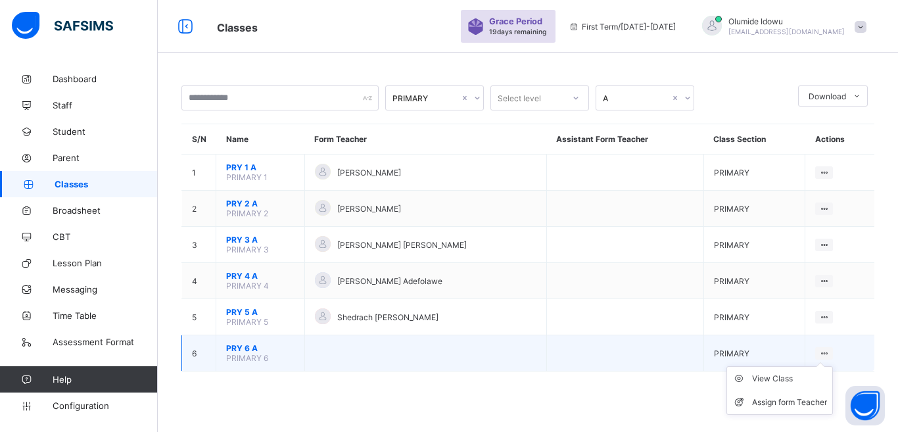
click at [822, 366] on ul "View Class Assign form Teacher" at bounding box center [779, 390] width 107 height 49
click at [802, 404] on div "Assign form Teacher" at bounding box center [789, 402] width 75 height 13
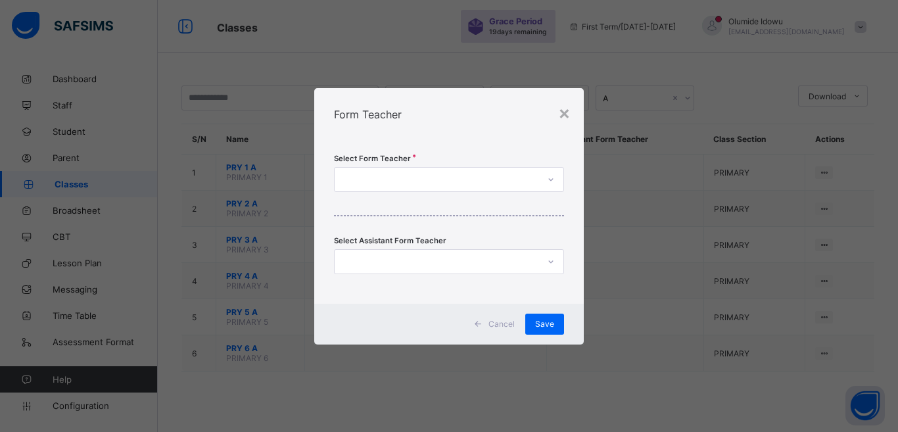
click at [493, 178] on div at bounding box center [437, 179] width 204 height 18
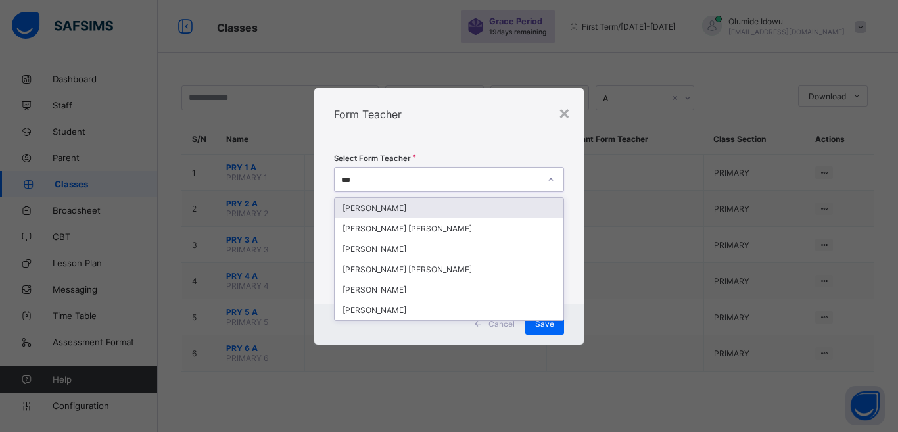
type input "****"
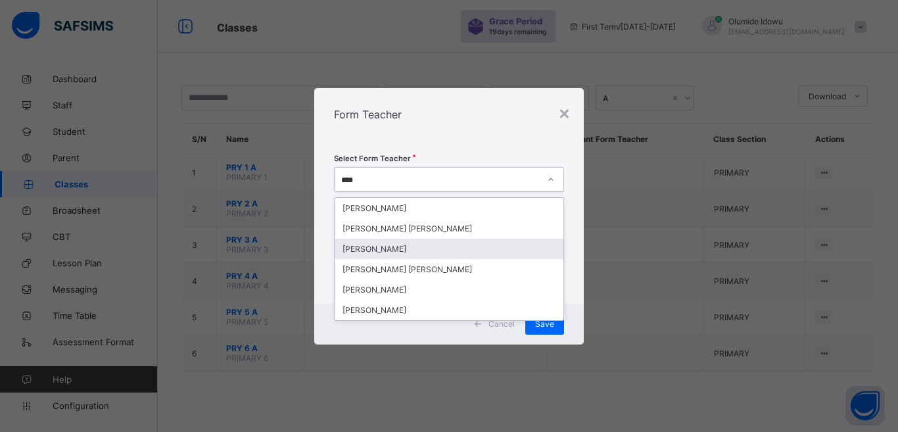
click at [441, 252] on div "[PERSON_NAME]" at bounding box center [449, 249] width 229 height 20
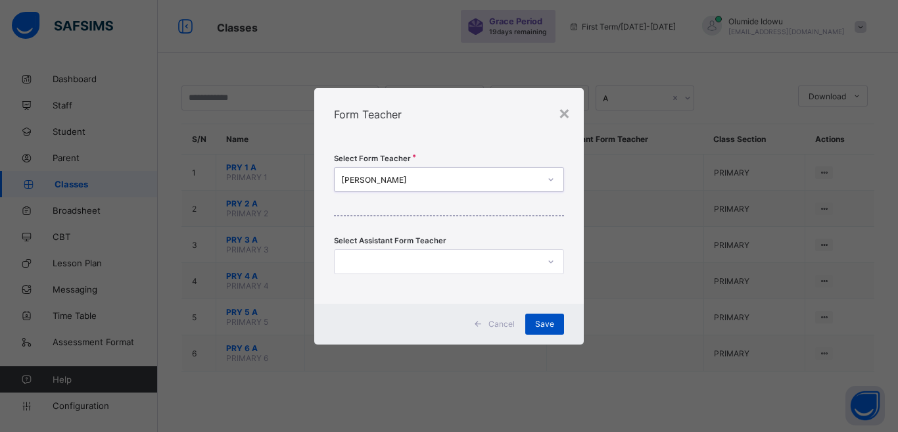
click at [543, 327] on span "Save" at bounding box center [544, 324] width 19 height 10
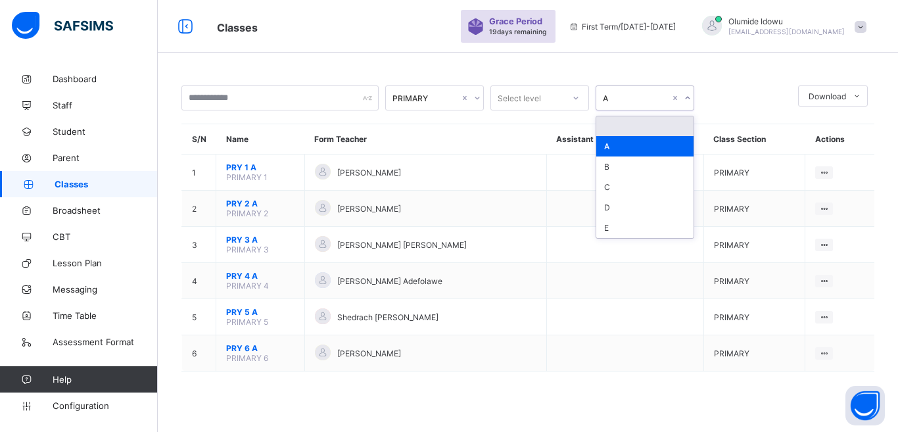
click at [690, 97] on icon at bounding box center [688, 97] width 8 height 13
click at [657, 169] on div "B" at bounding box center [644, 166] width 97 height 20
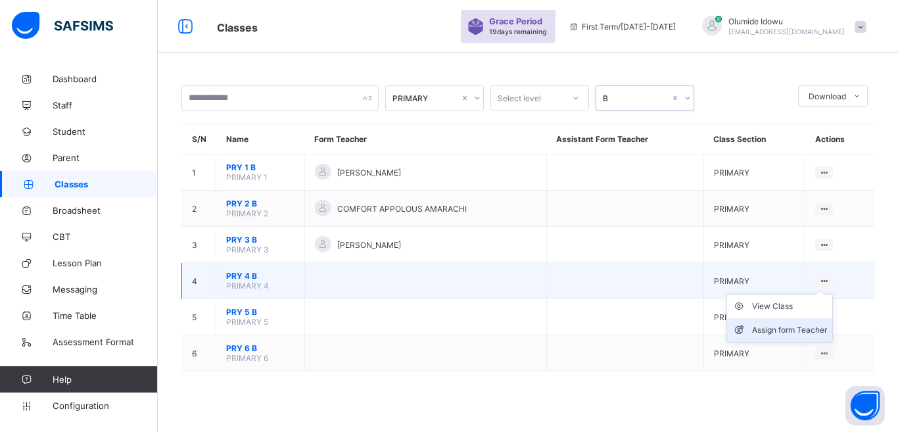
click at [811, 327] on div "Assign form Teacher" at bounding box center [789, 329] width 75 height 13
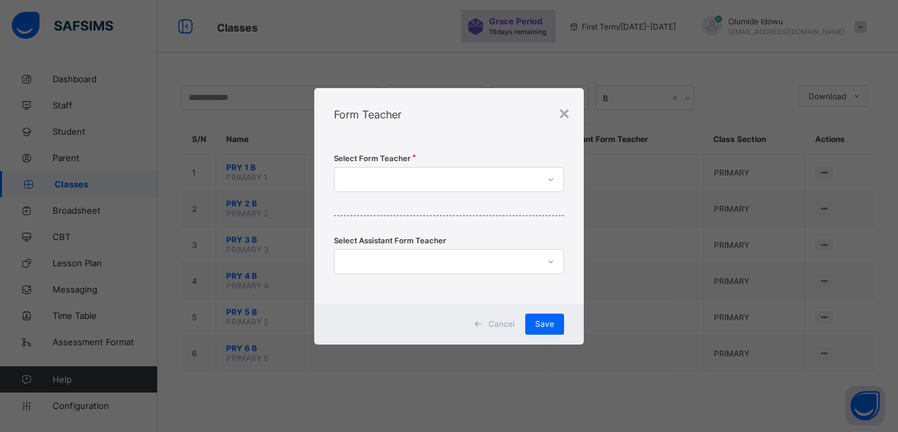
click at [471, 186] on div at bounding box center [437, 179] width 204 height 18
type input "*****"
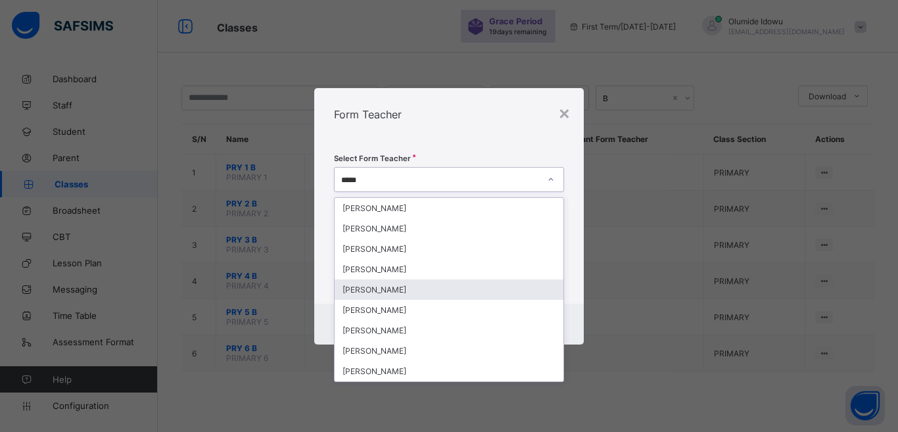
click at [411, 291] on div "[PERSON_NAME]" at bounding box center [449, 289] width 229 height 20
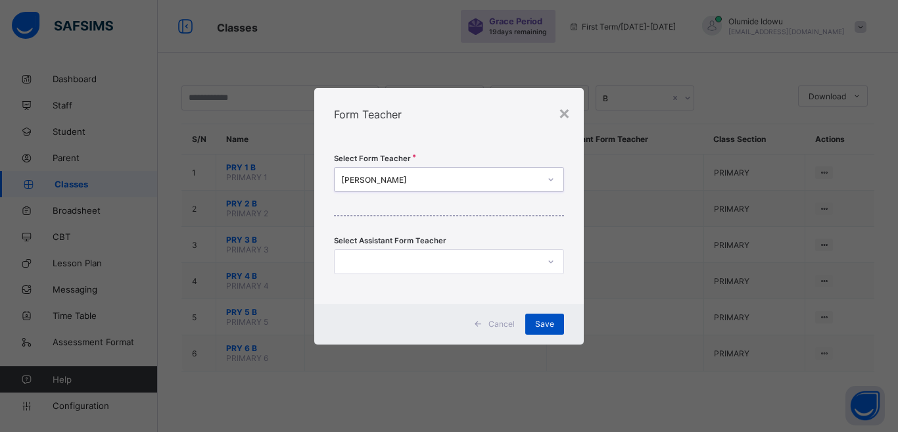
click at [542, 319] on span "Save" at bounding box center [544, 324] width 19 height 10
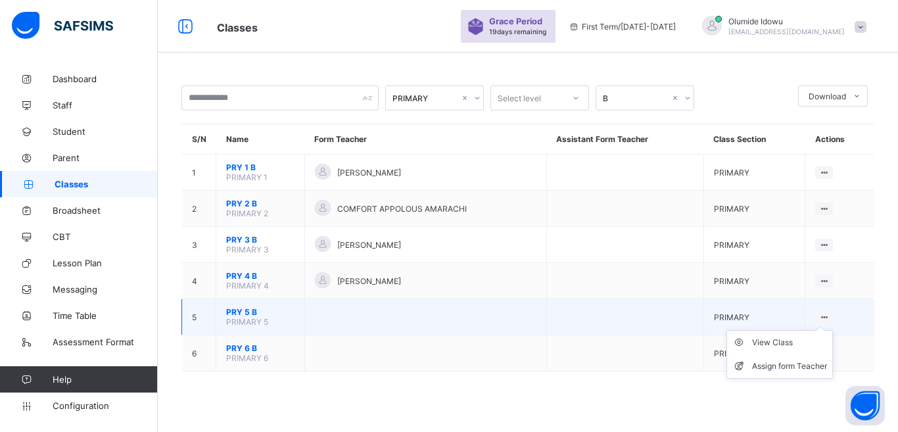
click at [824, 314] on icon at bounding box center [824, 317] width 11 height 10
click at [817, 363] on div "Assign form Teacher" at bounding box center [789, 366] width 75 height 13
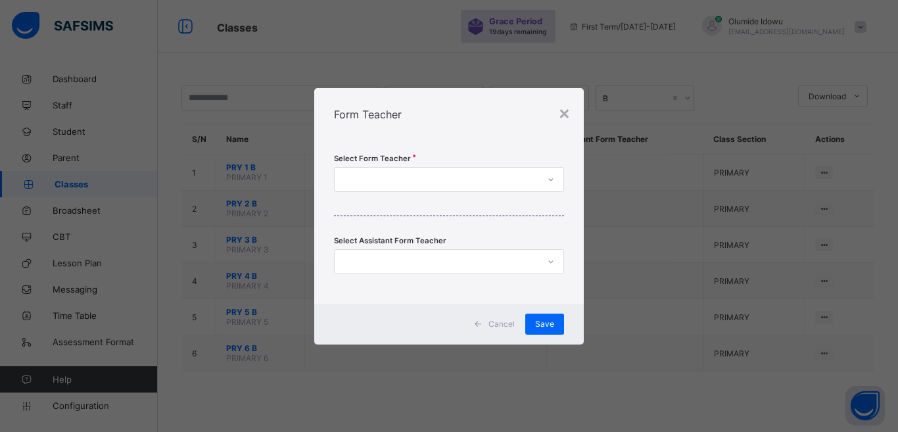
click at [423, 176] on div at bounding box center [437, 179] width 204 height 18
click at [423, 175] on div at bounding box center [437, 179] width 204 height 18
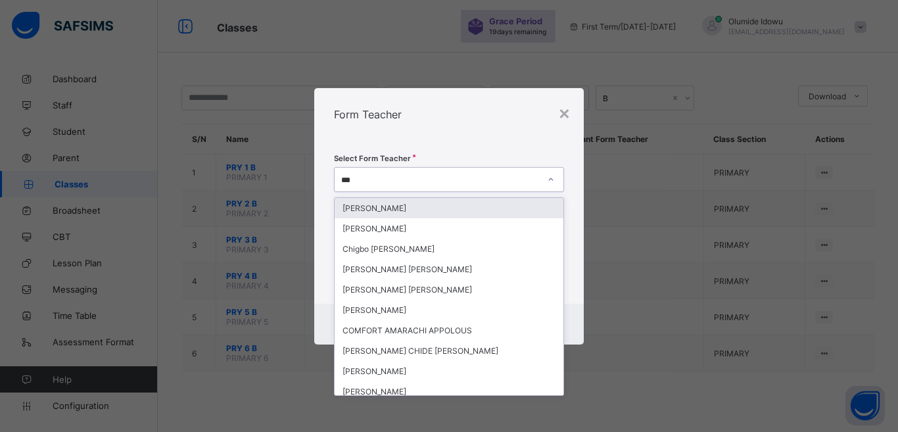
type input "****"
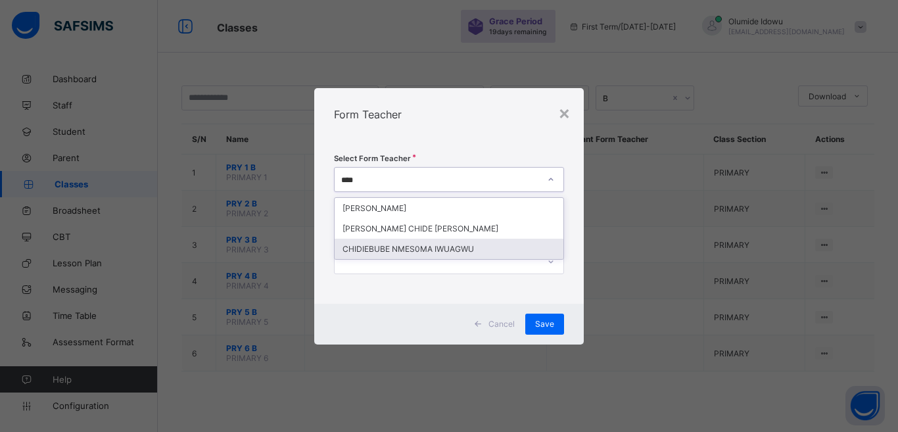
click at [442, 250] on div "CHIDIEBUBE NMES0MA IWUAGWU" at bounding box center [449, 249] width 229 height 20
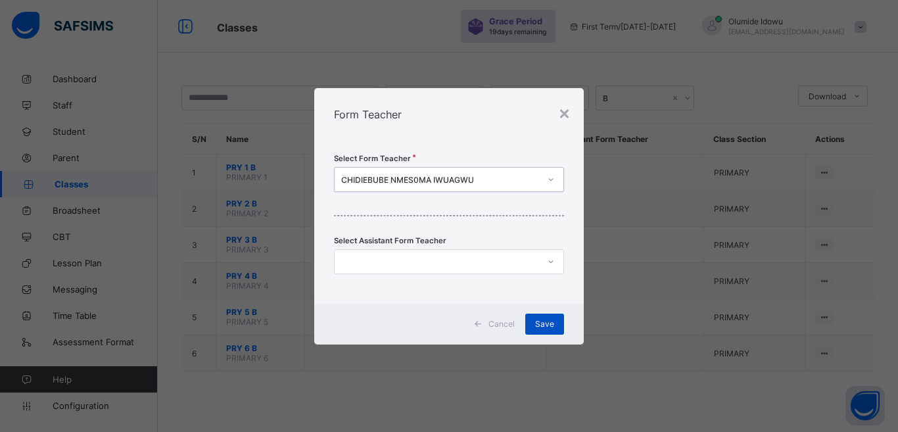
click at [542, 326] on span "Save" at bounding box center [544, 324] width 19 height 10
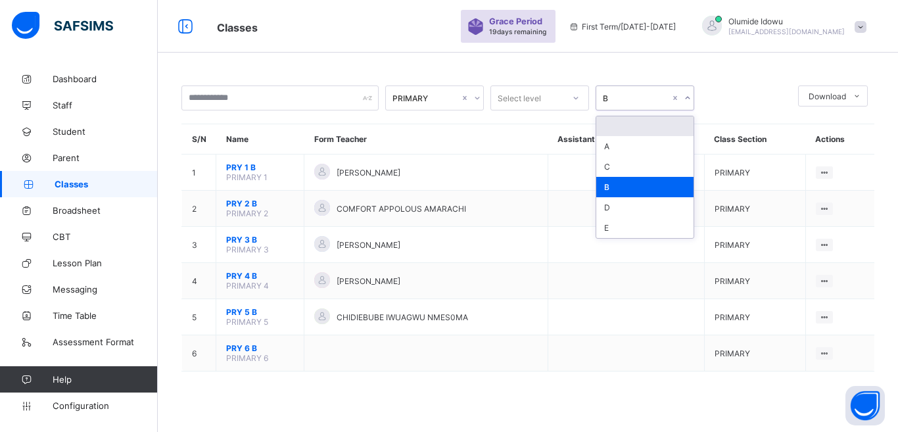
click at [688, 98] on icon at bounding box center [688, 97] width 8 height 13
click at [642, 170] on div "C" at bounding box center [644, 166] width 97 height 20
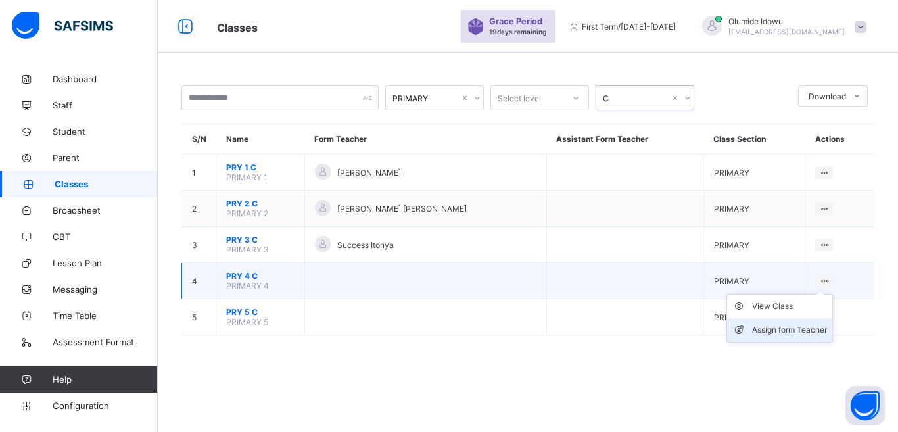
click at [810, 328] on div "Assign form Teacher" at bounding box center [789, 329] width 75 height 13
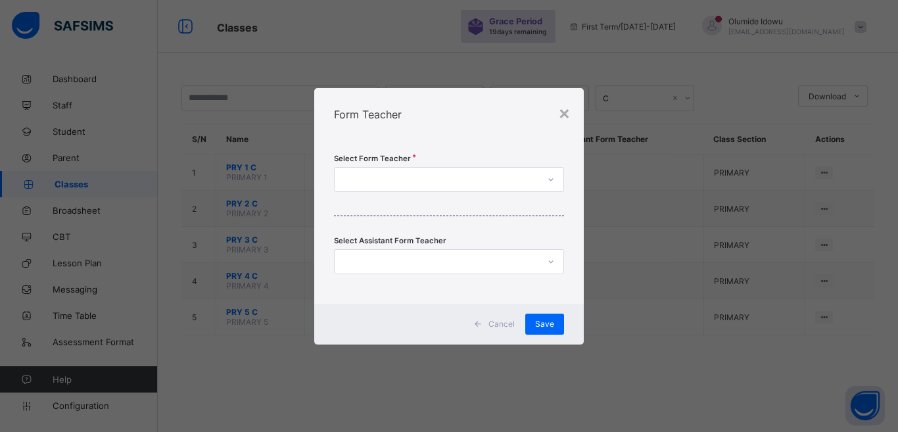
click at [453, 181] on div at bounding box center [437, 179] width 204 height 18
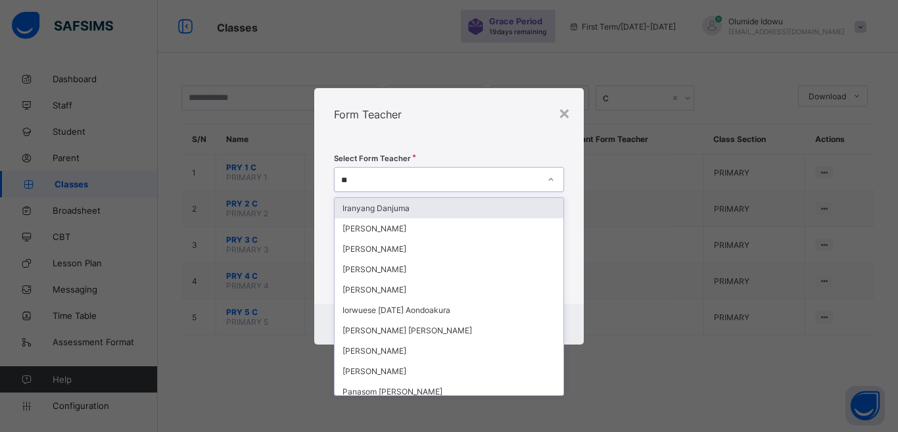
type input "***"
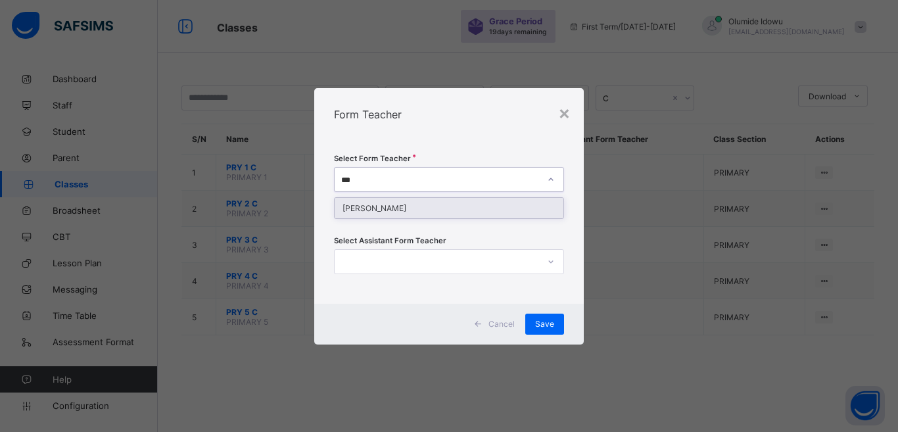
click at [421, 204] on div "[PERSON_NAME]" at bounding box center [449, 208] width 229 height 20
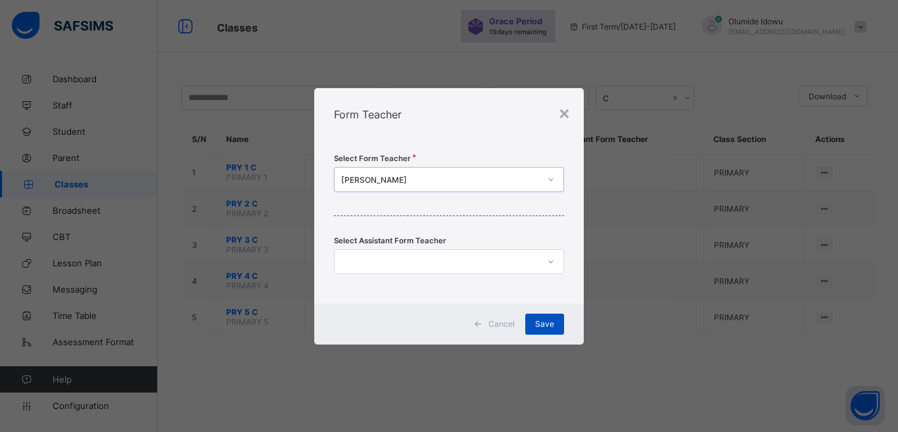
click at [545, 321] on span "Save" at bounding box center [544, 324] width 19 height 10
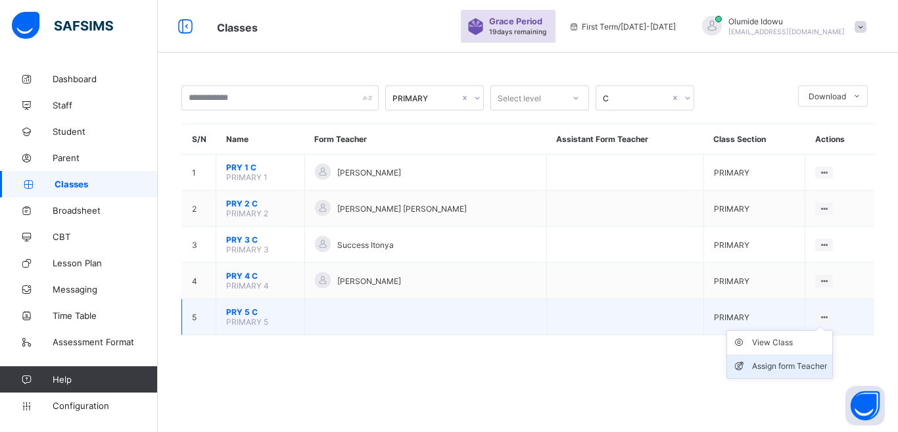
click at [797, 364] on div "Assign form Teacher" at bounding box center [789, 366] width 75 height 13
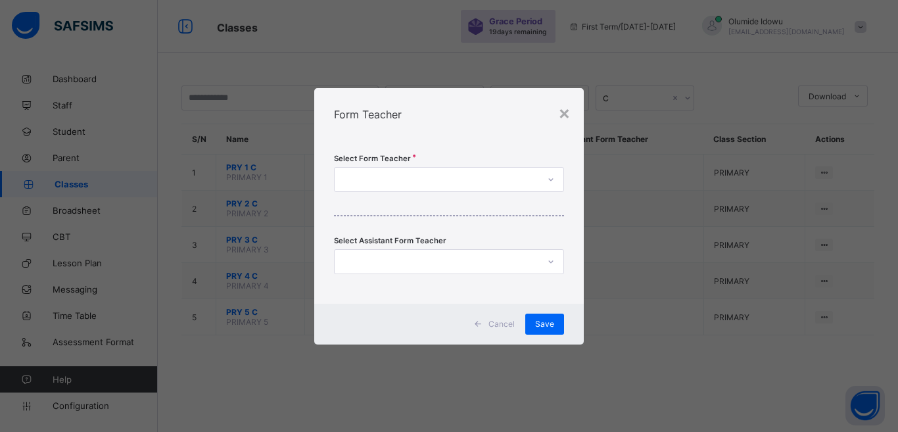
click at [445, 181] on div at bounding box center [437, 179] width 204 height 18
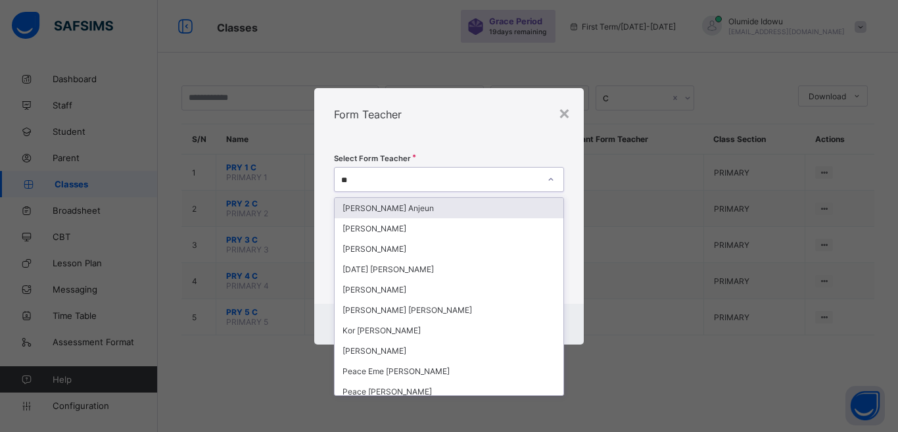
type input "***"
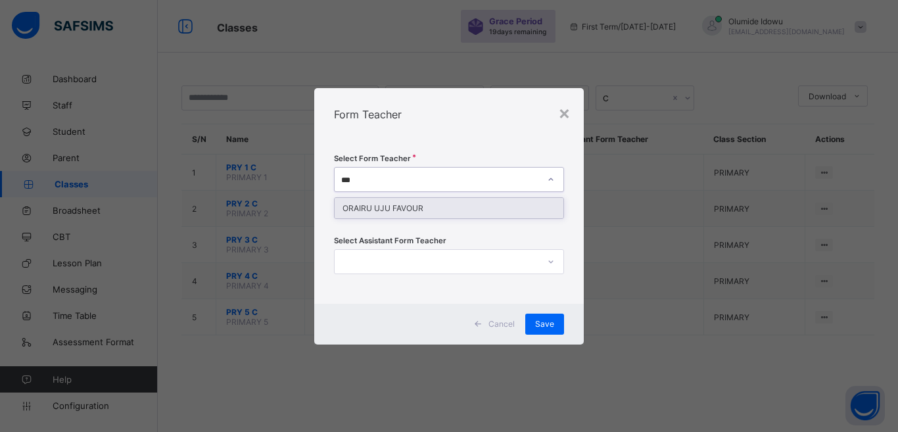
click at [430, 206] on div "ORAIRU UJU FAVOUR" at bounding box center [449, 208] width 229 height 20
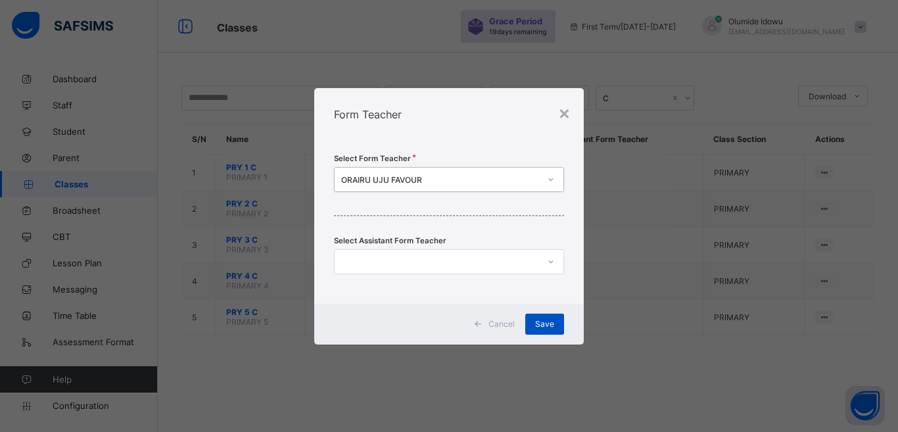
click at [545, 323] on span "Save" at bounding box center [544, 324] width 19 height 10
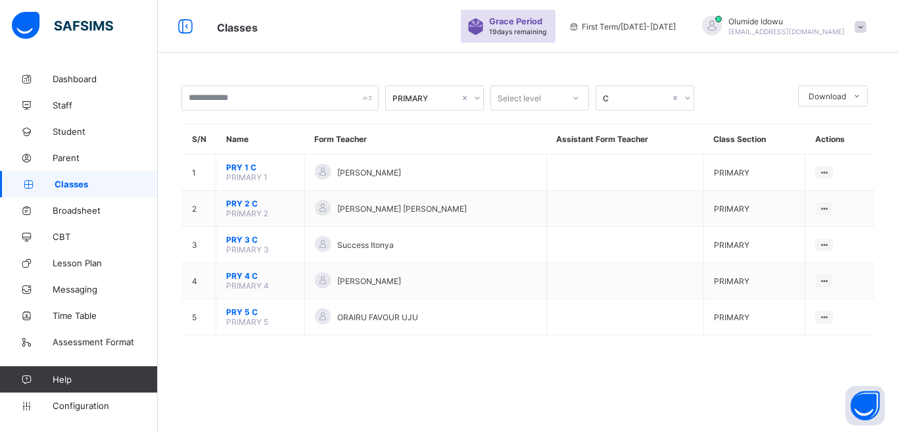
click at [636, 97] on div "C" at bounding box center [636, 98] width 67 height 10
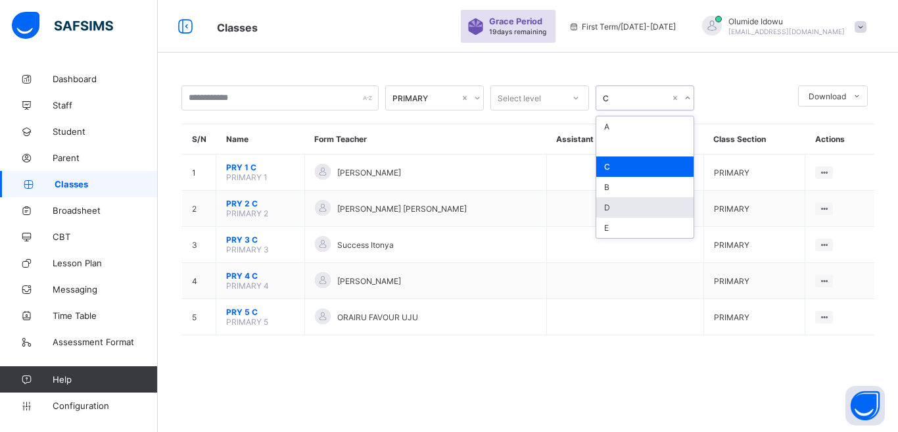
click at [635, 208] on div "D" at bounding box center [644, 207] width 97 height 20
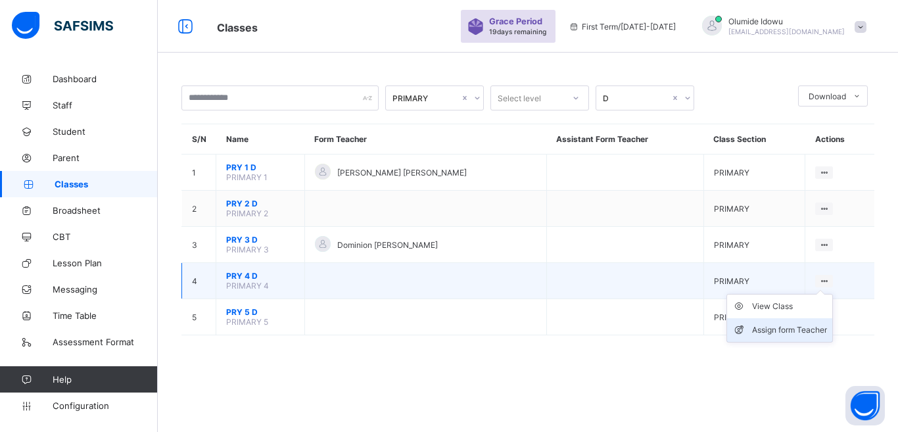
click at [794, 329] on div "Assign form Teacher" at bounding box center [789, 329] width 75 height 13
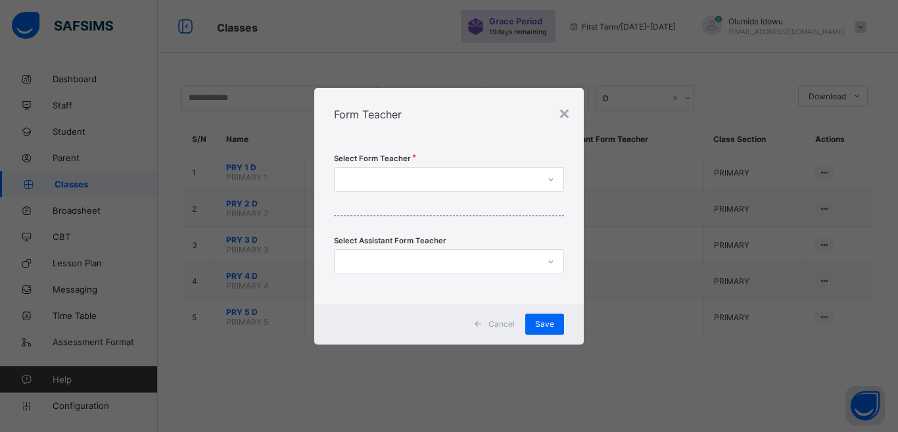
click at [472, 175] on div at bounding box center [437, 179] width 204 height 18
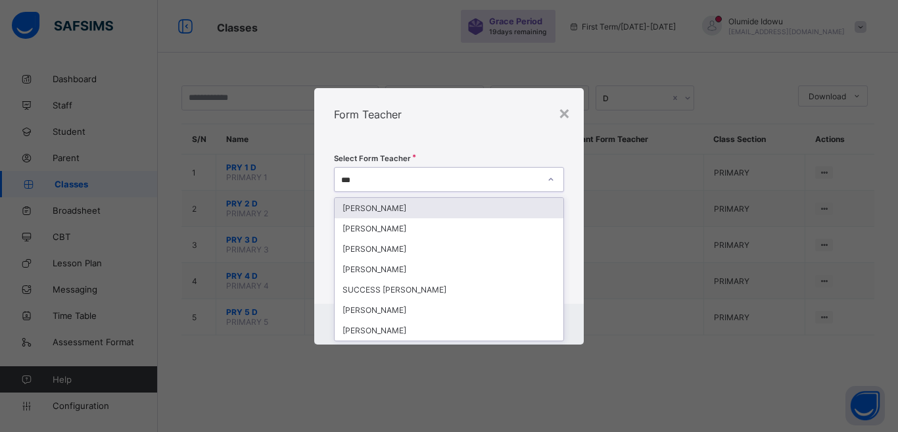
type input "****"
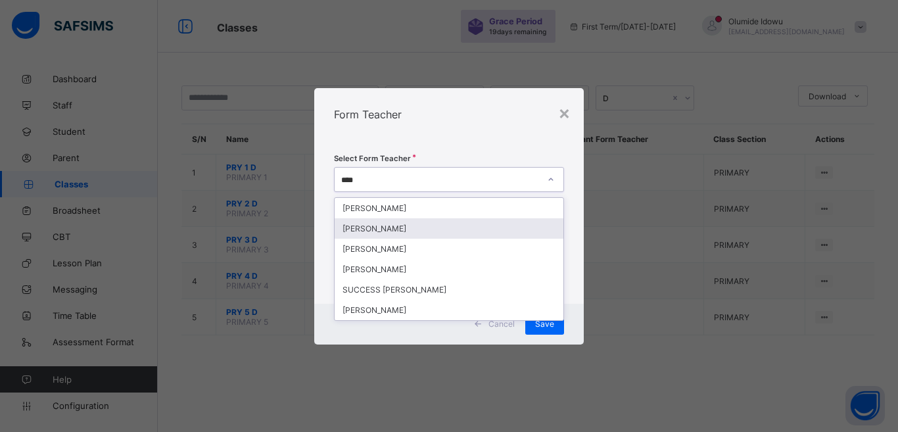
click at [408, 229] on div "[PERSON_NAME]" at bounding box center [449, 228] width 229 height 20
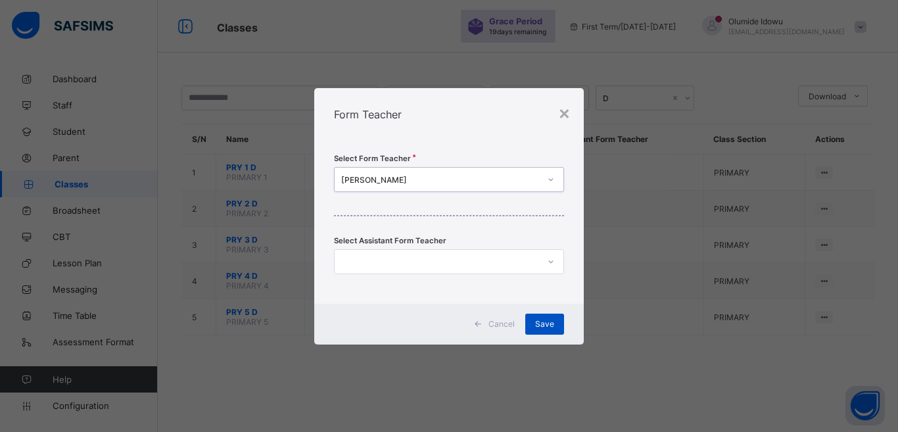
click at [540, 318] on div "Save" at bounding box center [544, 324] width 39 height 21
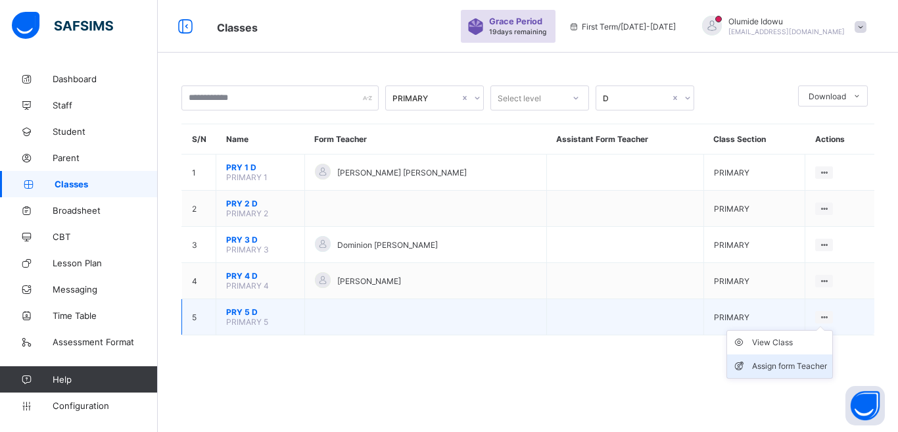
click at [806, 365] on div "Assign form Teacher" at bounding box center [789, 366] width 75 height 13
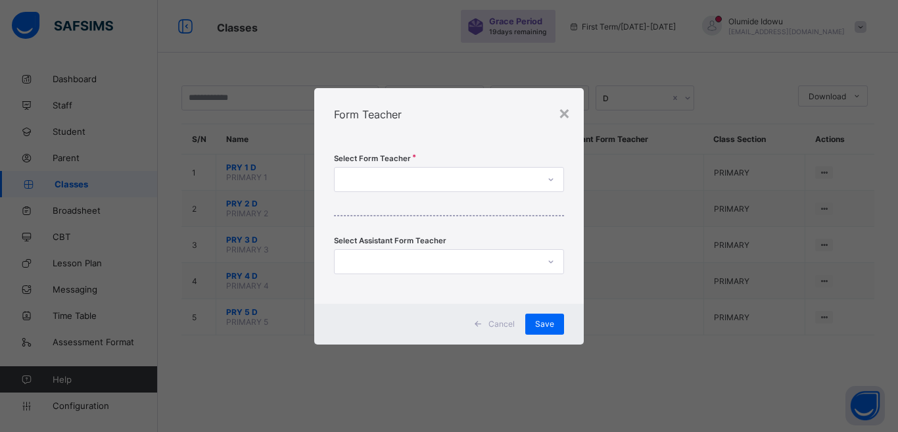
click at [488, 181] on div at bounding box center [437, 179] width 204 height 18
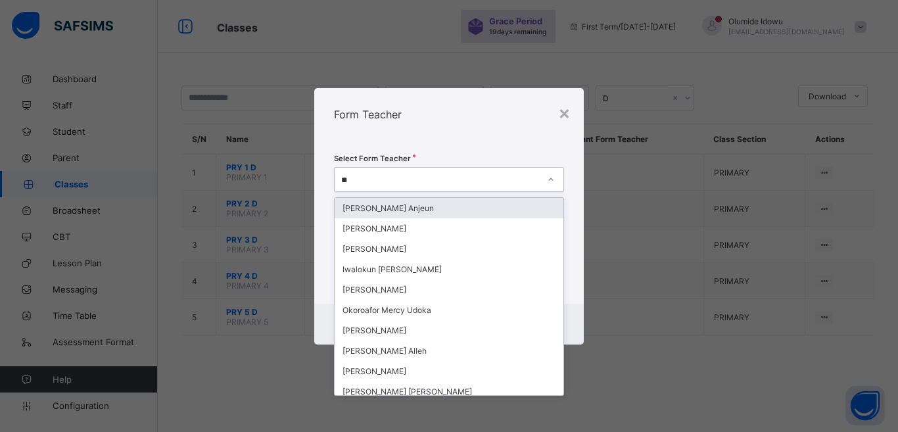
type input "*"
type input "***"
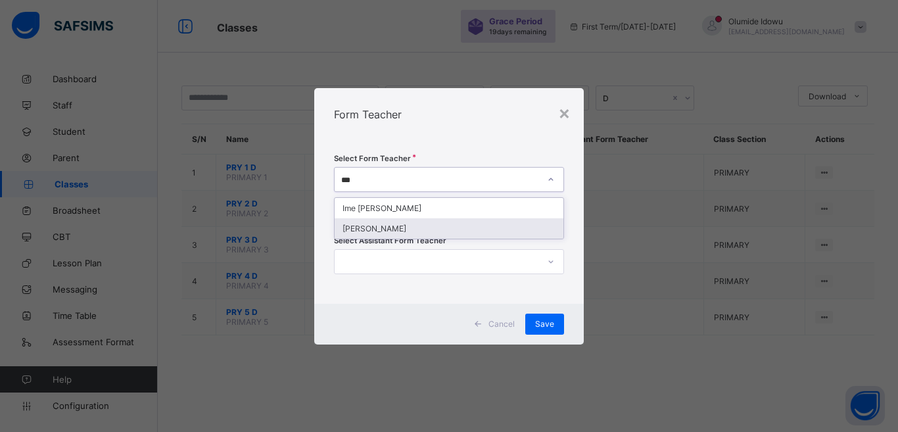
click at [442, 227] on div "[PERSON_NAME]" at bounding box center [449, 228] width 229 height 20
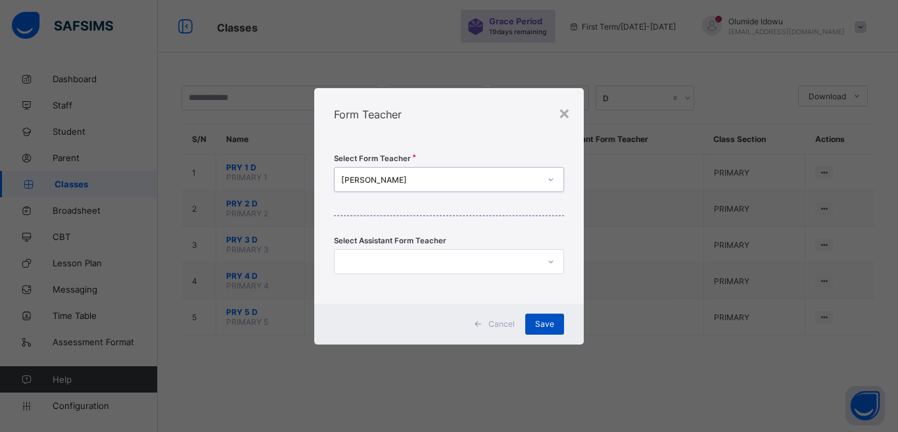
click at [548, 330] on div "Save" at bounding box center [544, 324] width 39 height 21
click at [545, 319] on span "Save" at bounding box center [544, 324] width 19 height 10
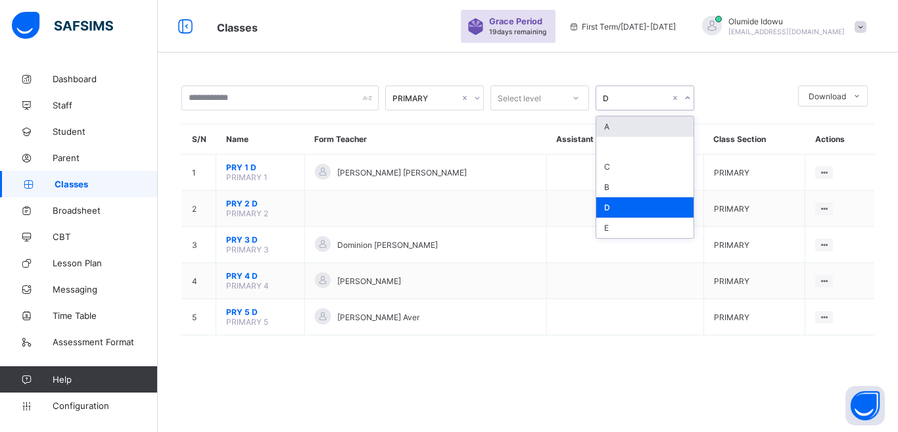
click at [687, 100] on icon at bounding box center [688, 97] width 8 height 13
click at [627, 229] on div "E" at bounding box center [644, 228] width 97 height 20
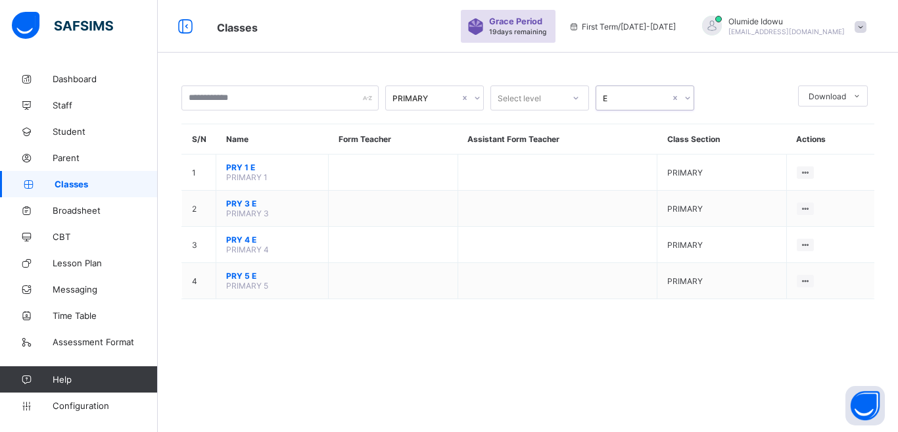
click at [689, 99] on icon at bounding box center [688, 97] width 8 height 13
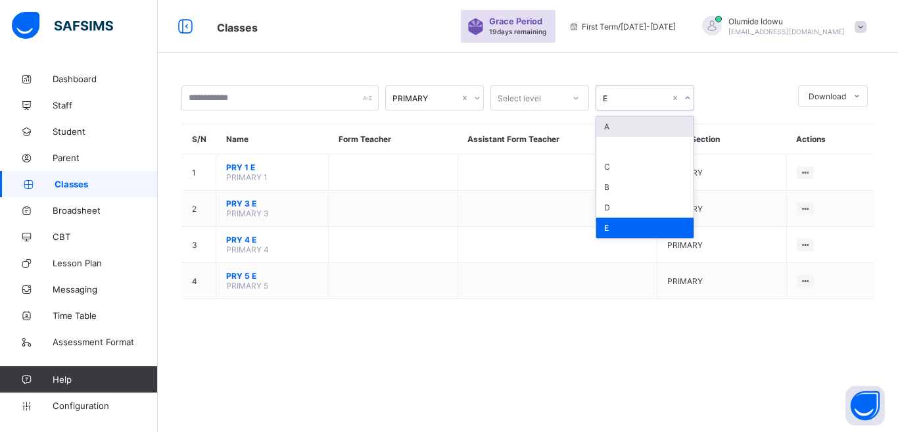
click at [647, 126] on div "A" at bounding box center [644, 126] width 97 height 20
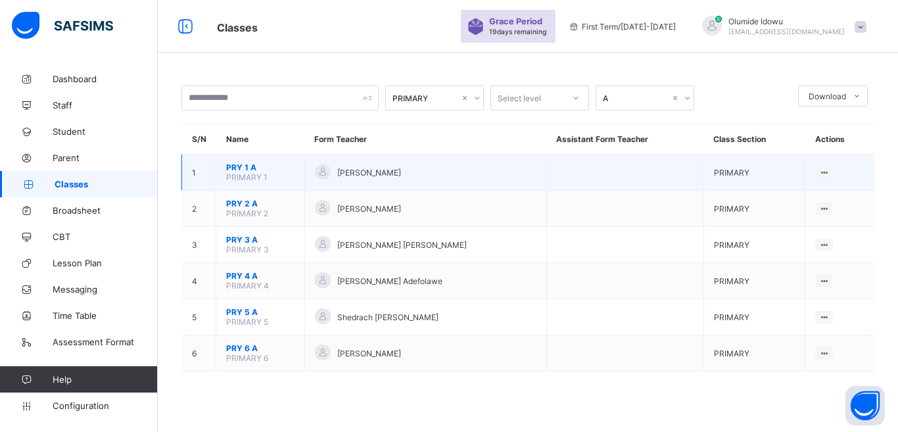
click at [233, 167] on span "PRY 1 A" at bounding box center [260, 167] width 68 height 10
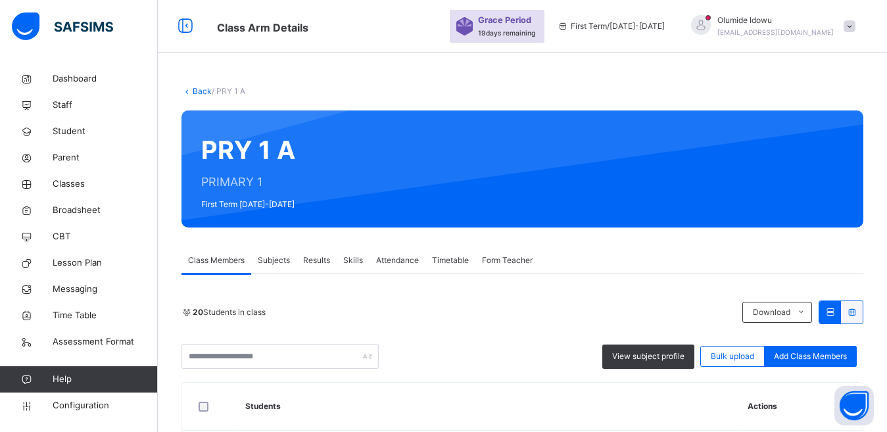
click at [448, 320] on div "20 Students in class Download Pdf Report Excel Report" at bounding box center [522, 312] width 682 height 24
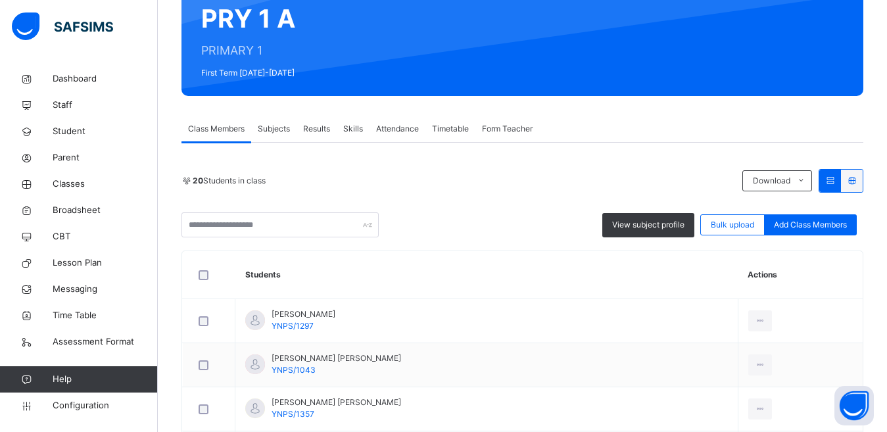
scroll to position [158, 0]
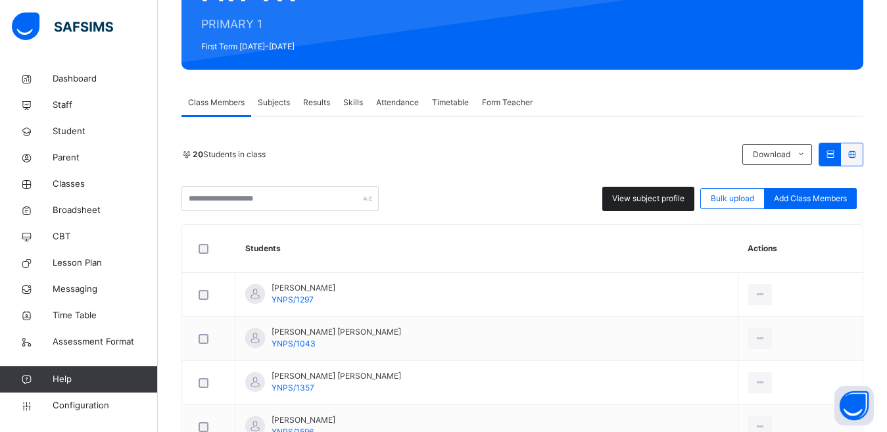
click at [636, 200] on span "View subject profile" at bounding box center [648, 199] width 72 height 12
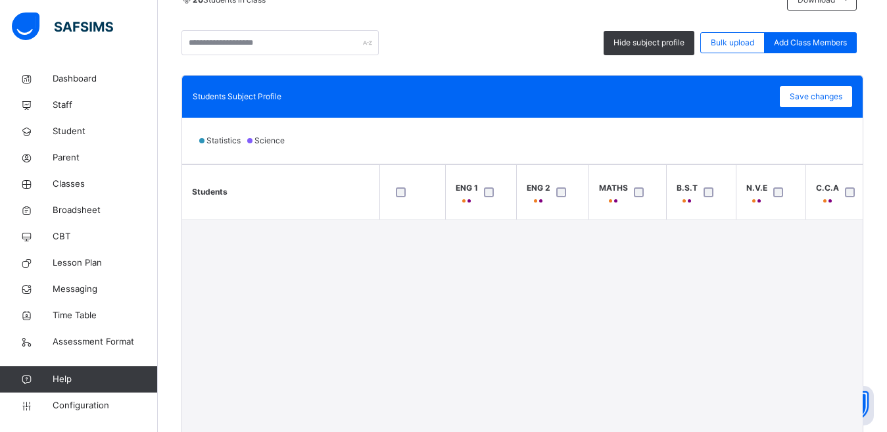
scroll to position [319, 0]
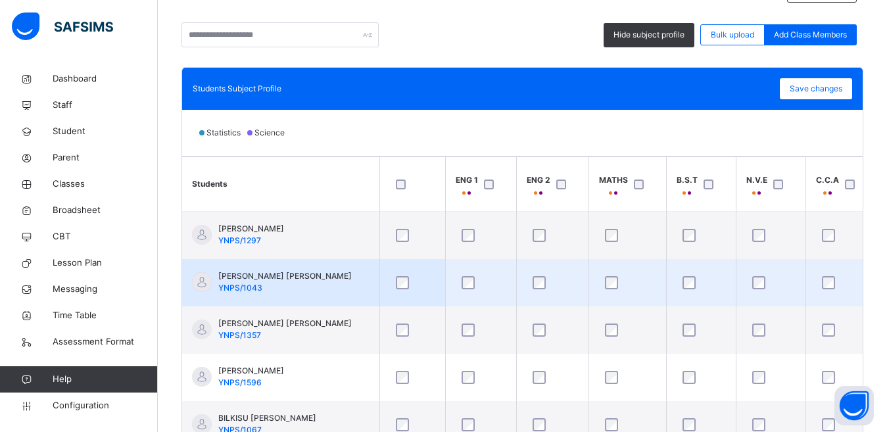
click at [404, 291] on div at bounding box center [412, 283] width 45 height 28
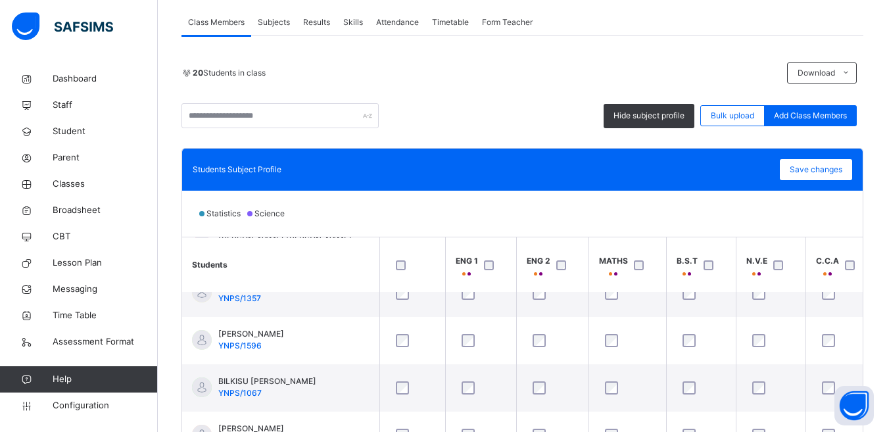
scroll to position [220, 0]
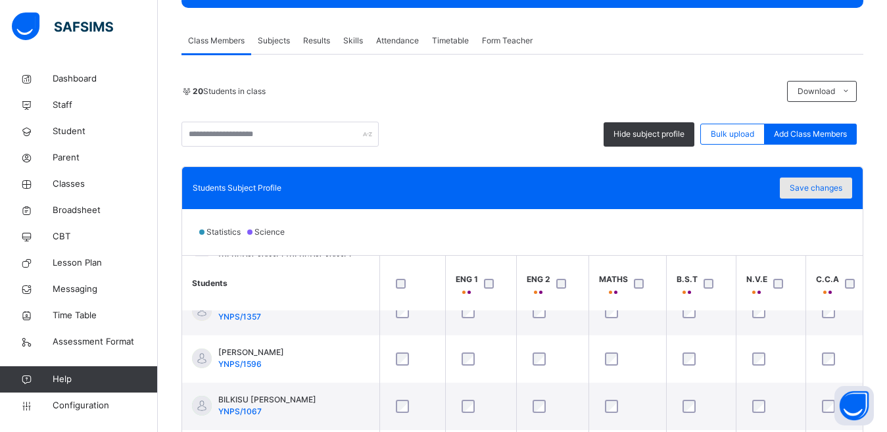
click at [828, 186] on span "Save changes" at bounding box center [816, 188] width 53 height 12
click at [828, 177] on div "Students Subject Profile Save changes" at bounding box center [522, 188] width 680 height 42
click at [825, 189] on span "Save changes" at bounding box center [816, 188] width 53 height 12
click at [814, 186] on span "Save changes" at bounding box center [816, 188] width 53 height 12
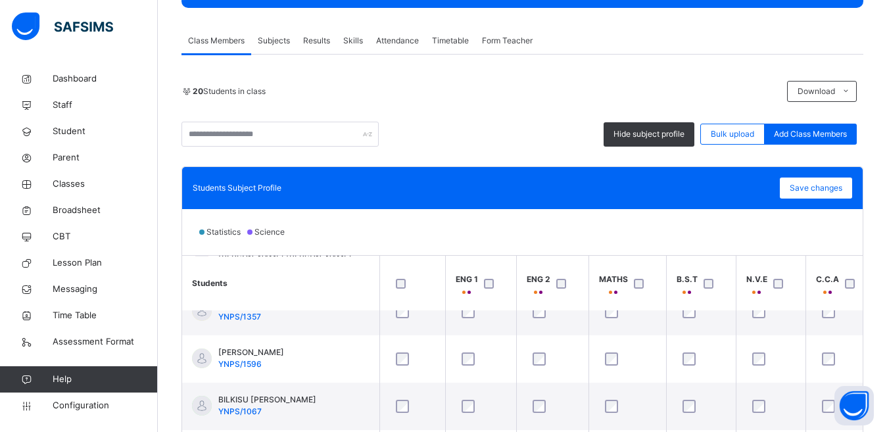
click at [272, 43] on span "Subjects" at bounding box center [274, 41] width 32 height 12
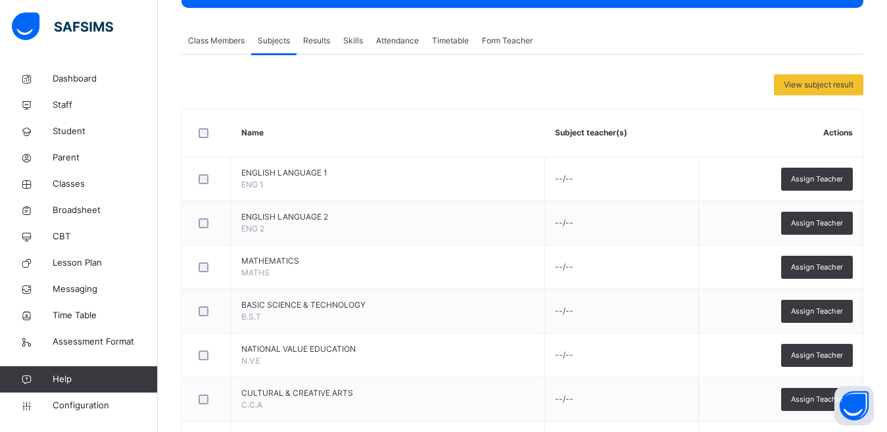
click at [206, 41] on span "Class Members" at bounding box center [216, 41] width 57 height 12
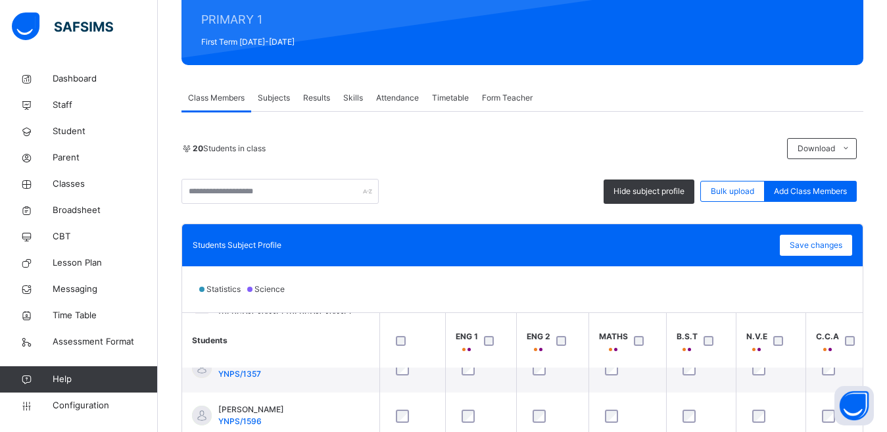
scroll to position [169, 0]
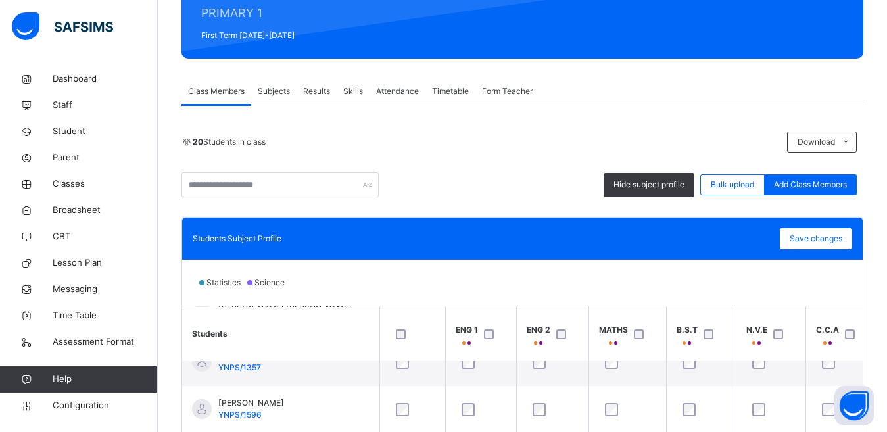
click at [283, 87] on span "Subjects" at bounding box center [274, 91] width 32 height 12
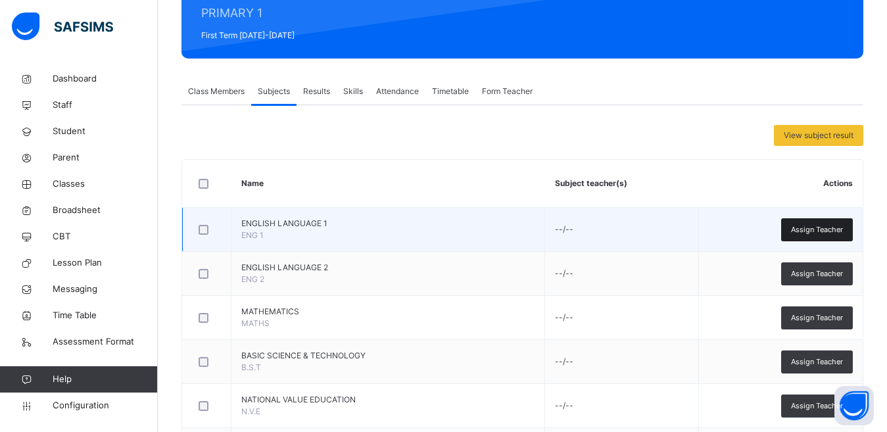
click at [826, 226] on span "Assign Teacher" at bounding box center [817, 229] width 52 height 11
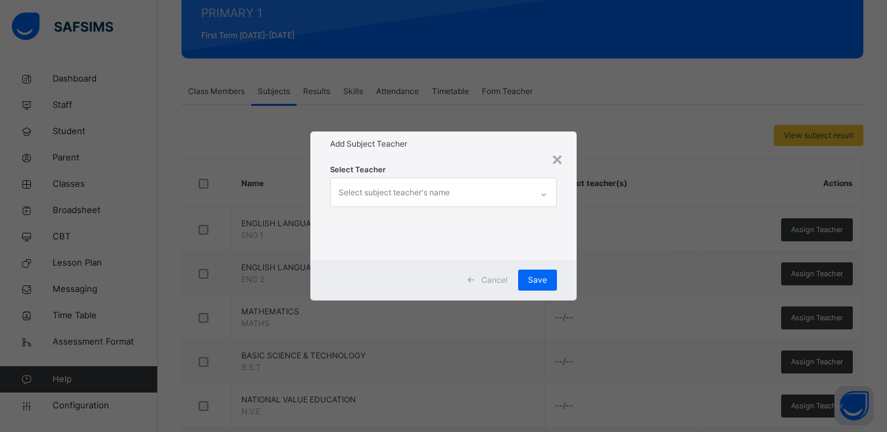
click at [475, 192] on div "Select subject teacher's name" at bounding box center [431, 192] width 201 height 28
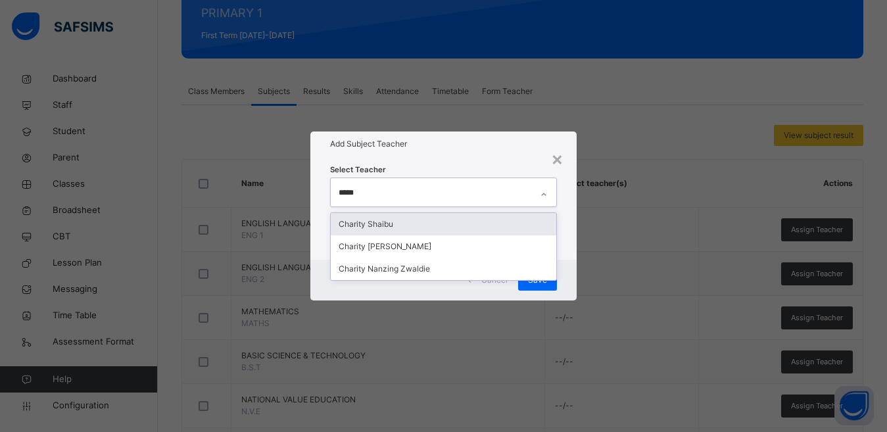
type input "******"
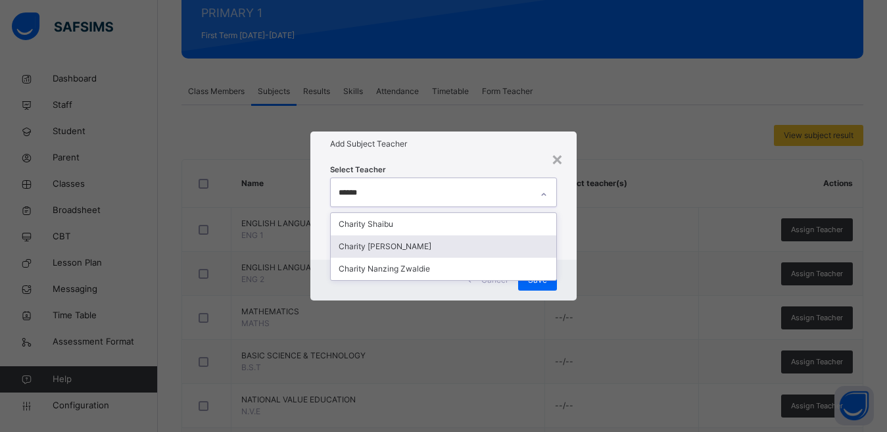
click at [440, 241] on div "Charity [PERSON_NAME]" at bounding box center [444, 246] width 226 height 22
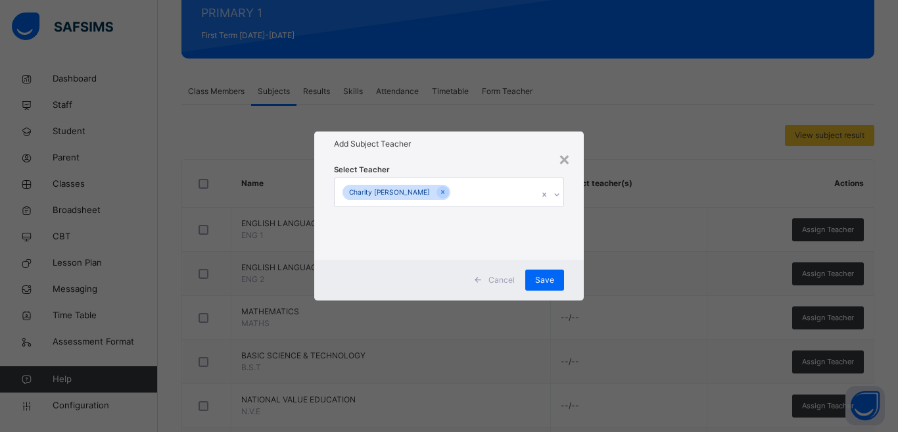
click at [615, 216] on div "× Add Subject Teacher Select Teacher Charity Anne Abuadiye Cancel Save" at bounding box center [449, 216] width 898 height 432
click at [540, 275] on span "Save" at bounding box center [544, 280] width 19 height 12
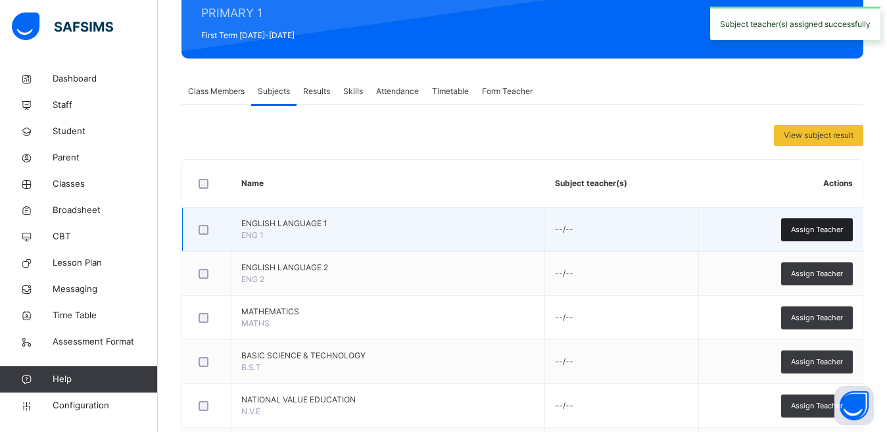
click at [827, 229] on span "Assign Teacher" at bounding box center [817, 229] width 52 height 11
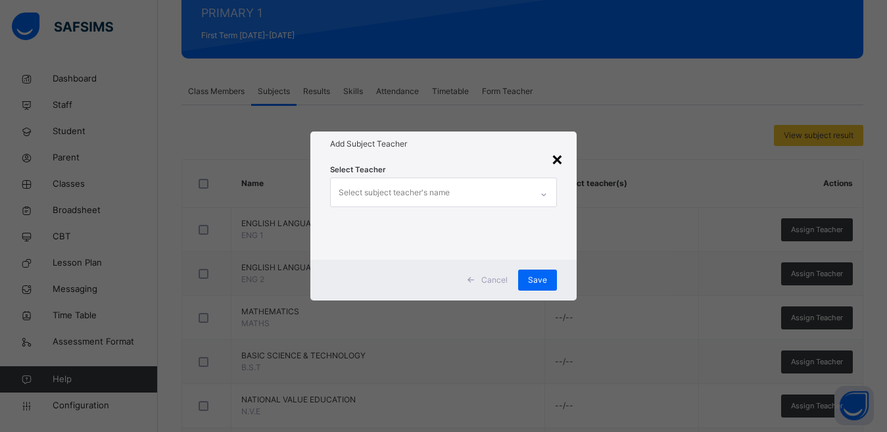
click at [557, 158] on div "×" at bounding box center [557, 159] width 12 height 28
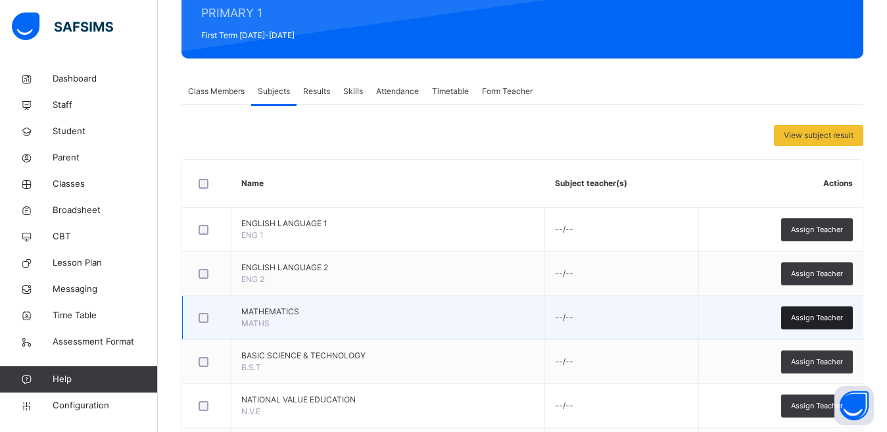
click at [836, 320] on span "Assign Teacher" at bounding box center [817, 317] width 52 height 11
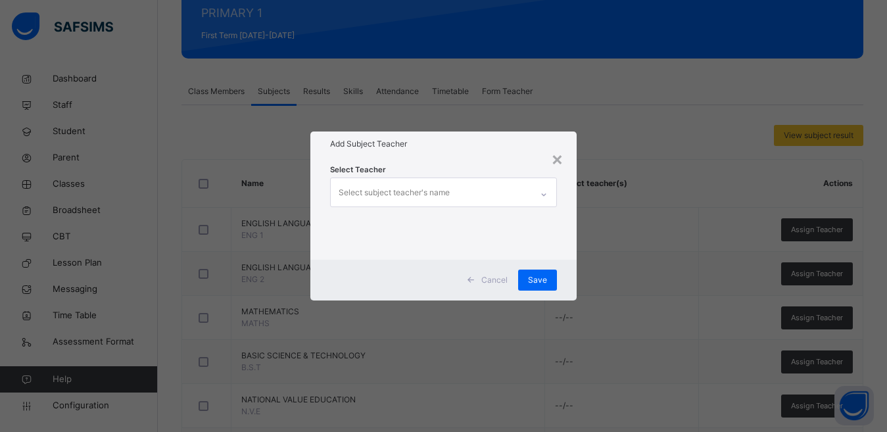
click at [440, 191] on div "Select subject teacher's name" at bounding box center [394, 192] width 111 height 25
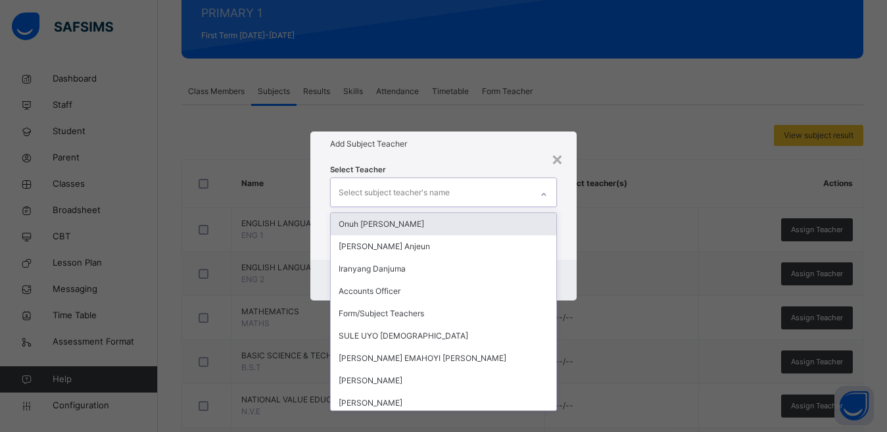
click at [440, 191] on div "Select subject teacher's name" at bounding box center [394, 192] width 111 height 25
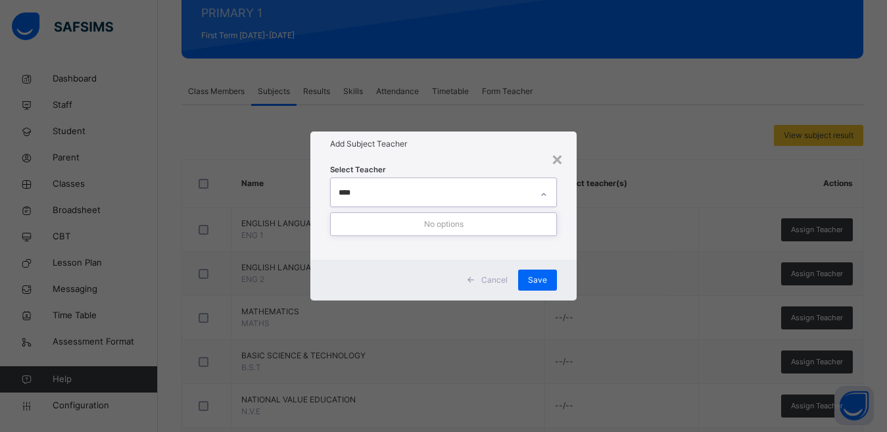
type input "***"
click at [415, 243] on div "Bilkis [PERSON_NAME]" at bounding box center [444, 246] width 226 height 22
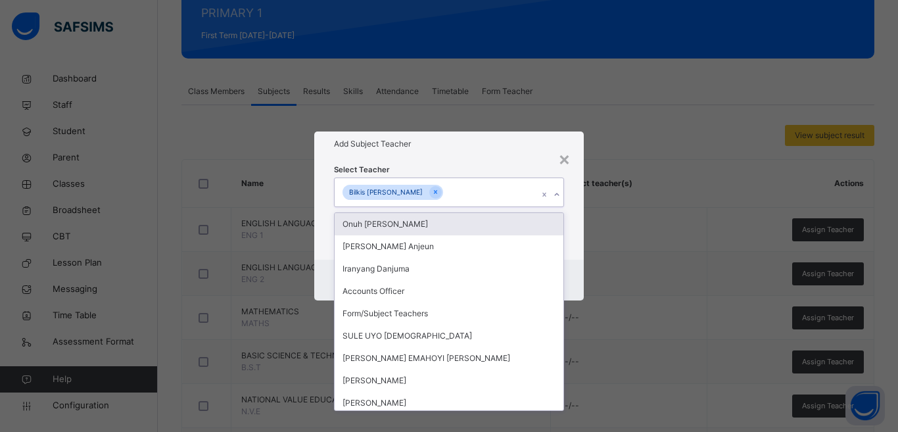
click at [577, 230] on div "Select Teacher option Bilkis Jamiu Muhammad, selected. option Onuh Matthew Onoj…" at bounding box center [449, 207] width 270 height 103
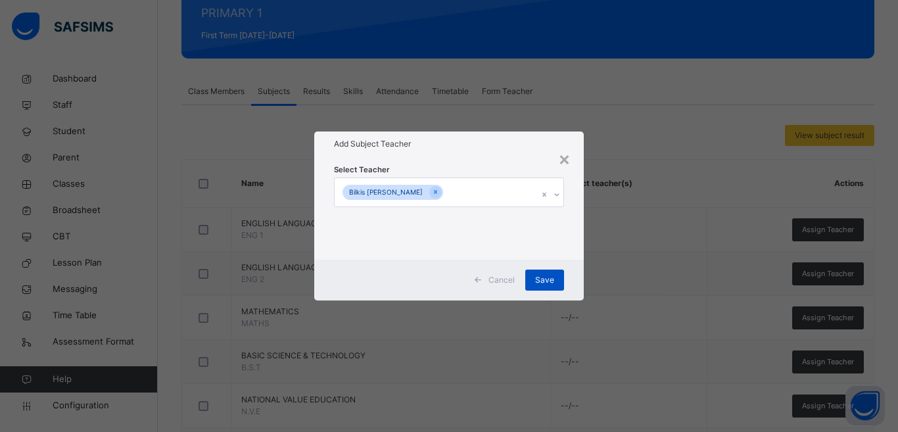
click at [546, 275] on span "Save" at bounding box center [544, 280] width 19 height 12
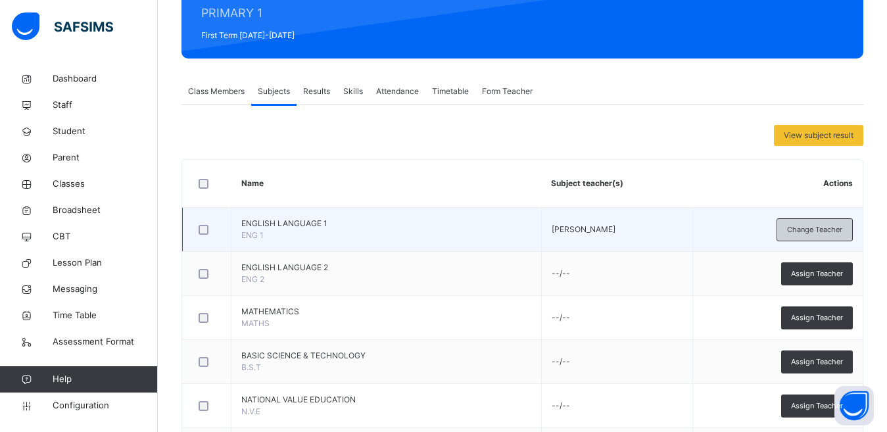
click at [828, 229] on span "Change Teacher" at bounding box center [814, 229] width 55 height 11
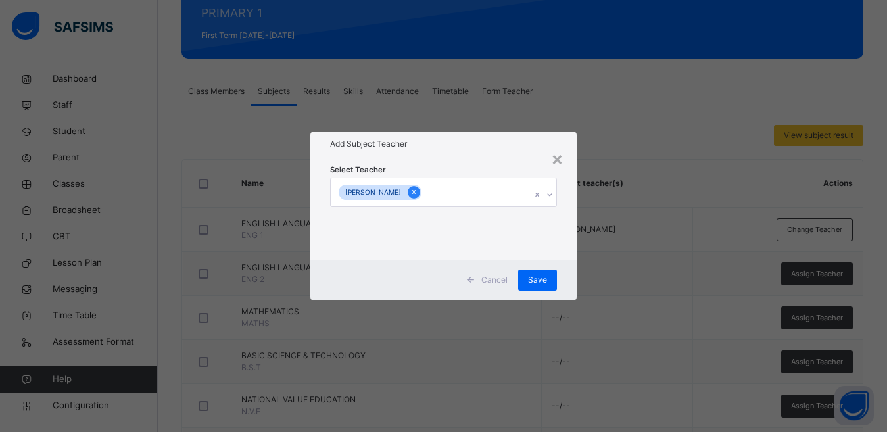
click at [417, 193] on icon at bounding box center [413, 191] width 7 height 9
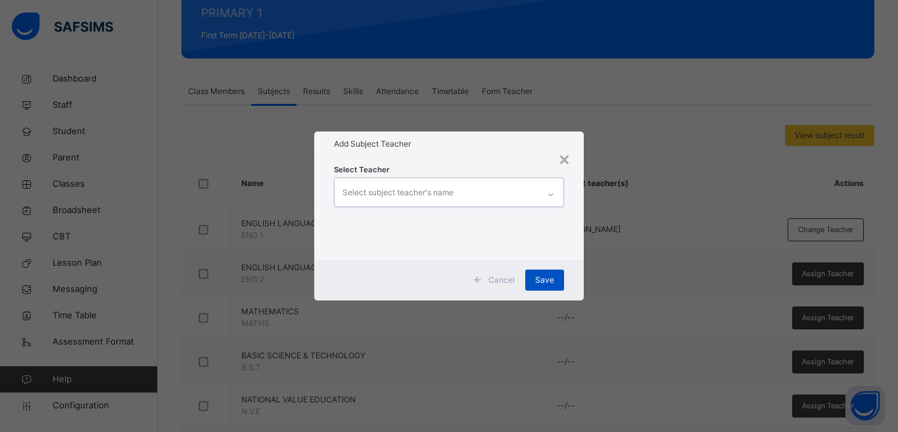
click at [544, 285] on span "Save" at bounding box center [544, 280] width 19 height 12
click at [547, 281] on span "Save" at bounding box center [544, 280] width 19 height 12
click at [563, 159] on div "×" at bounding box center [564, 159] width 12 height 28
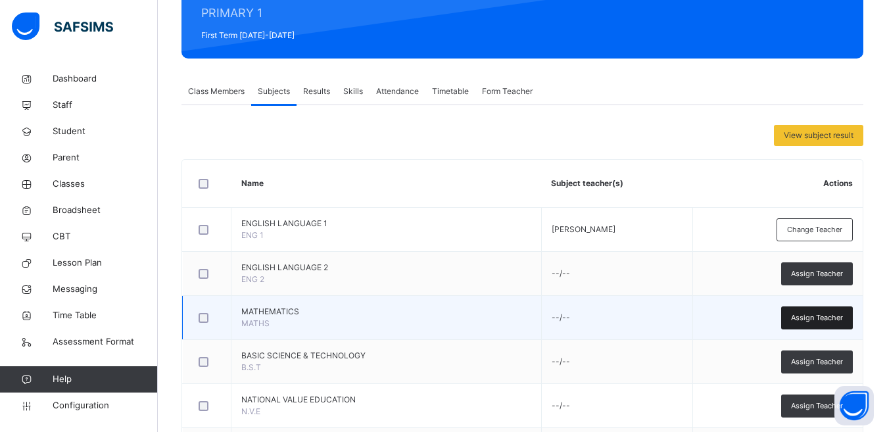
click at [820, 320] on span "Assign Teacher" at bounding box center [817, 317] width 52 height 11
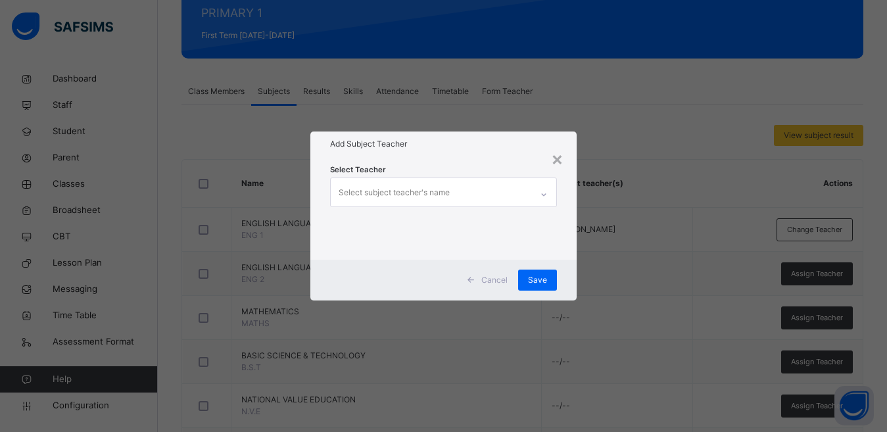
click at [444, 193] on div "Select subject teacher's name" at bounding box center [394, 192] width 111 height 25
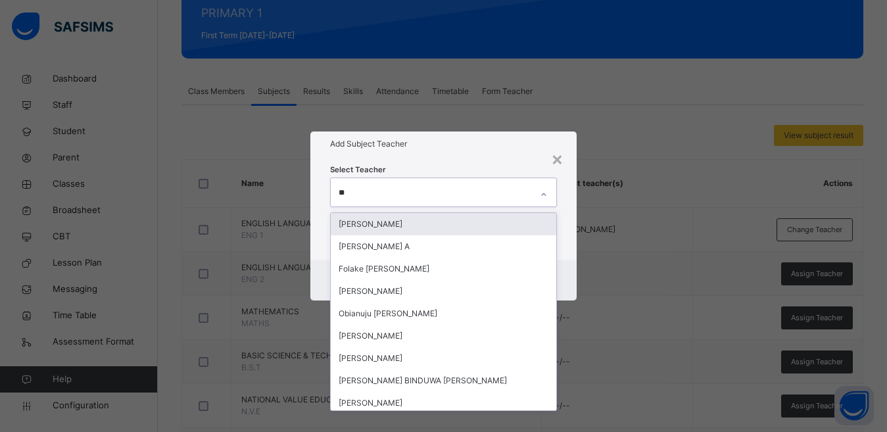
type input "***"
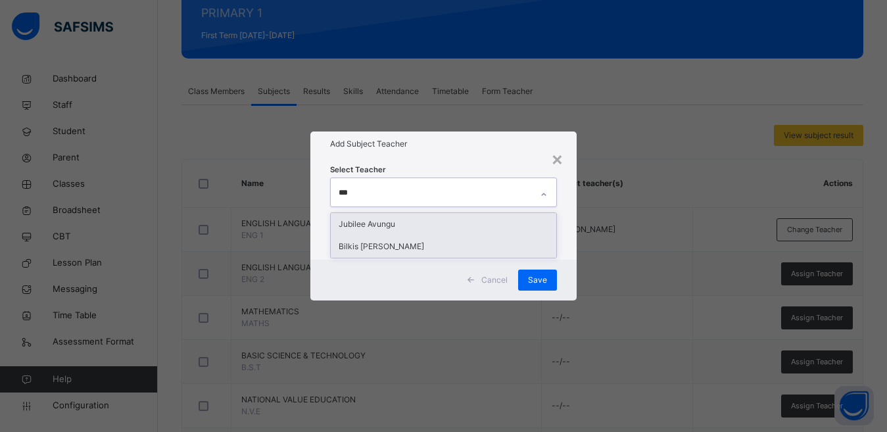
click at [429, 243] on div "Bilkis [PERSON_NAME]" at bounding box center [444, 246] width 226 height 22
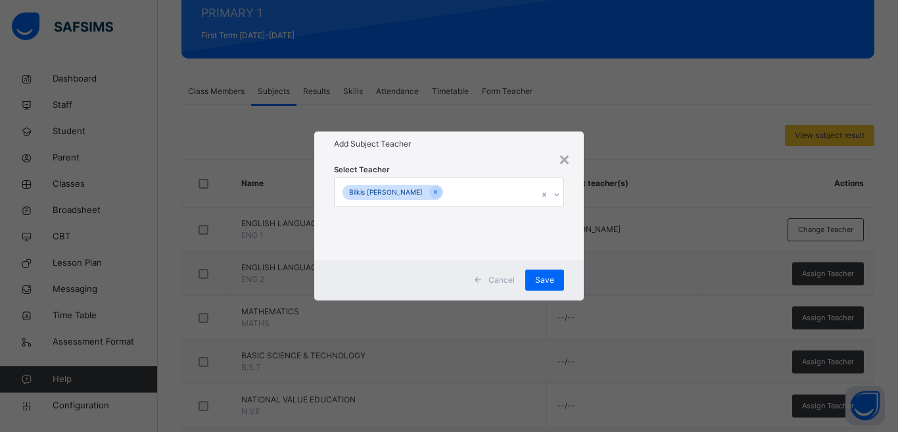
click at [573, 216] on div "Select Teacher Bilkis Jamiu Muhammad" at bounding box center [449, 207] width 270 height 103
click at [545, 277] on span "Save" at bounding box center [544, 280] width 19 height 12
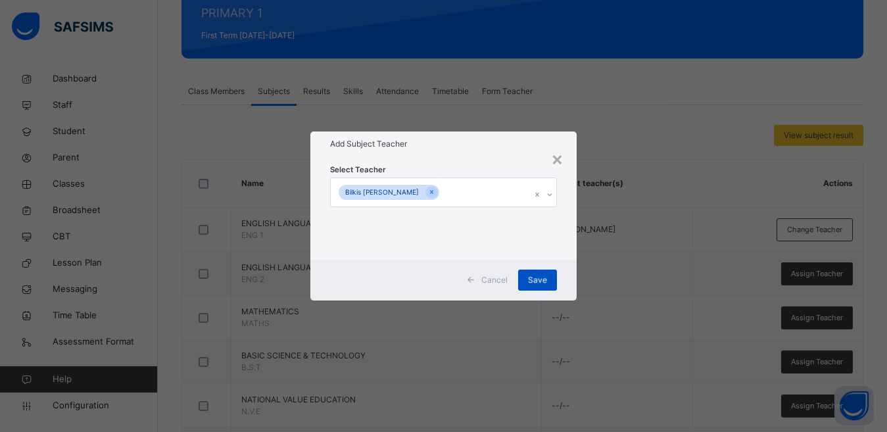
click at [545, 277] on span "Save" at bounding box center [537, 280] width 19 height 12
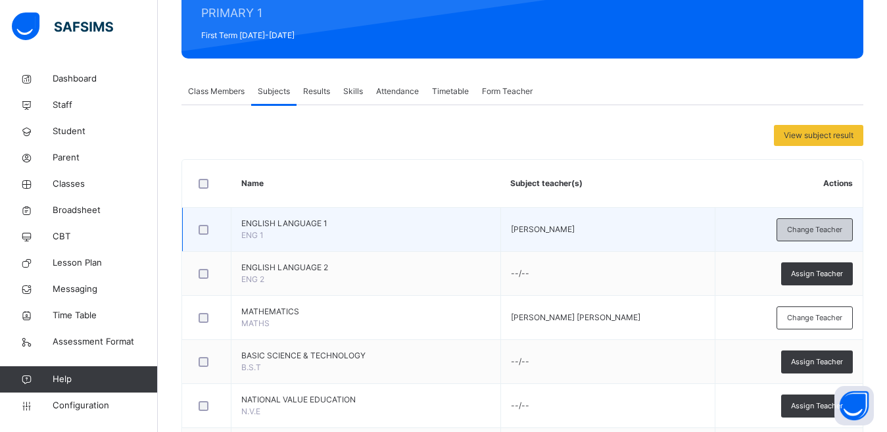
click at [819, 228] on span "Change Teacher" at bounding box center [814, 229] width 55 height 11
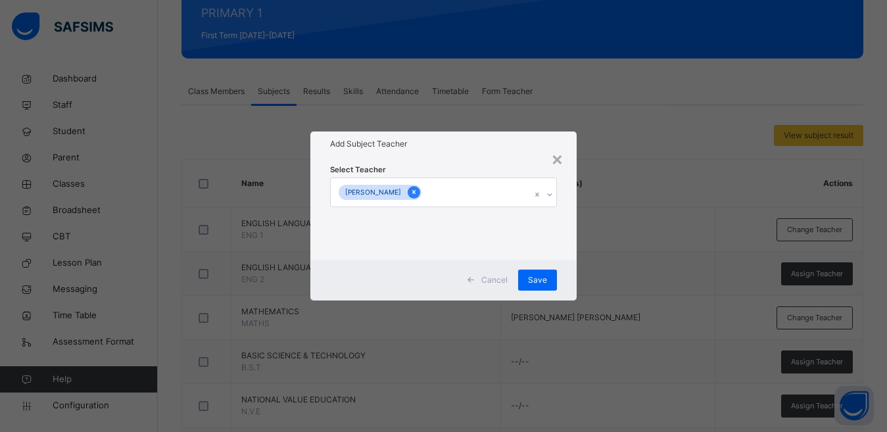
click at [417, 195] on icon at bounding box center [413, 191] width 7 height 9
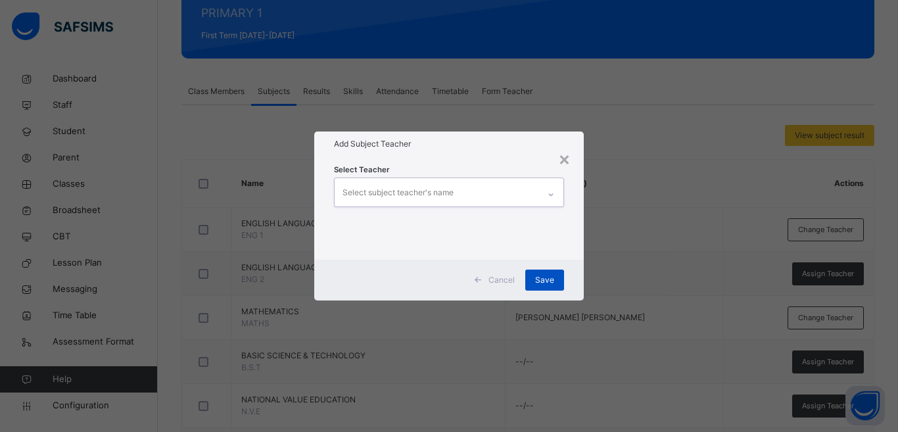
click at [544, 278] on span "Save" at bounding box center [544, 280] width 19 height 12
click at [541, 277] on span "Save" at bounding box center [544, 280] width 19 height 12
click at [552, 193] on icon at bounding box center [551, 194] width 8 height 13
click at [534, 156] on div "Add Subject Teacher" at bounding box center [449, 143] width 270 height 25
click at [547, 281] on span "Save" at bounding box center [544, 280] width 19 height 12
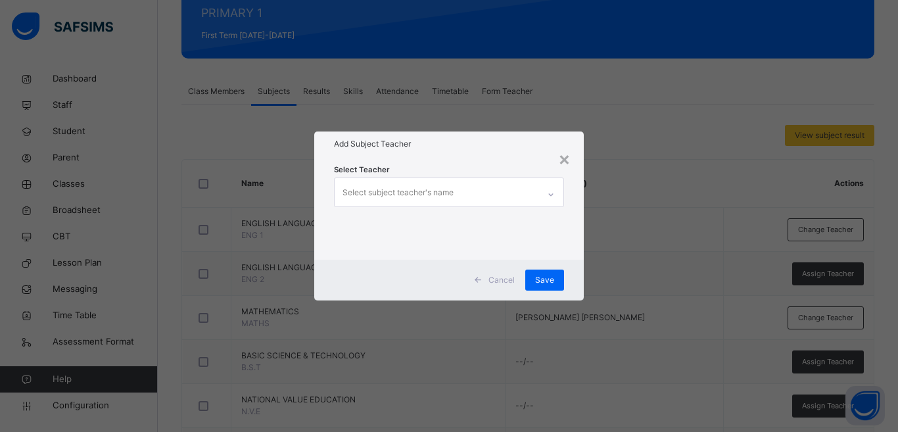
click at [563, 164] on div "×" at bounding box center [564, 159] width 12 height 28
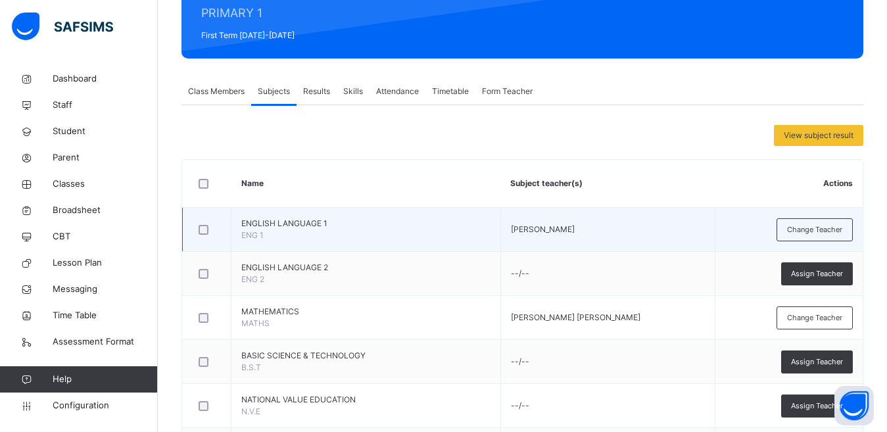
drag, startPoint x: 553, startPoint y: 229, endPoint x: 542, endPoint y: 226, distance: 10.8
click at [542, 226] on span "[PERSON_NAME]" at bounding box center [543, 229] width 64 height 10
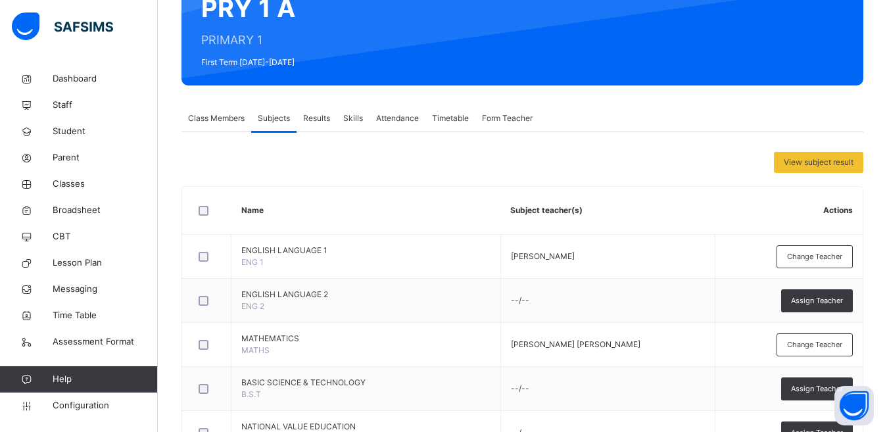
scroll to position [0, 0]
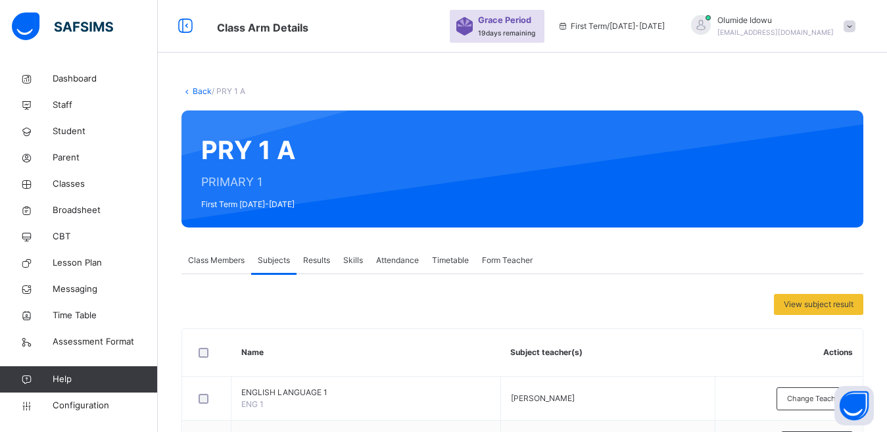
click at [201, 95] on link "Back" at bounding box center [202, 91] width 19 height 10
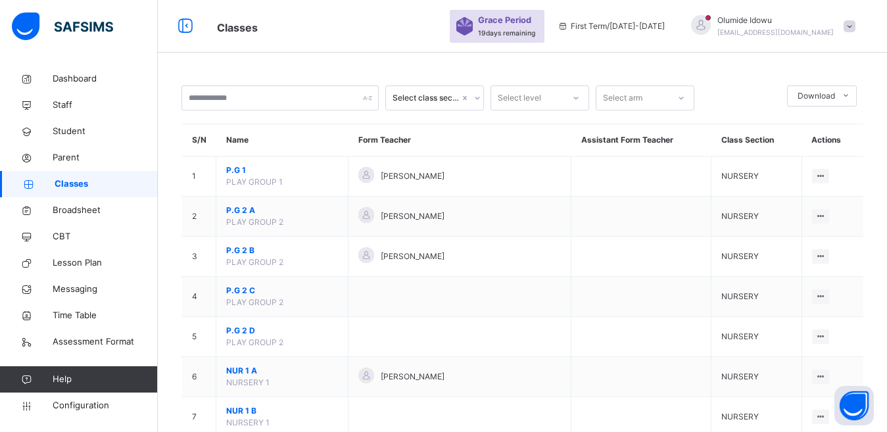
click at [541, 99] on div "Select level" at bounding box center [527, 98] width 72 height 20
click at [636, 100] on div "Select arm" at bounding box center [622, 97] width 39 height 25
click at [448, 95] on div "Select class section" at bounding box center [425, 98] width 67 height 12
click at [435, 151] on div "PRIMARY" at bounding box center [434, 150] width 97 height 22
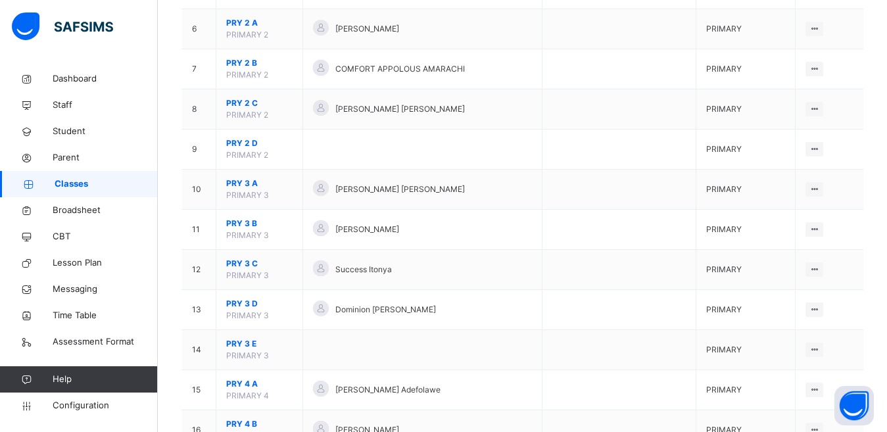
scroll to position [344, 0]
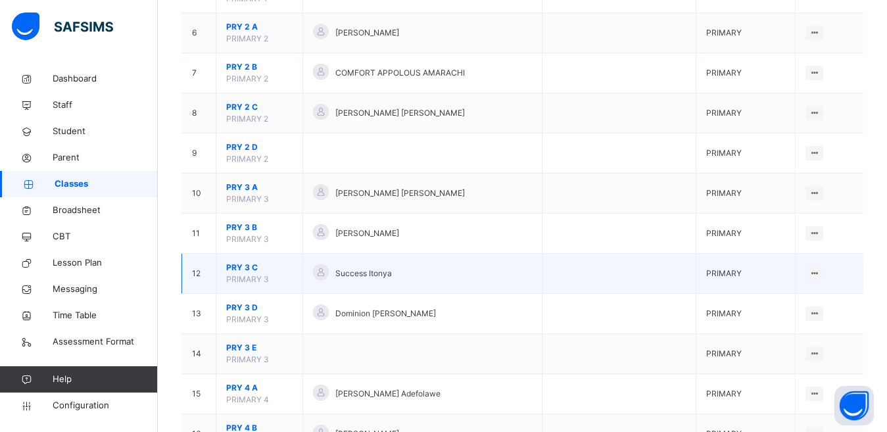
click at [233, 267] on span "PRY 3 C" at bounding box center [259, 268] width 66 height 12
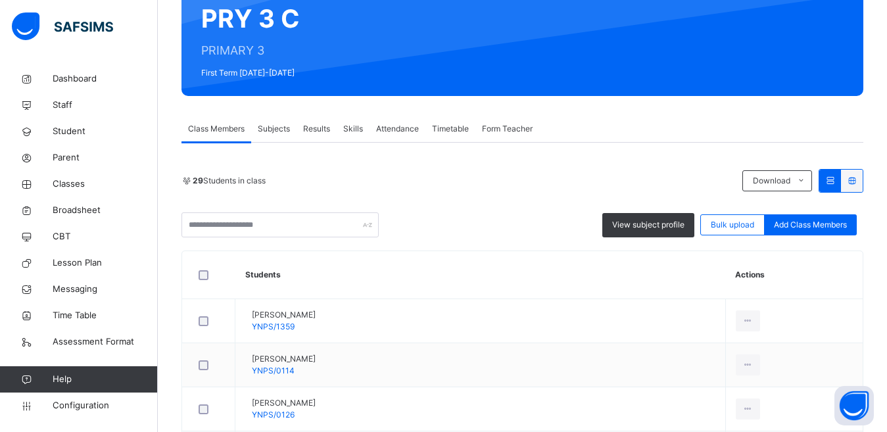
scroll to position [177, 0]
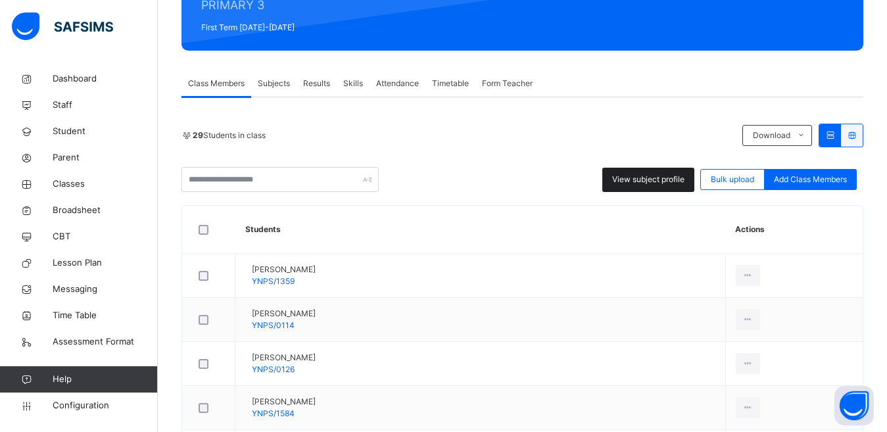
click at [662, 298] on td "Abubakar Mukhtar Shehu YNPS/0114" at bounding box center [480, 320] width 490 height 44
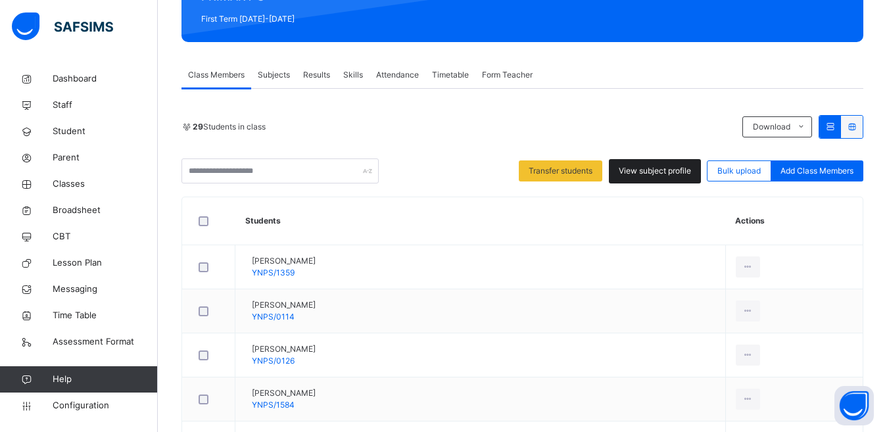
click at [655, 172] on span "View subject profile" at bounding box center [655, 171] width 72 height 12
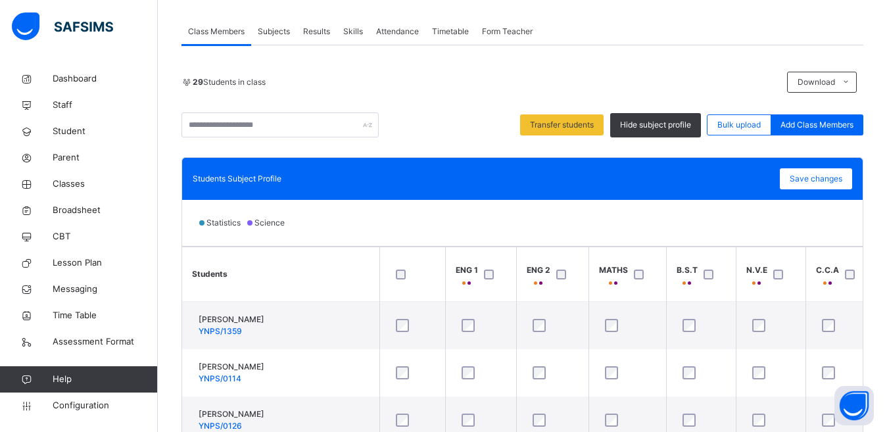
scroll to position [220, 0]
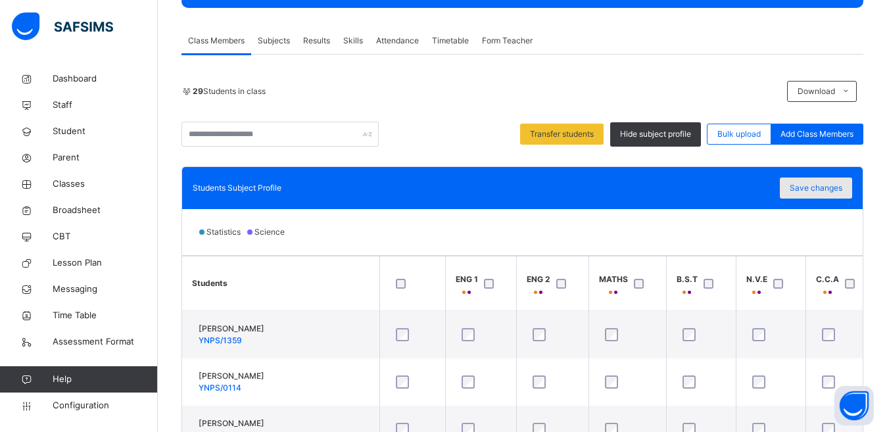
click at [835, 185] on span "Save changes" at bounding box center [816, 188] width 53 height 12
click at [273, 41] on span "Subjects" at bounding box center [274, 41] width 32 height 12
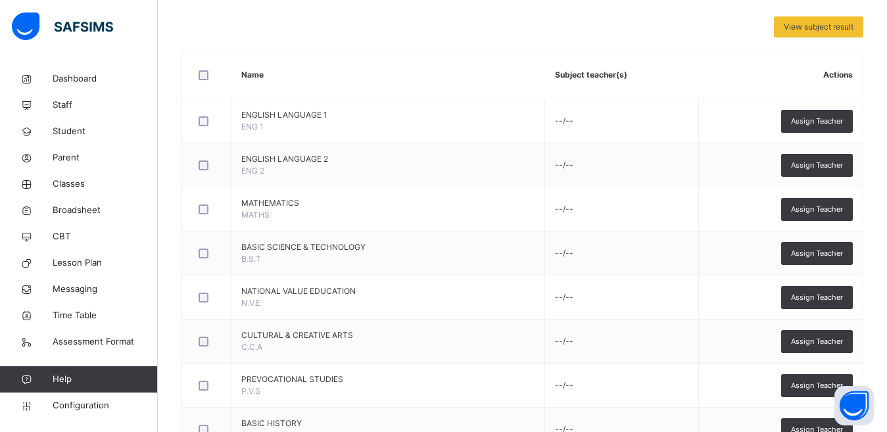
scroll to position [281, 0]
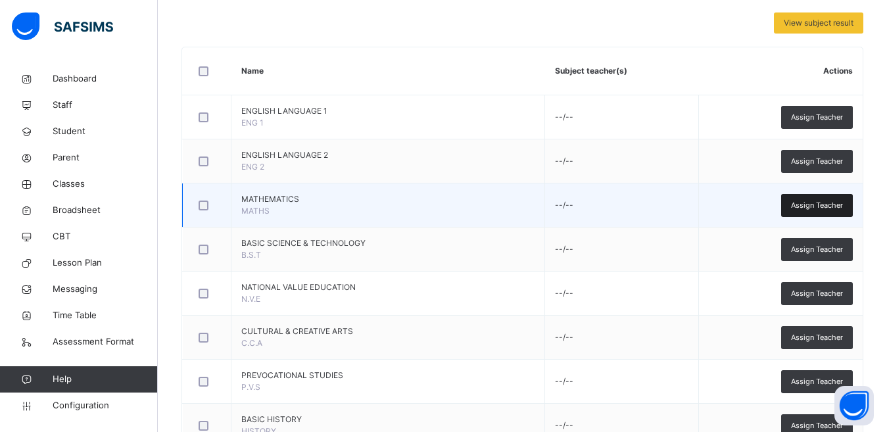
click at [834, 201] on span "Assign Teacher" at bounding box center [817, 205] width 52 height 11
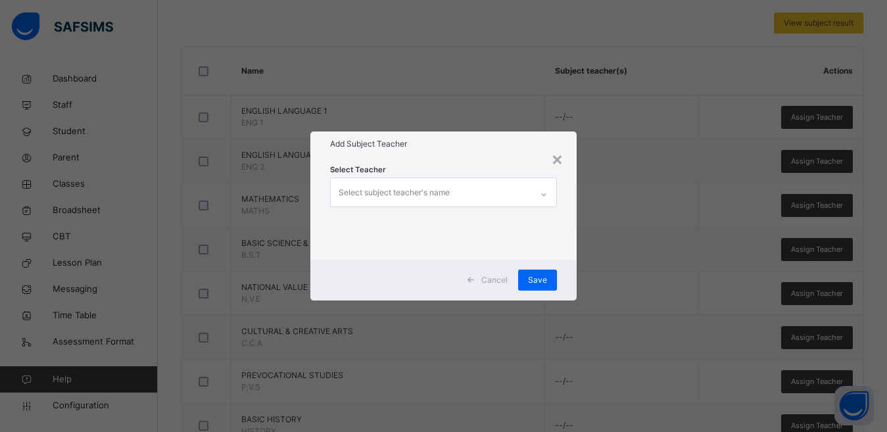
click at [519, 191] on div "Select subject teacher's name" at bounding box center [431, 192] width 201 height 28
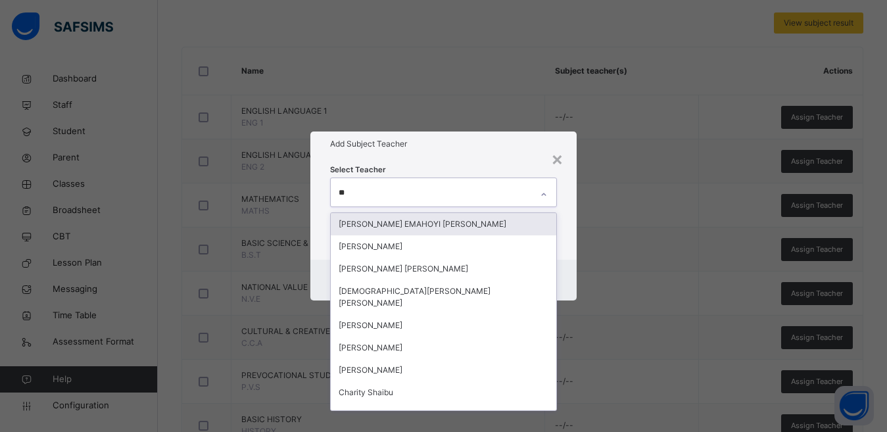
type input "*"
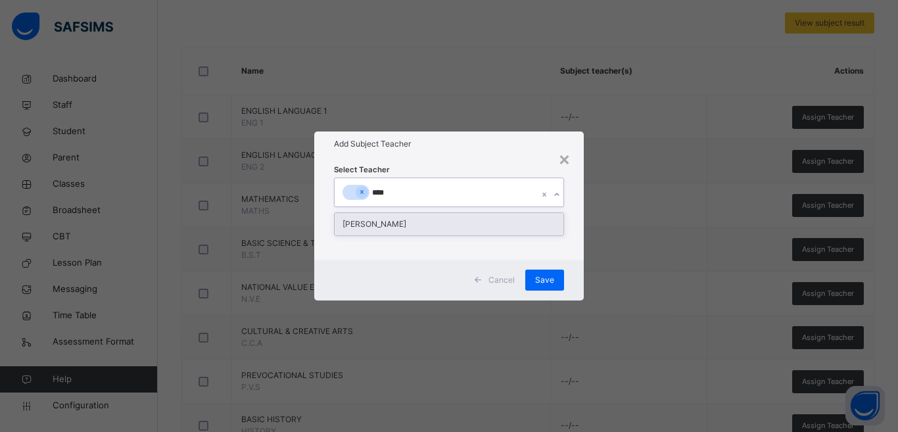
type input "***"
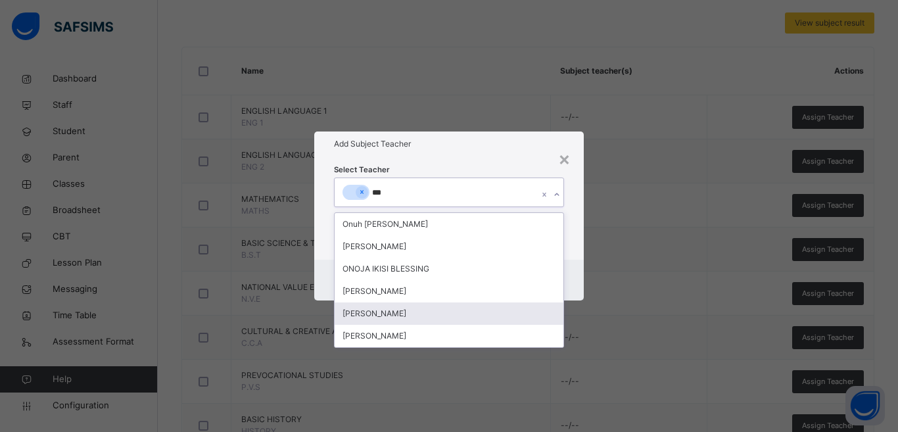
click at [413, 308] on div "[PERSON_NAME]" at bounding box center [449, 313] width 229 height 22
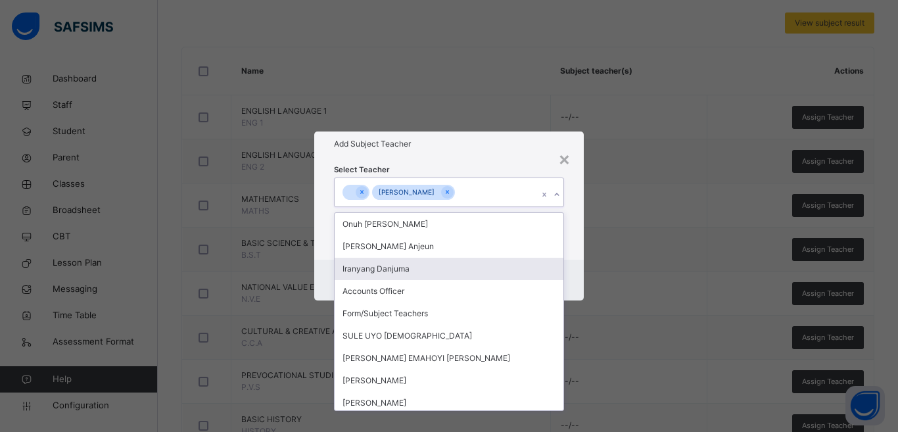
click at [625, 231] on div "× Add Subject Teacher Select Teacher option Aaron Reuben onoja, selected. optio…" at bounding box center [449, 216] width 898 height 432
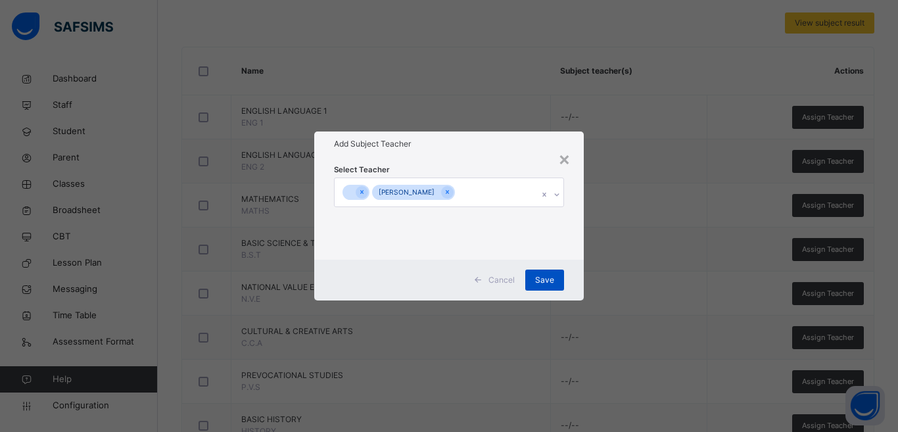
click at [541, 277] on span "Save" at bounding box center [544, 280] width 19 height 12
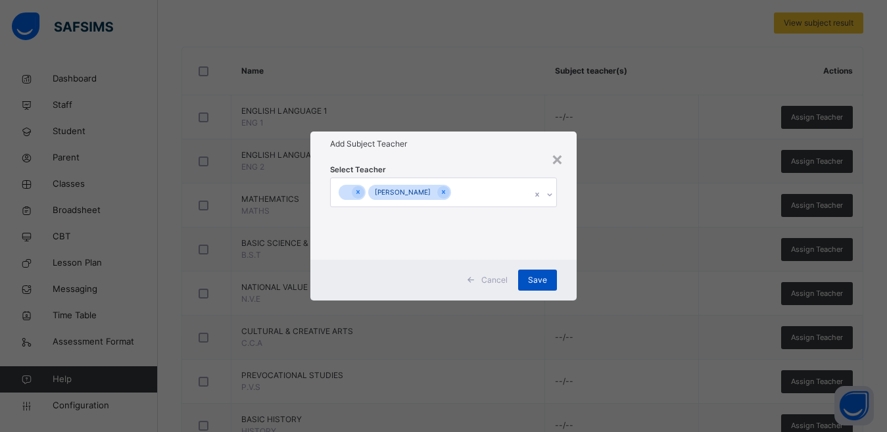
click at [542, 280] on span "Save" at bounding box center [537, 280] width 19 height 12
click at [542, 280] on div "Save" at bounding box center [537, 280] width 39 height 21
click at [549, 279] on div "Save" at bounding box center [537, 280] width 39 height 21
click at [558, 160] on div "×" at bounding box center [557, 159] width 12 height 28
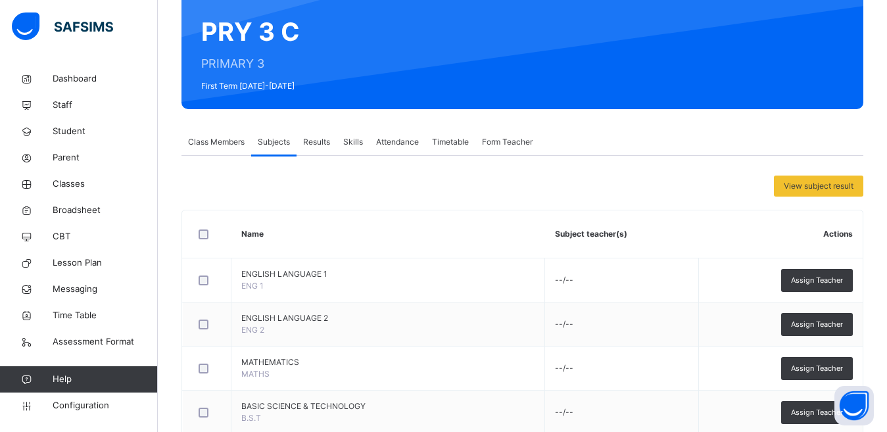
scroll to position [0, 0]
